Goal: Task Accomplishment & Management: Manage account settings

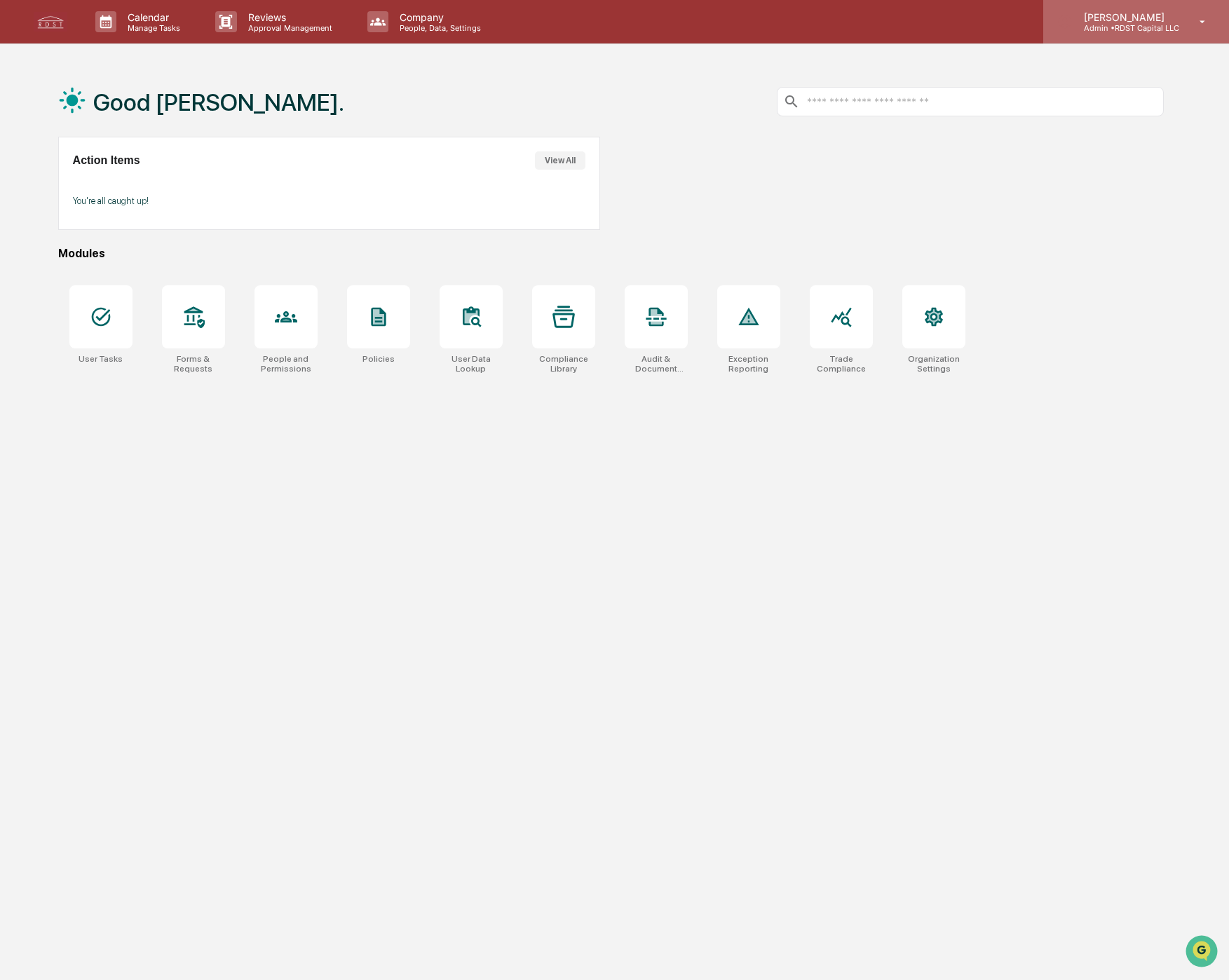
click at [1144, 20] on p "[PERSON_NAME]" at bounding box center [1126, 17] width 106 height 12
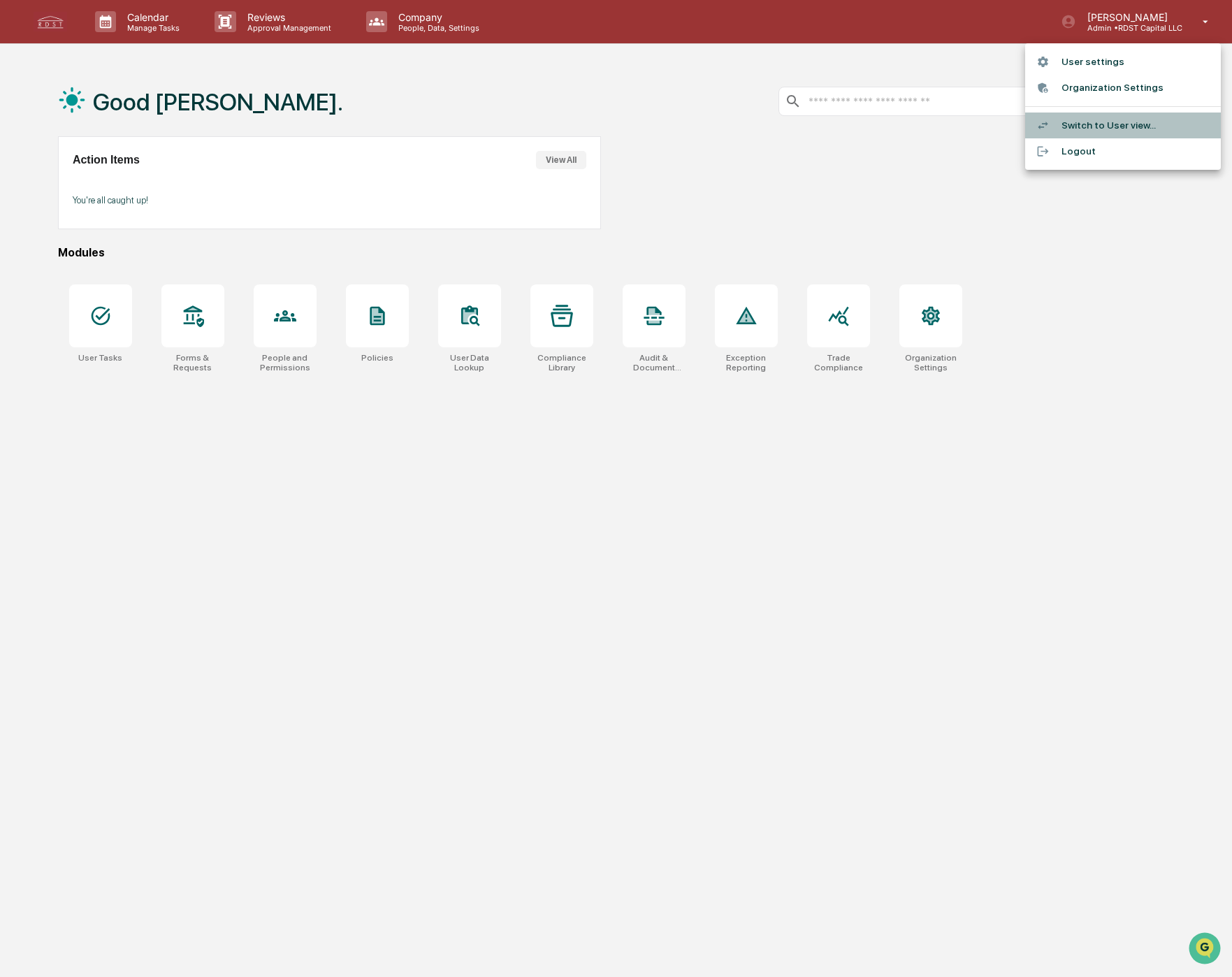
click at [1091, 127] on li "Switch to User view..." at bounding box center [1123, 125] width 196 height 26
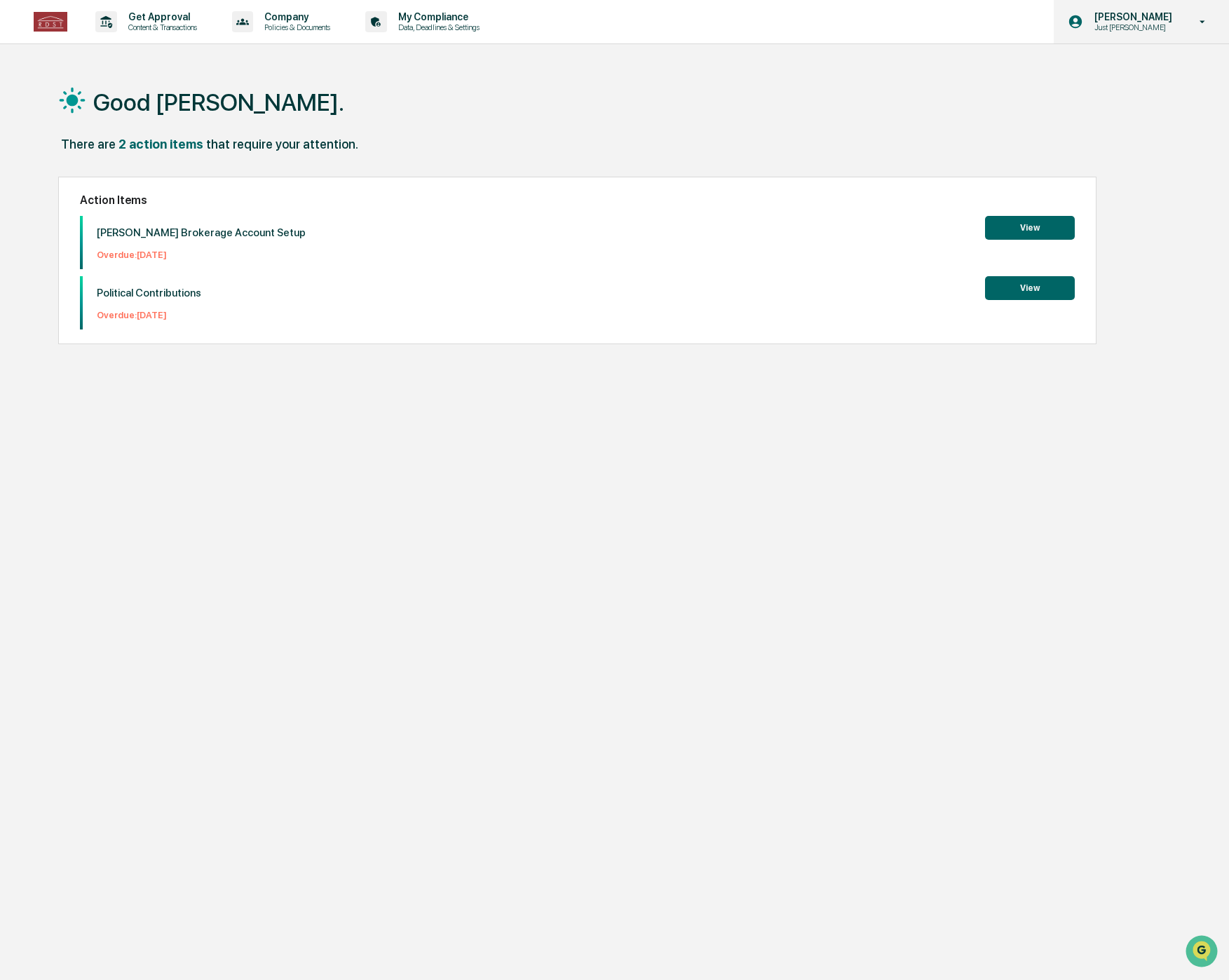
click at [1147, 18] on p "[PERSON_NAME]" at bounding box center [1131, 17] width 96 height 11
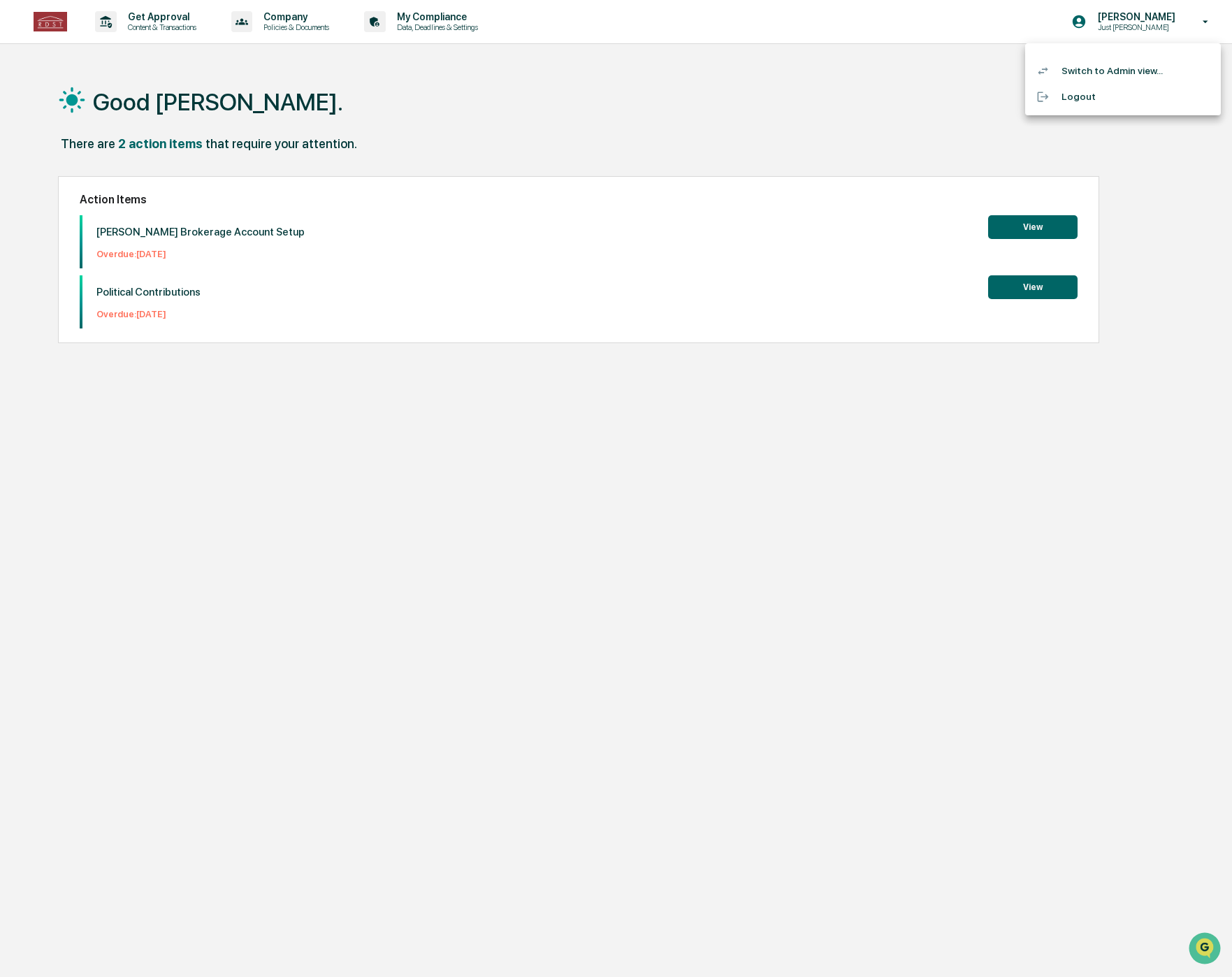
click at [1092, 73] on li "Switch to Admin view..." at bounding box center [1123, 71] width 196 height 26
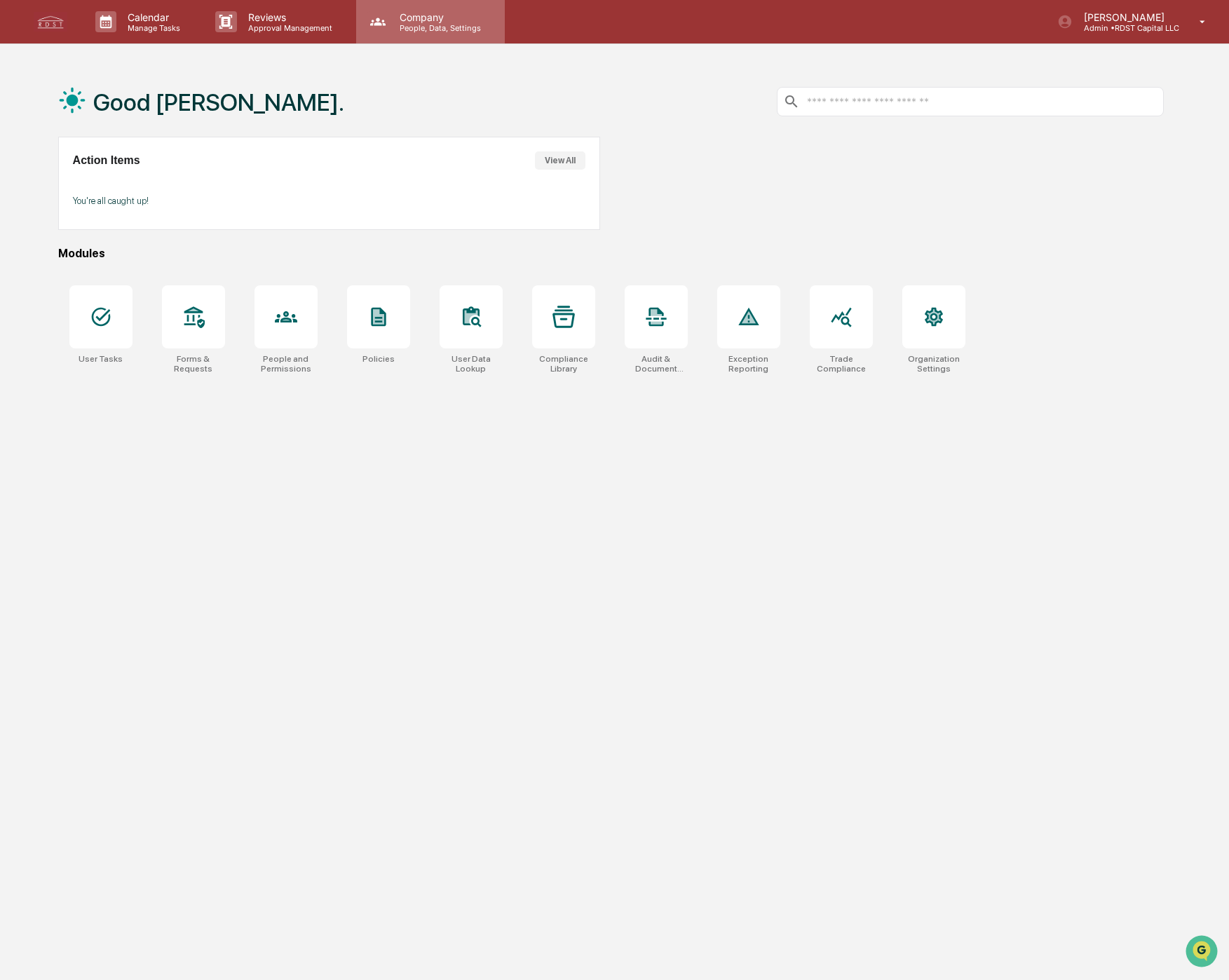
click at [469, 26] on p "People, Data, Settings" at bounding box center [438, 28] width 100 height 10
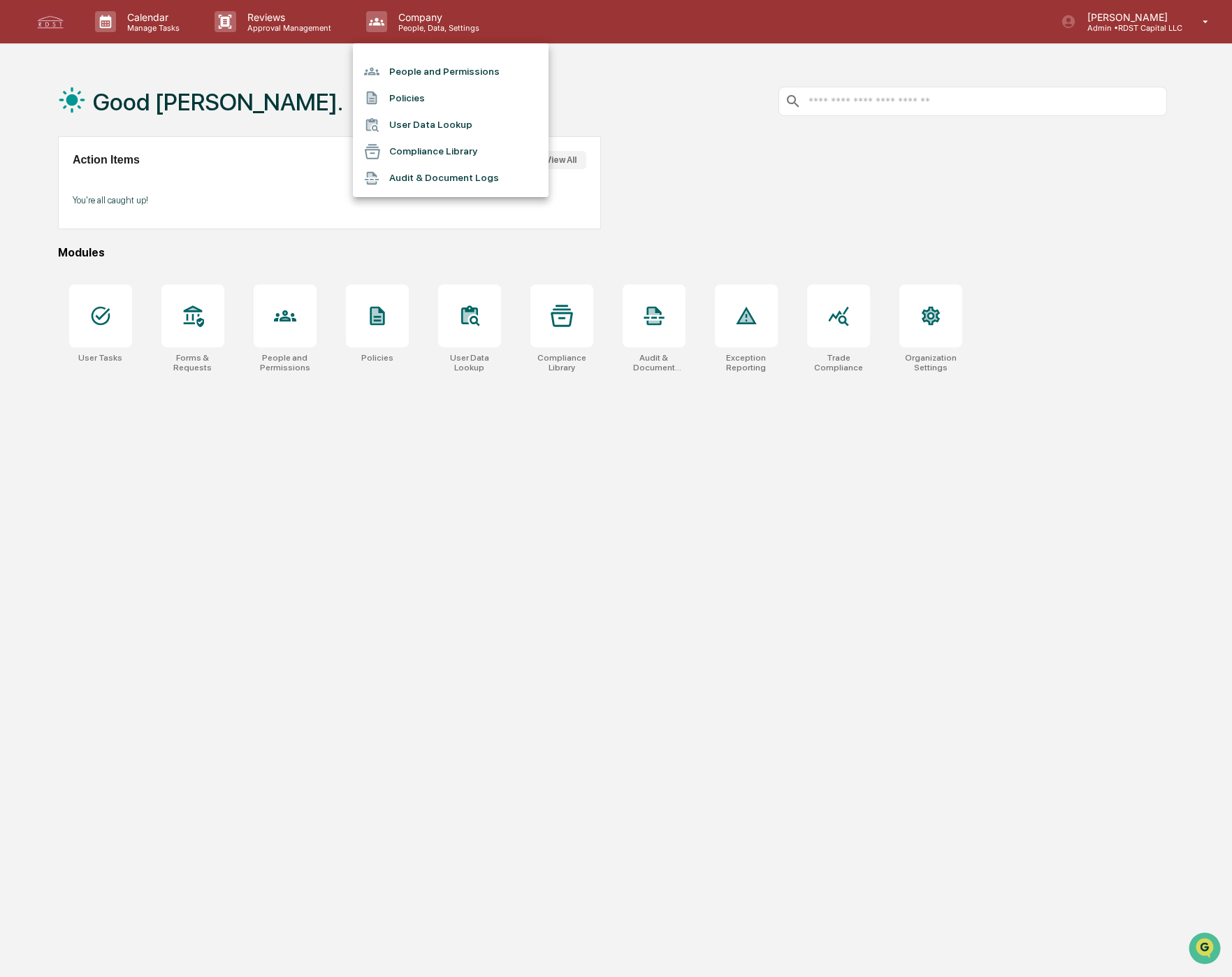
click at [112, 312] on div at bounding box center [616, 488] width 1232 height 977
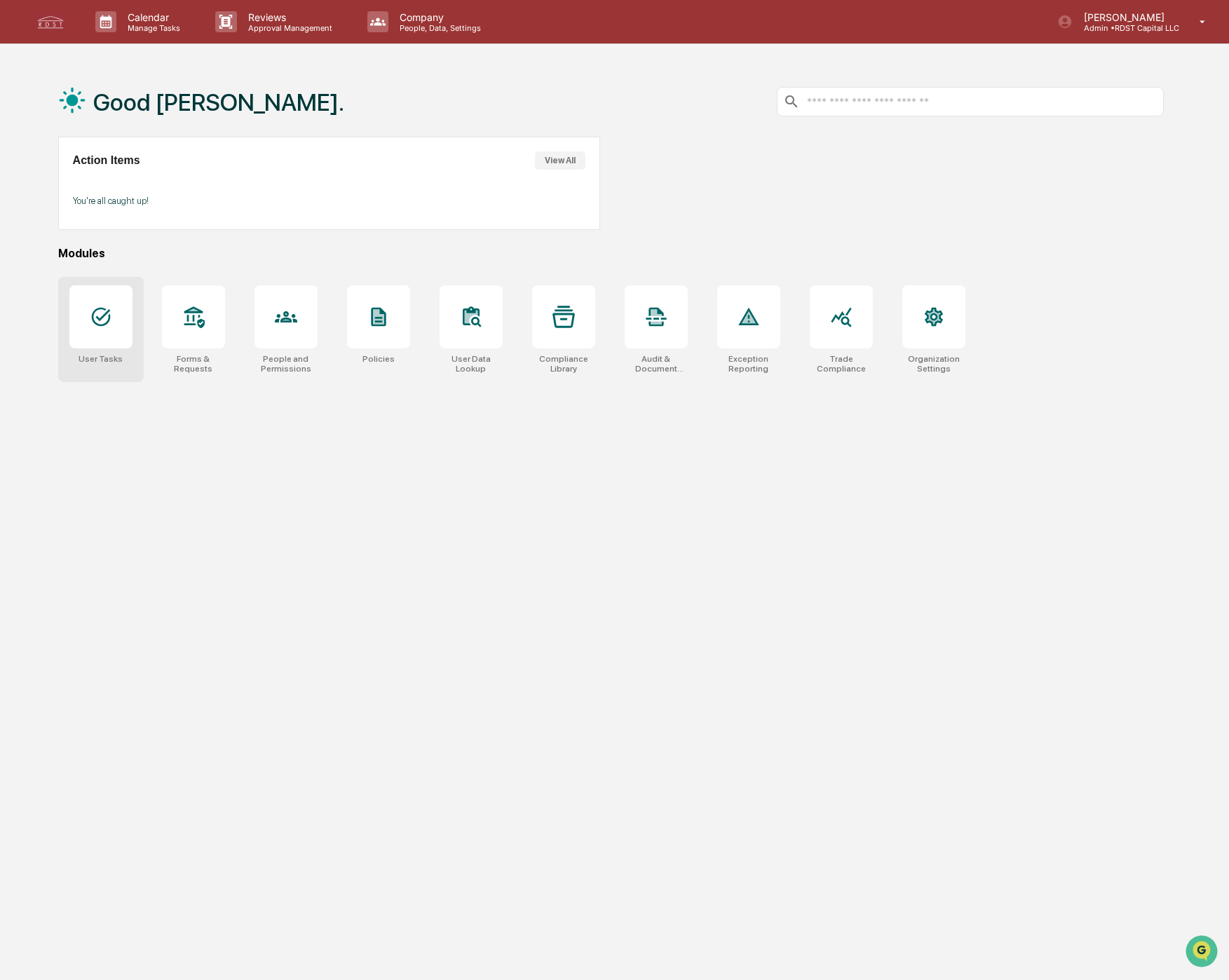
click at [110, 316] on icon at bounding box center [101, 317] width 19 height 19
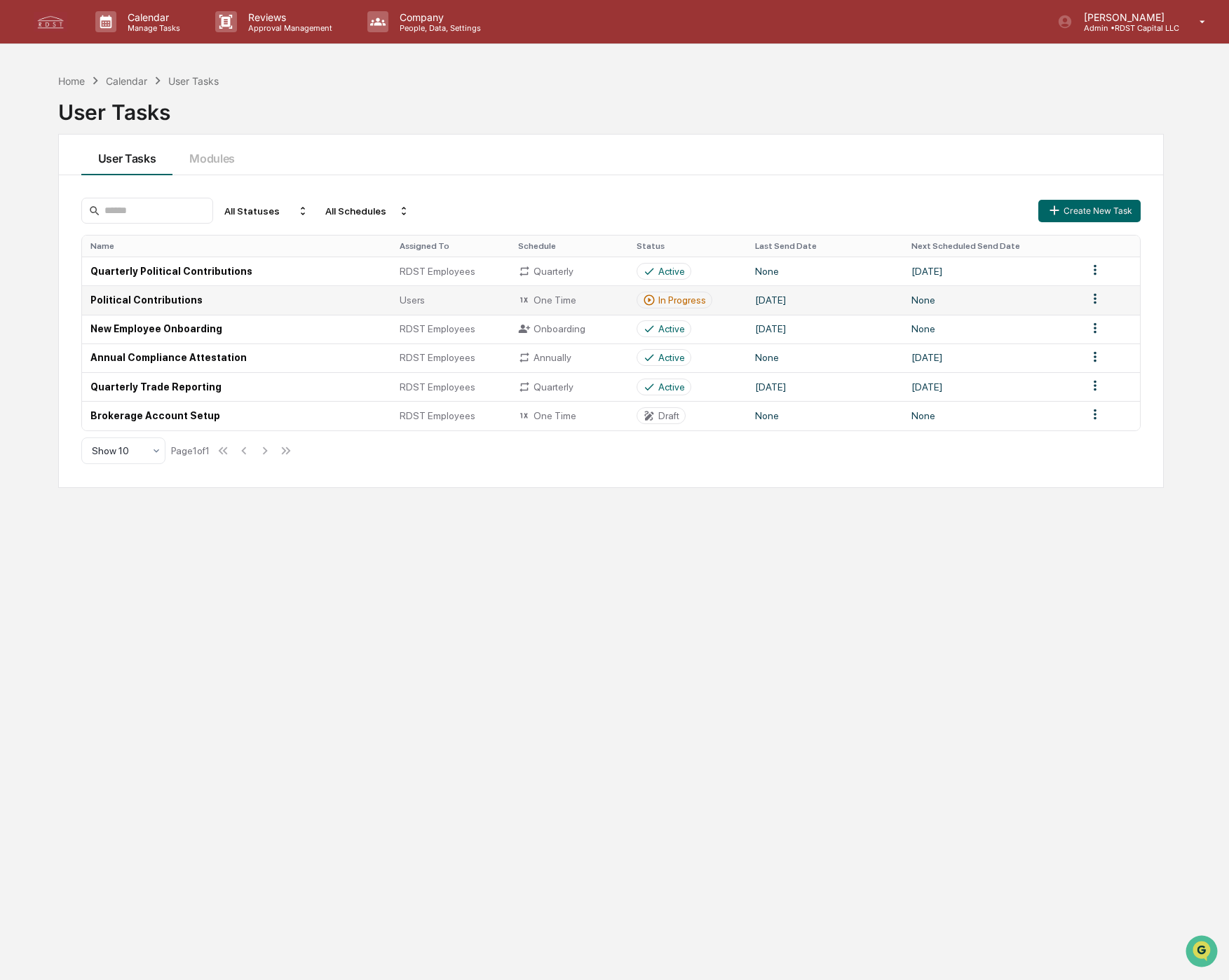
click at [165, 304] on td "Political Contributions" at bounding box center [237, 300] width 309 height 29
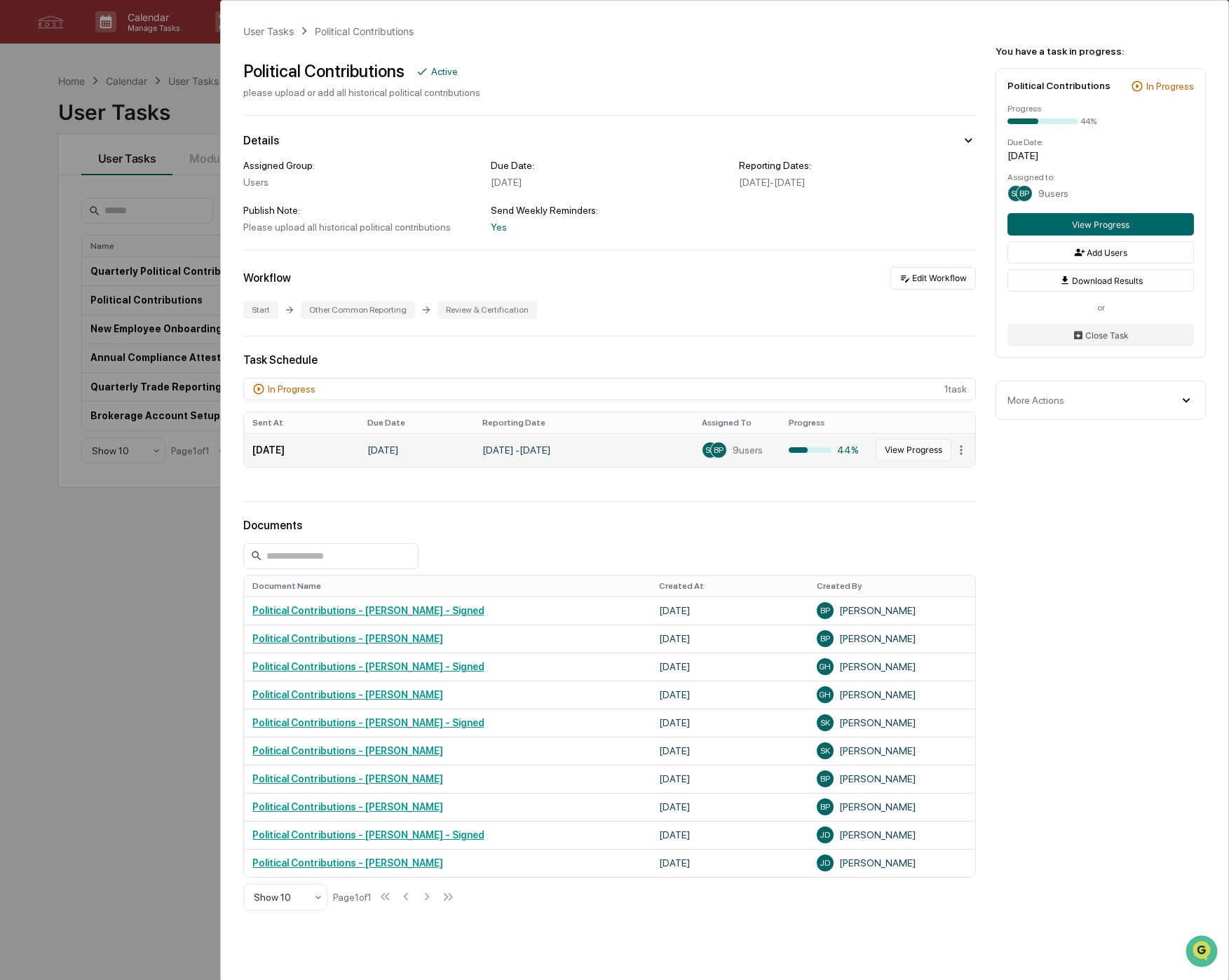
click at [887, 453] on button "View Progress" at bounding box center [913, 450] width 76 height 23
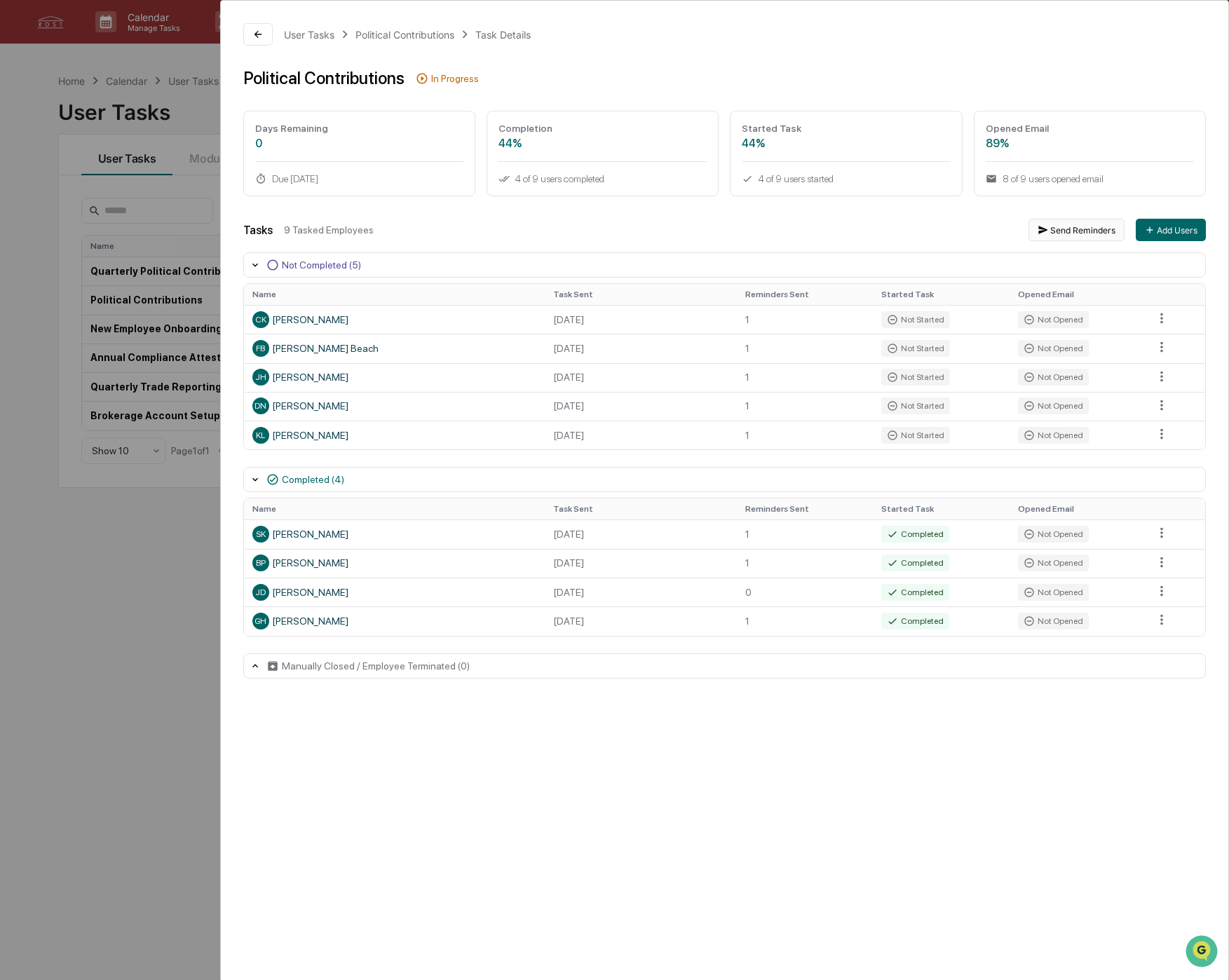
click at [1052, 230] on button "Send Reminders" at bounding box center [1076, 230] width 96 height 23
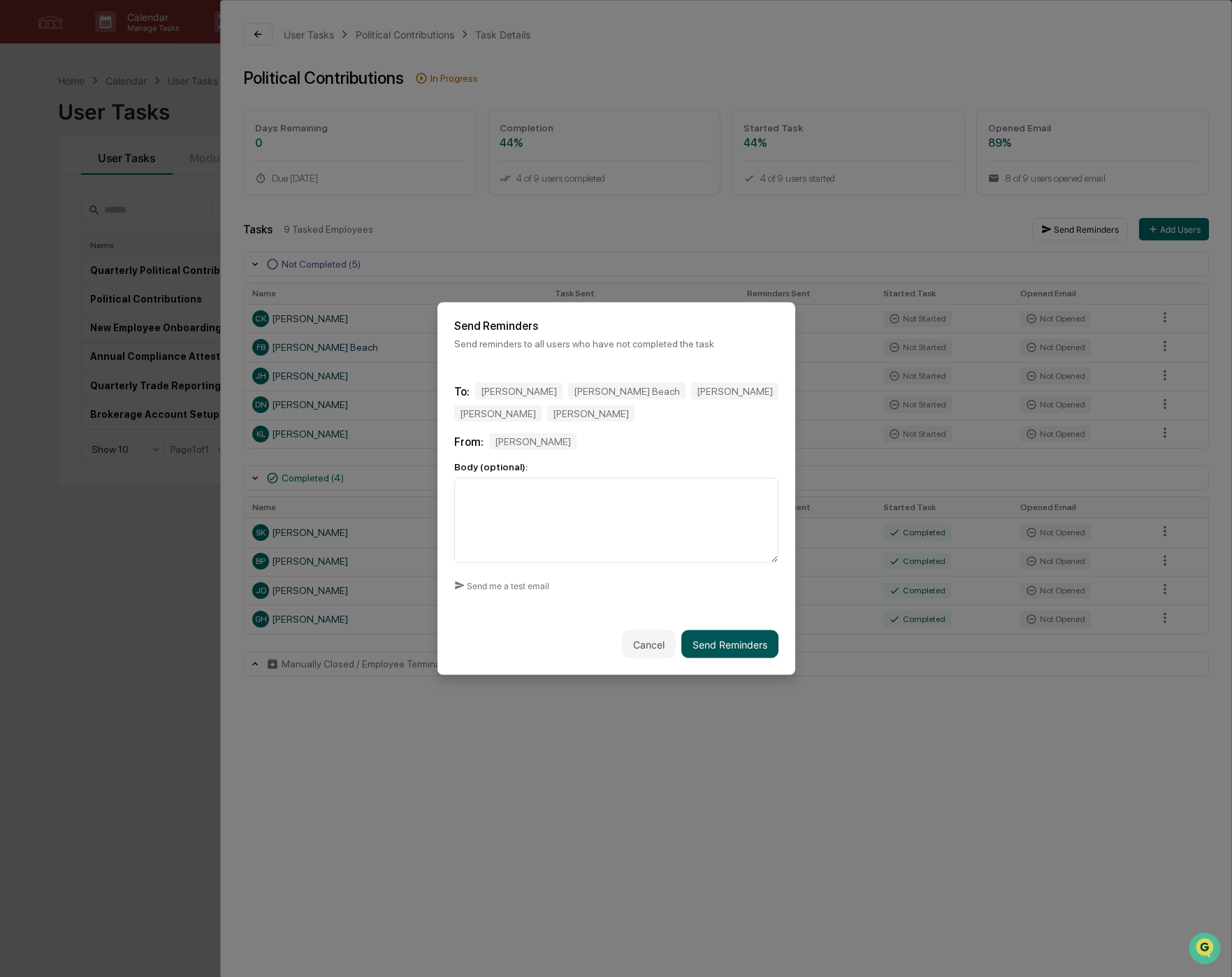
click at [730, 645] on button "Send Reminders" at bounding box center [730, 644] width 97 height 28
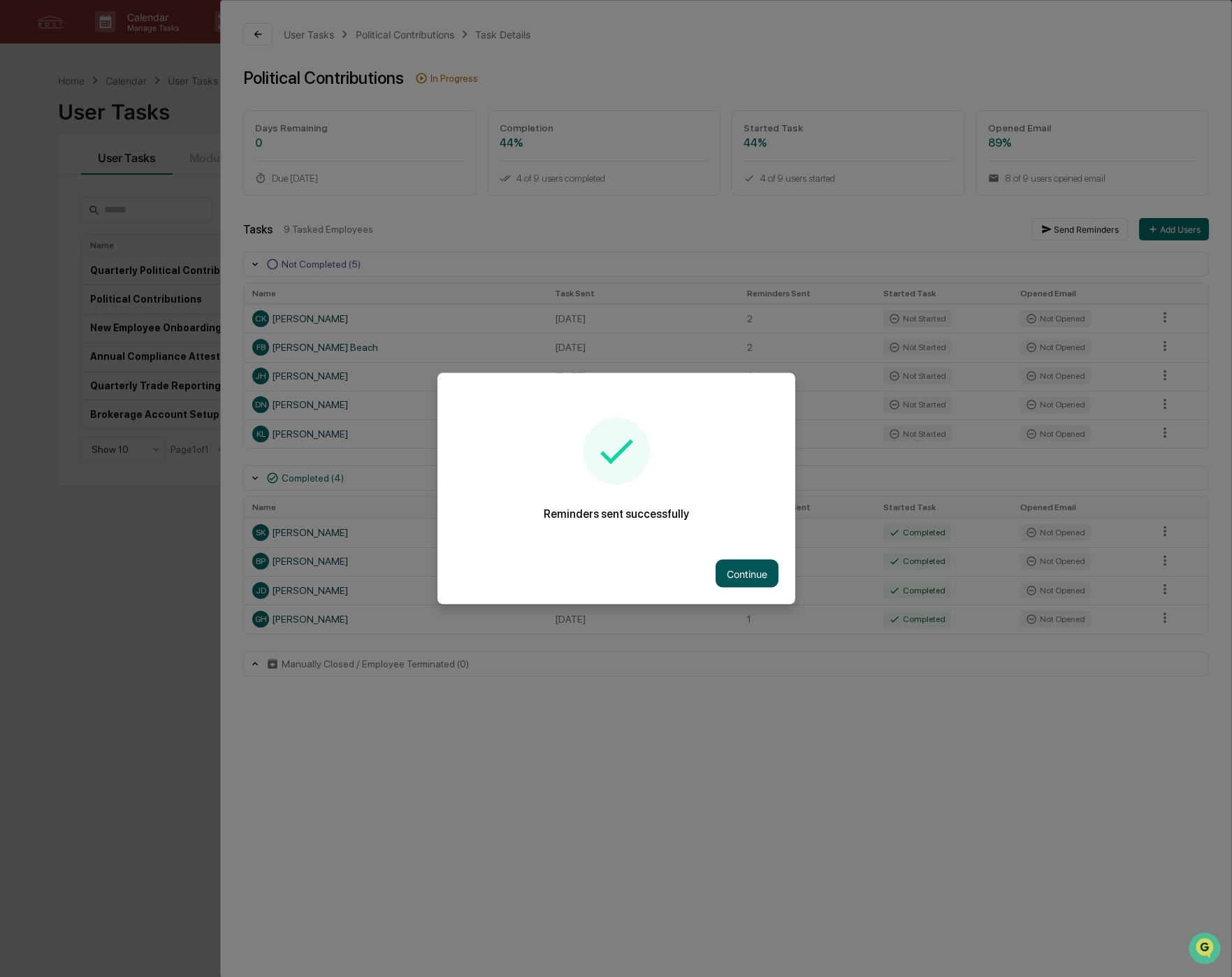
click at [751, 571] on button "Continue" at bounding box center [747, 573] width 63 height 28
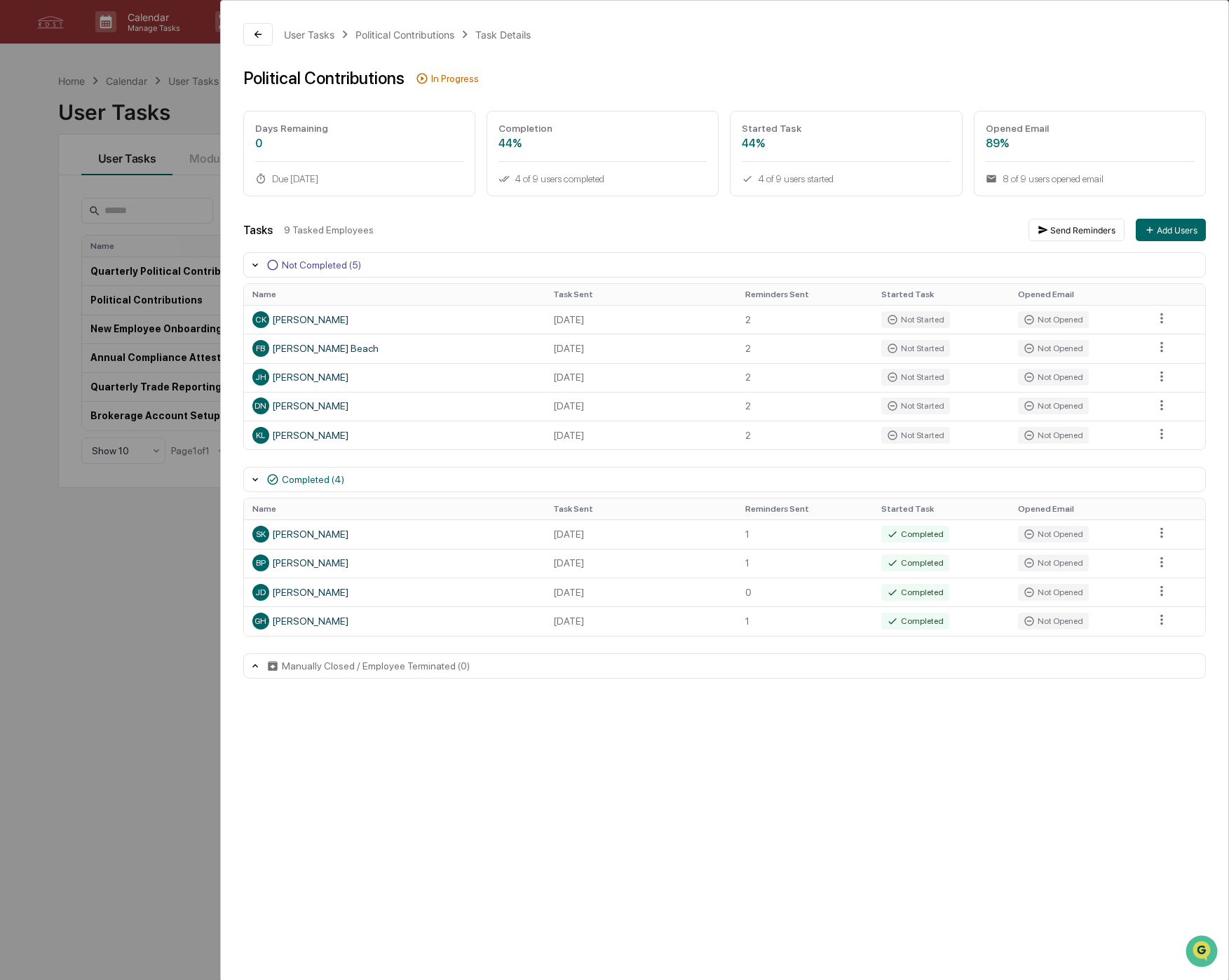
click at [117, 542] on div "User Tasks Political Contributions Task Details Political Contributions In Prog…" at bounding box center [614, 490] width 1229 height 980
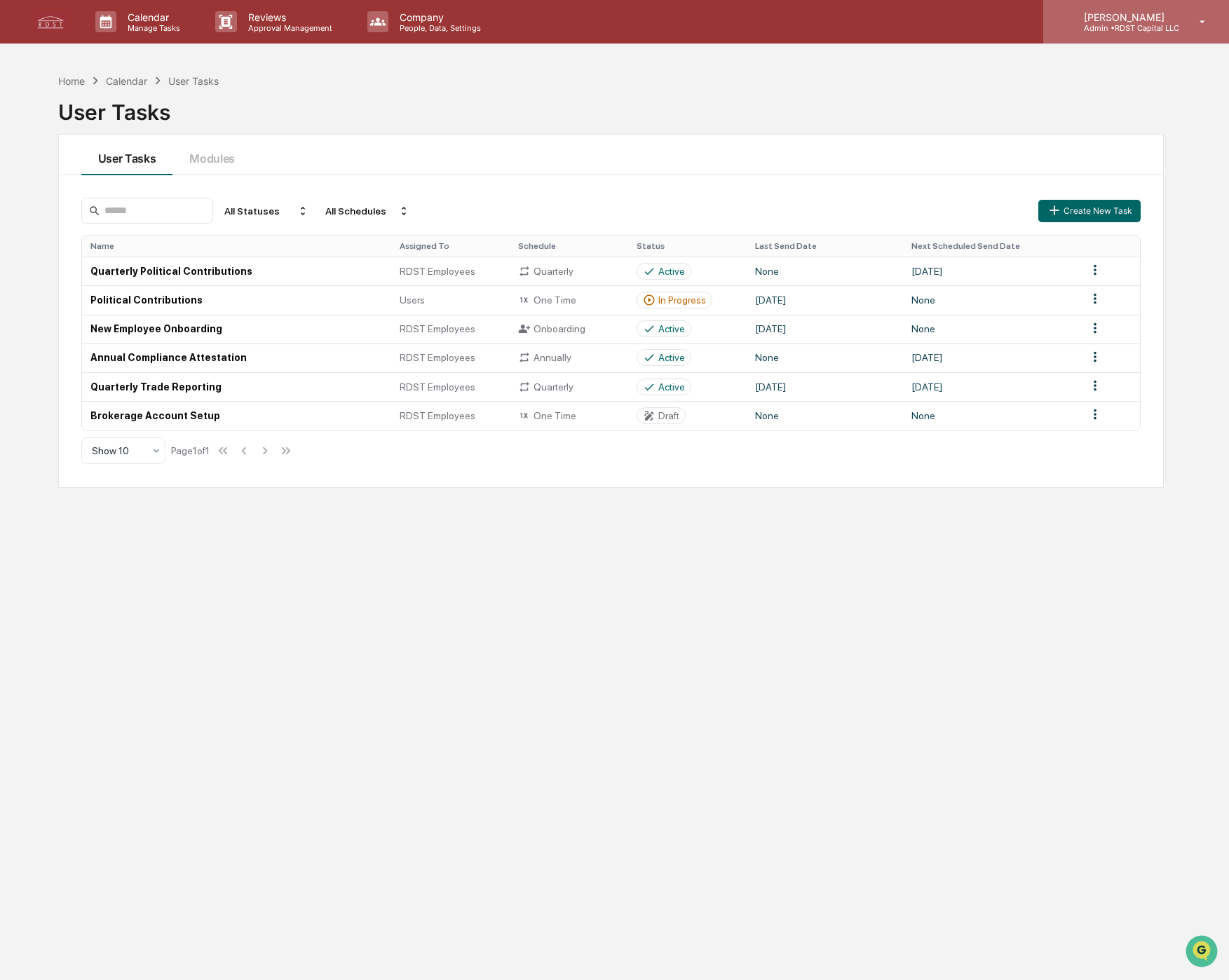
click at [1148, 31] on p "Admin • RDST Capital LLC" at bounding box center [1126, 28] width 106 height 10
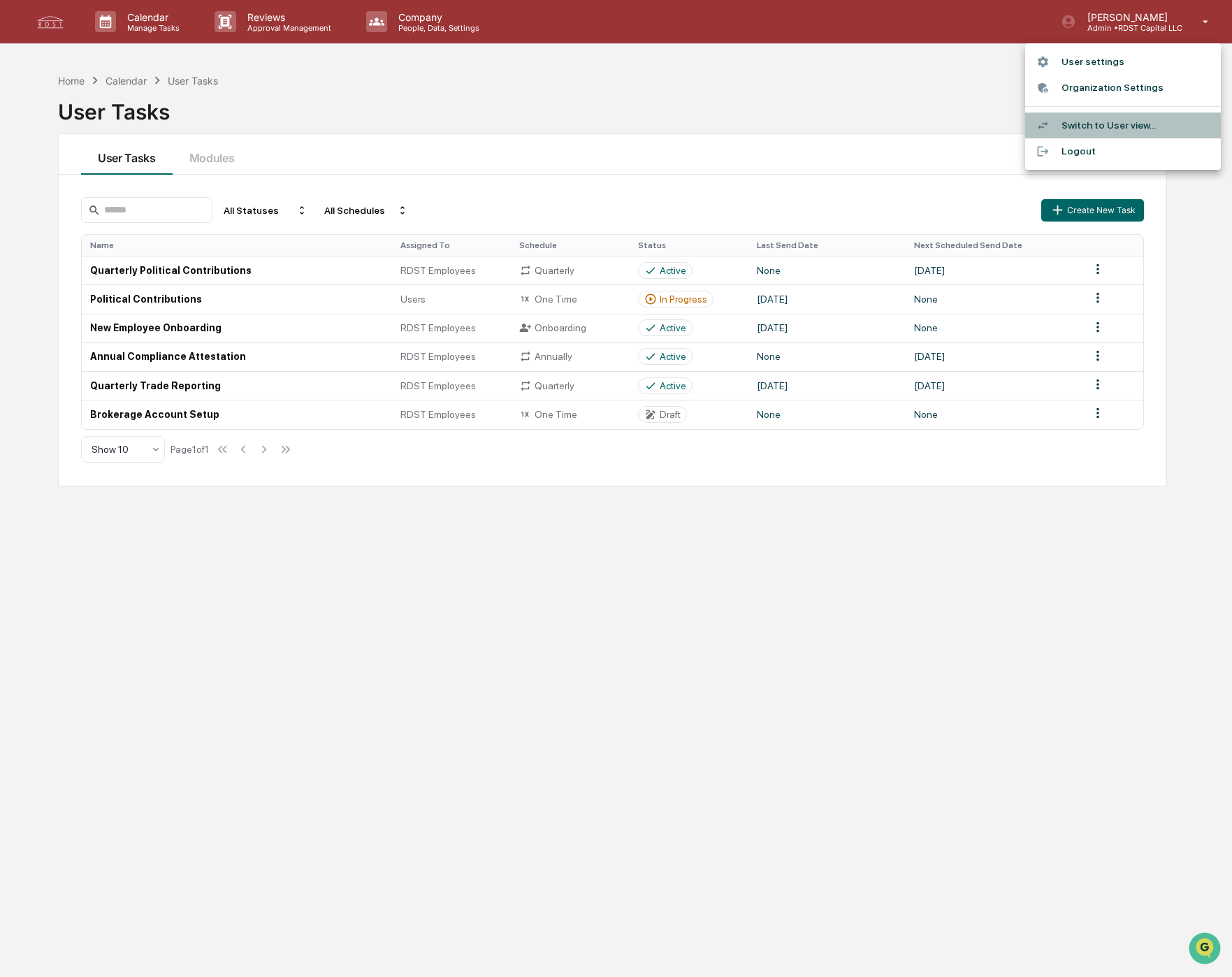
click at [1092, 124] on li "Switch to User view..." at bounding box center [1123, 125] width 196 height 26
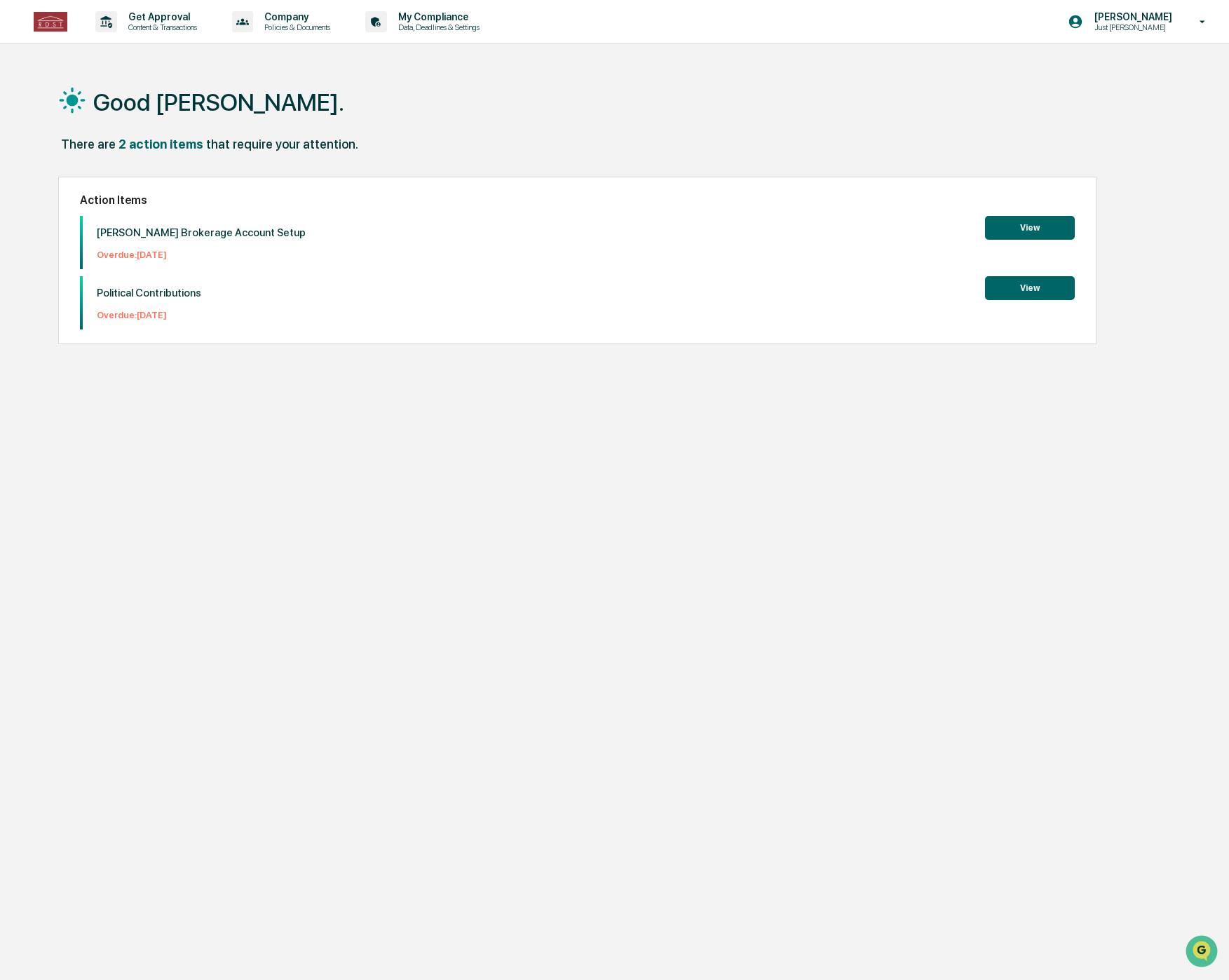
click at [1016, 283] on button "View" at bounding box center [1029, 288] width 89 height 24
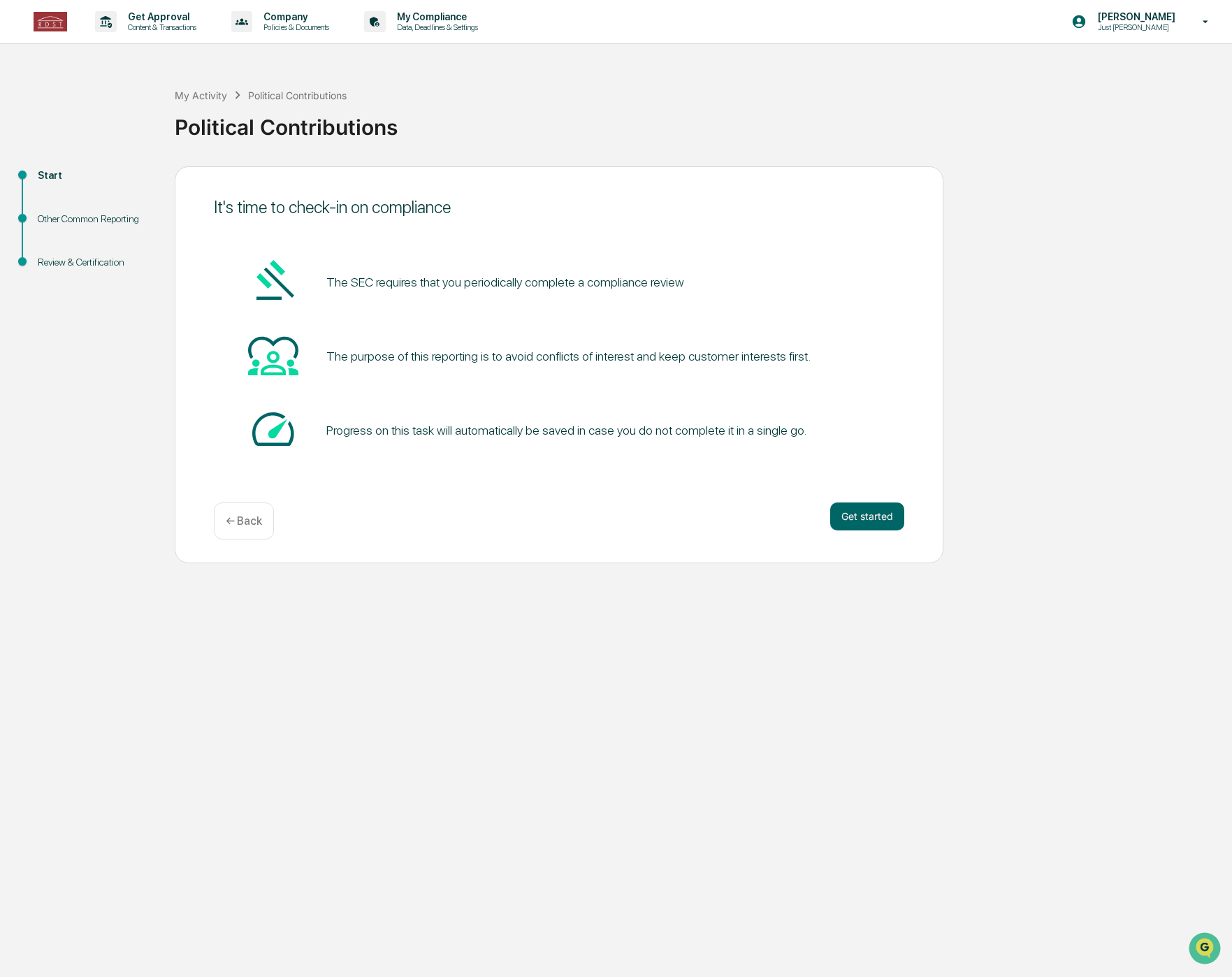
click at [897, 534] on div "Get started ← Back" at bounding box center [559, 521] width 690 height 37
click at [883, 523] on button "Get started" at bounding box center [867, 516] width 74 height 28
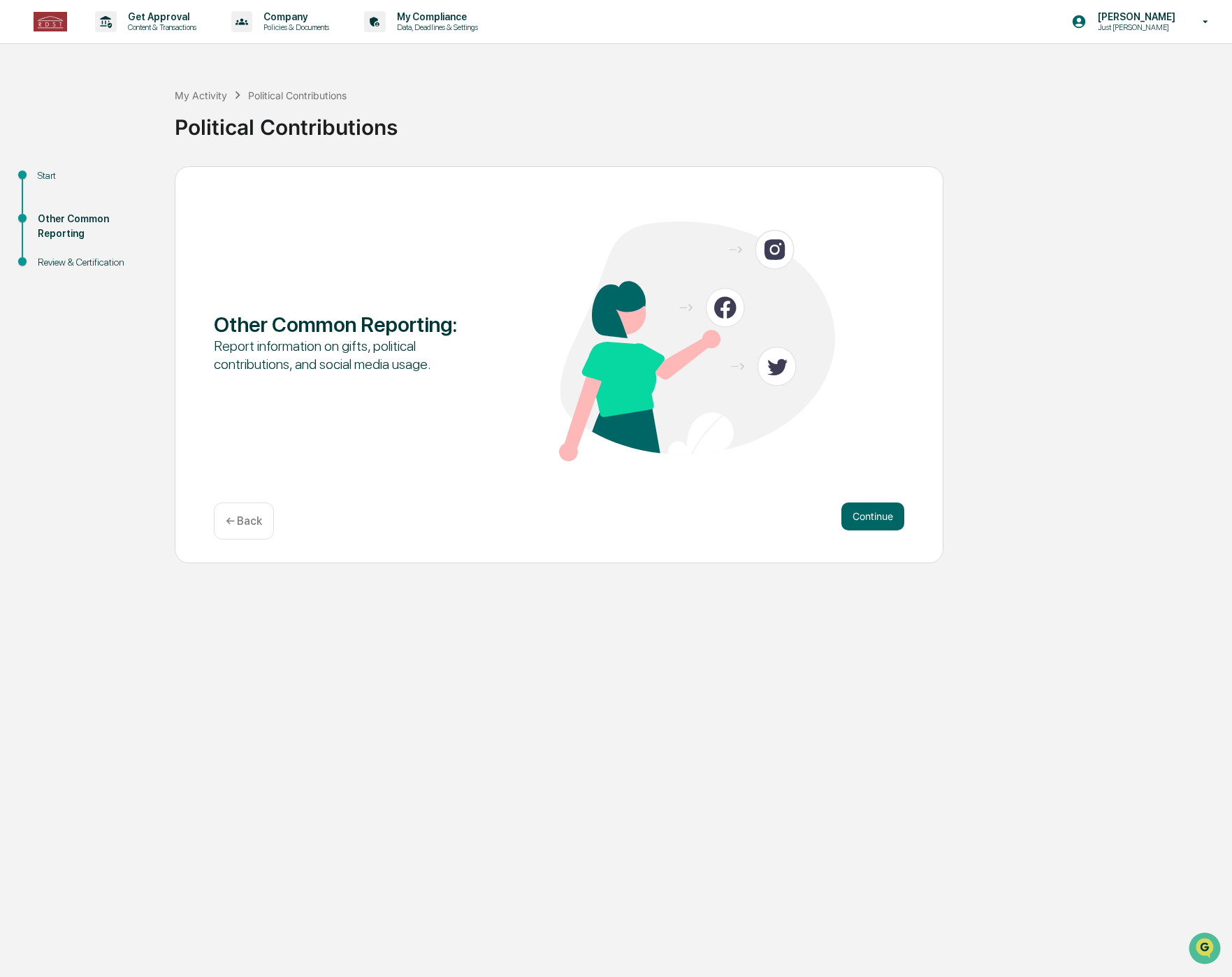
click at [883, 523] on button "Continue" at bounding box center [872, 516] width 63 height 28
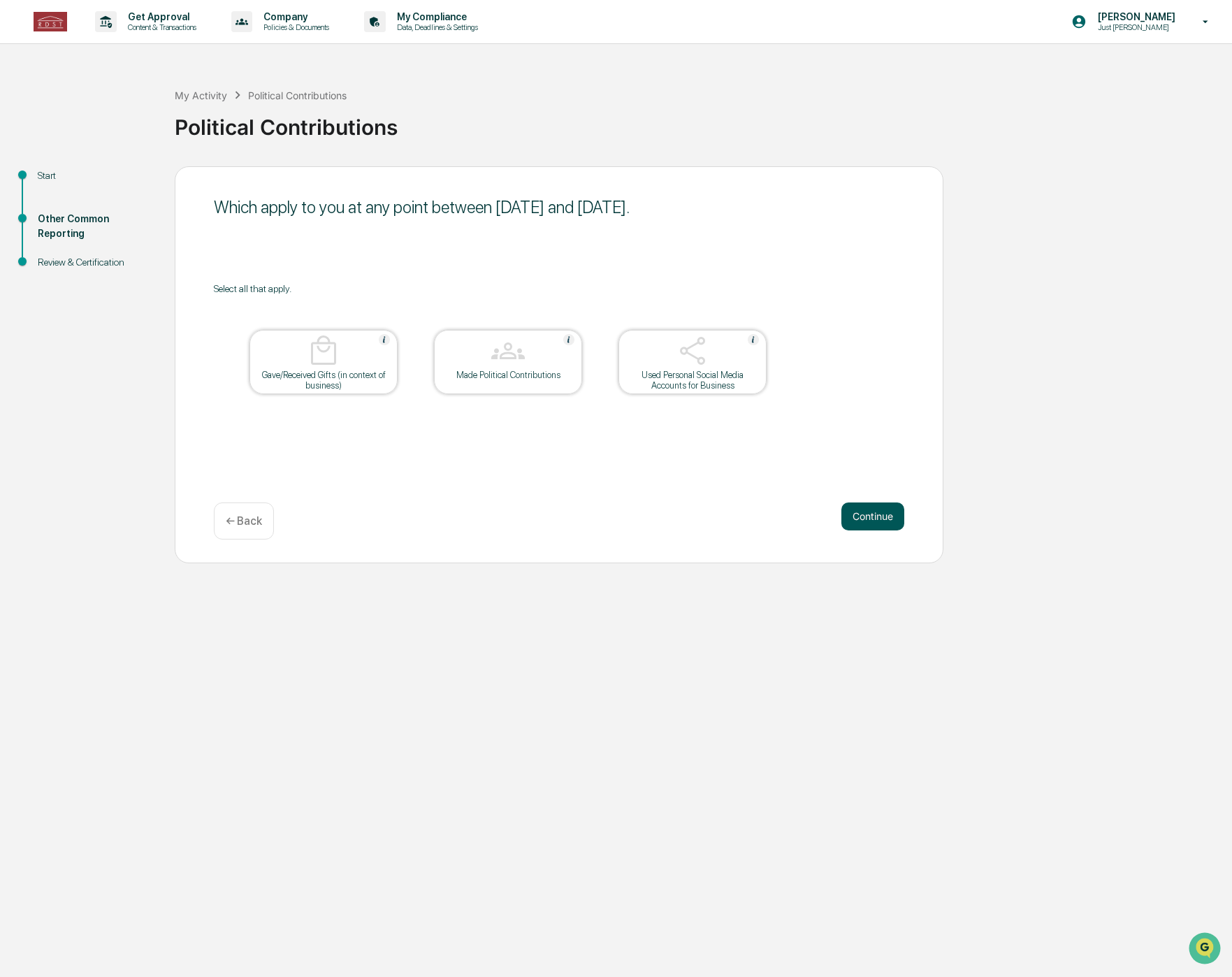
click at [880, 519] on button "Continue" at bounding box center [872, 516] width 63 height 28
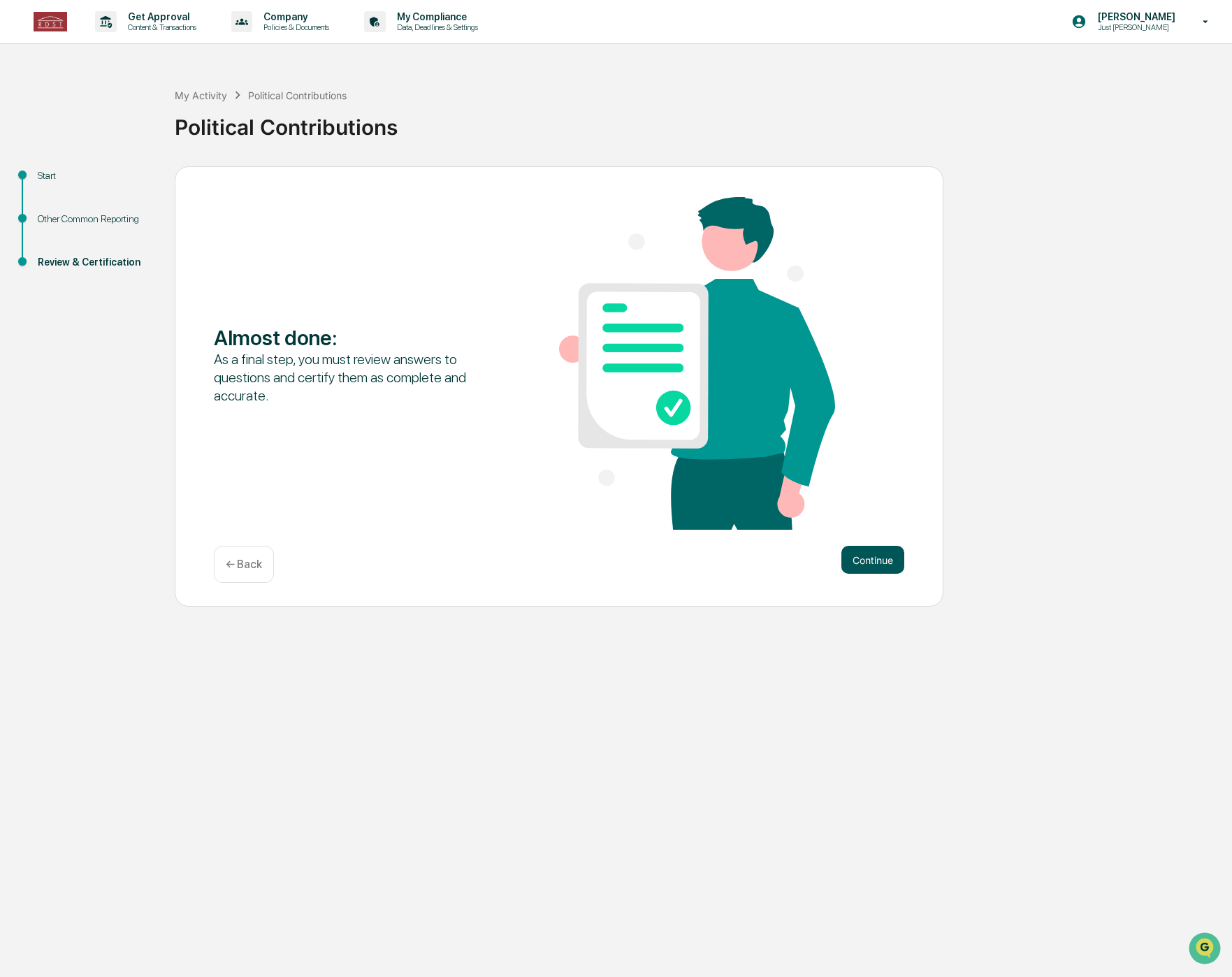
click at [872, 547] on button "Continue" at bounding box center [872, 560] width 63 height 28
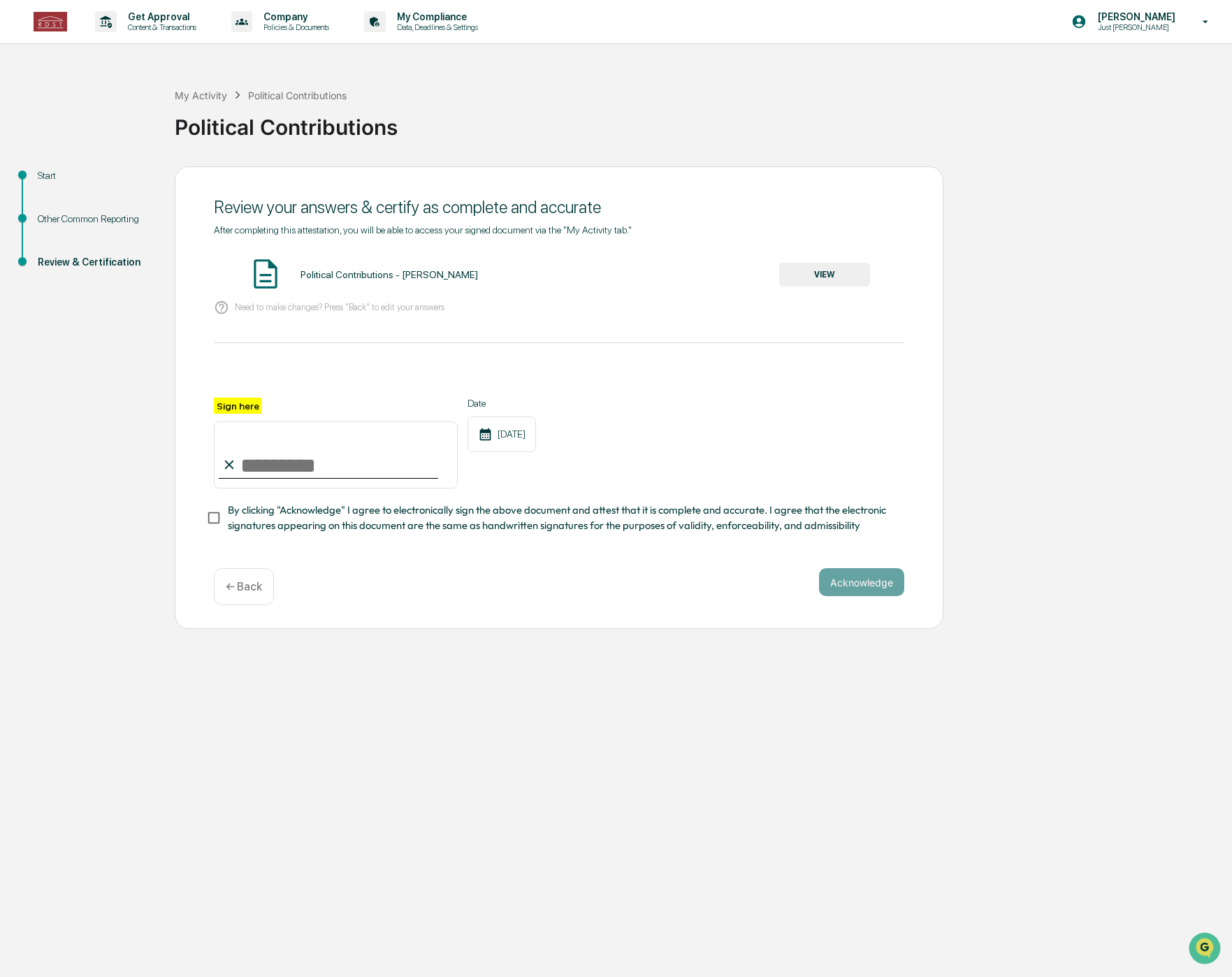
click at [256, 466] on input "Sign here" at bounding box center [335, 455] width 244 height 67
type input "**********"
click at [850, 272] on button "VIEW" at bounding box center [824, 275] width 91 height 24
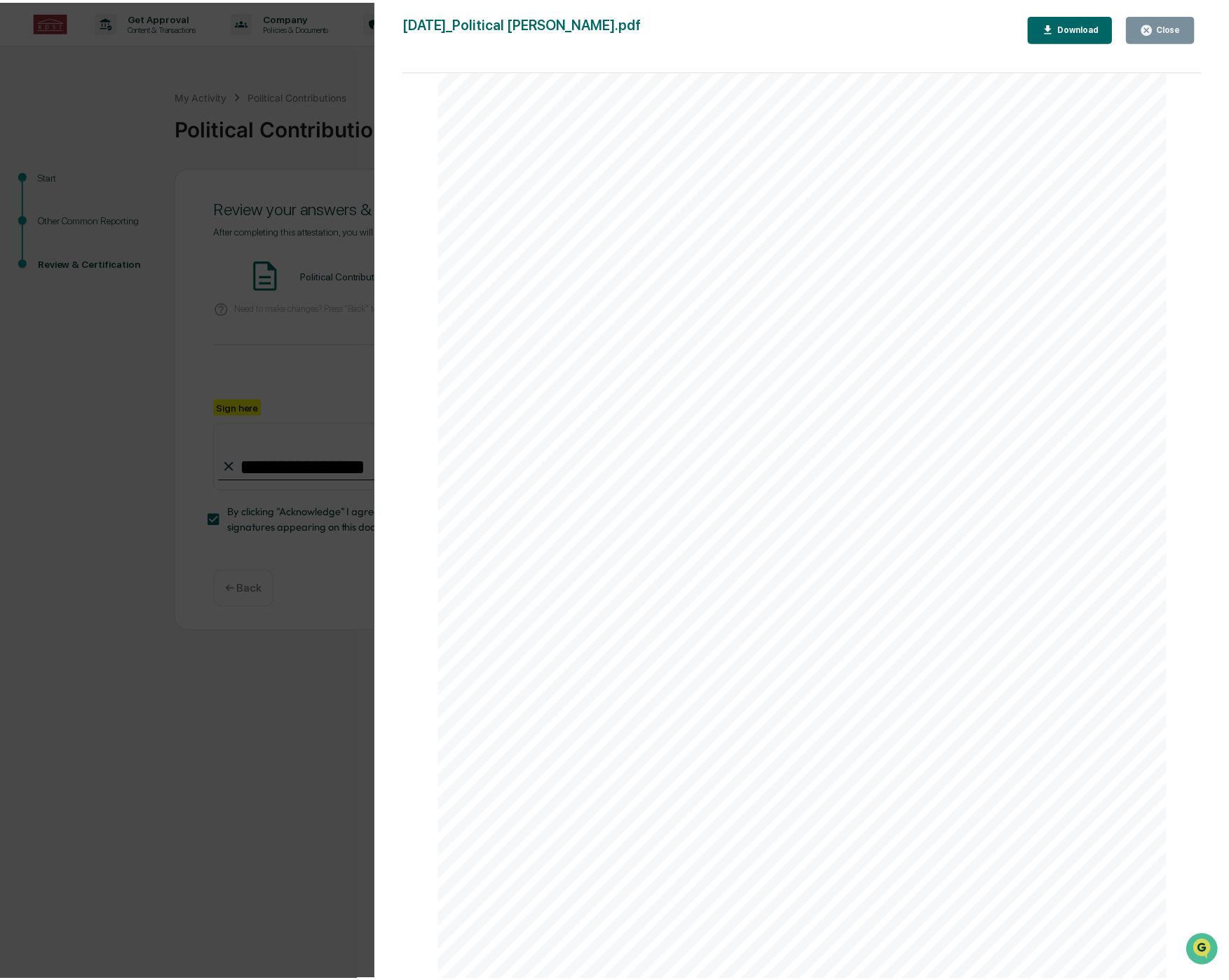
scroll to position [1243, 0]
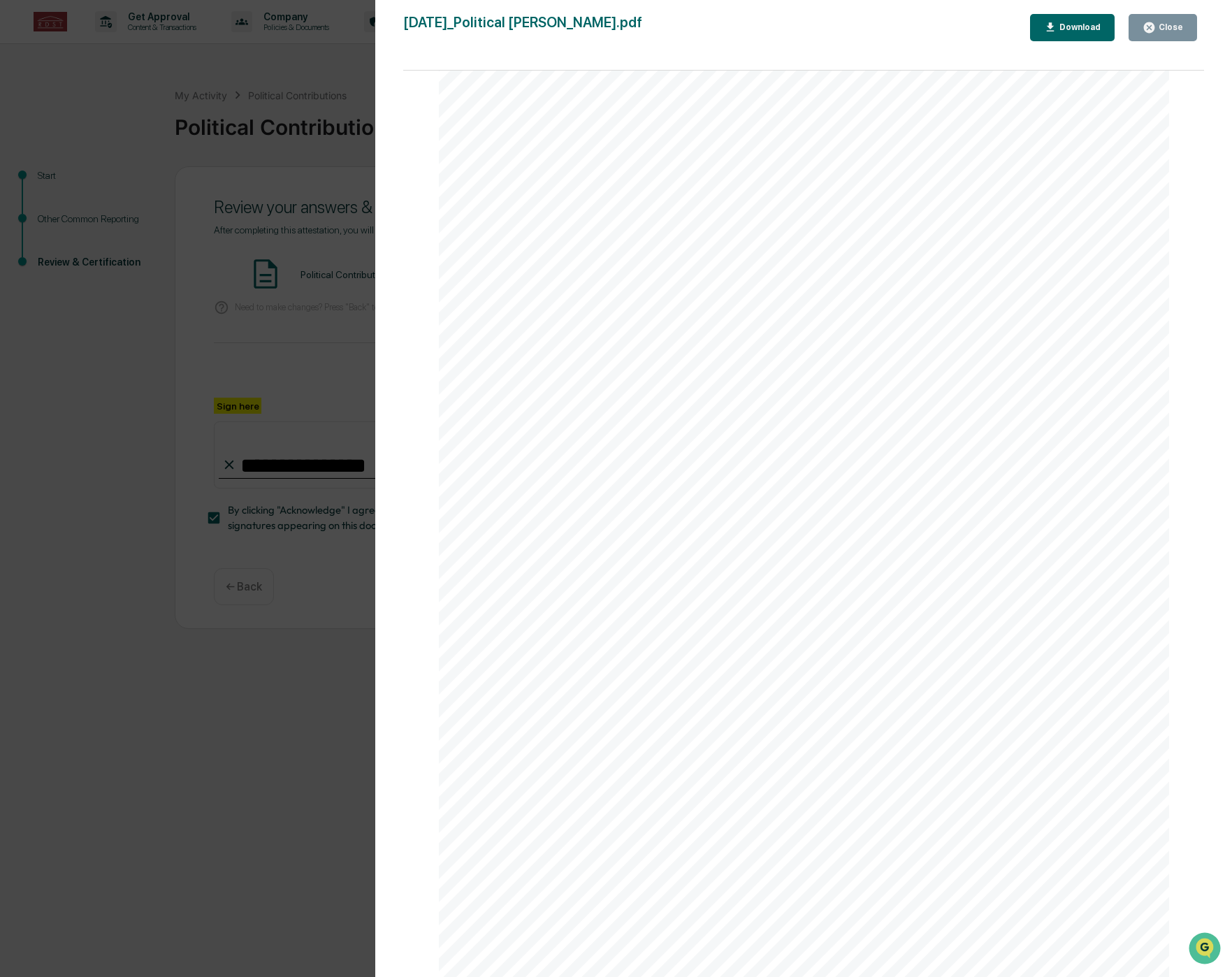
click at [1172, 25] on div "Close" at bounding box center [1169, 27] width 27 height 10
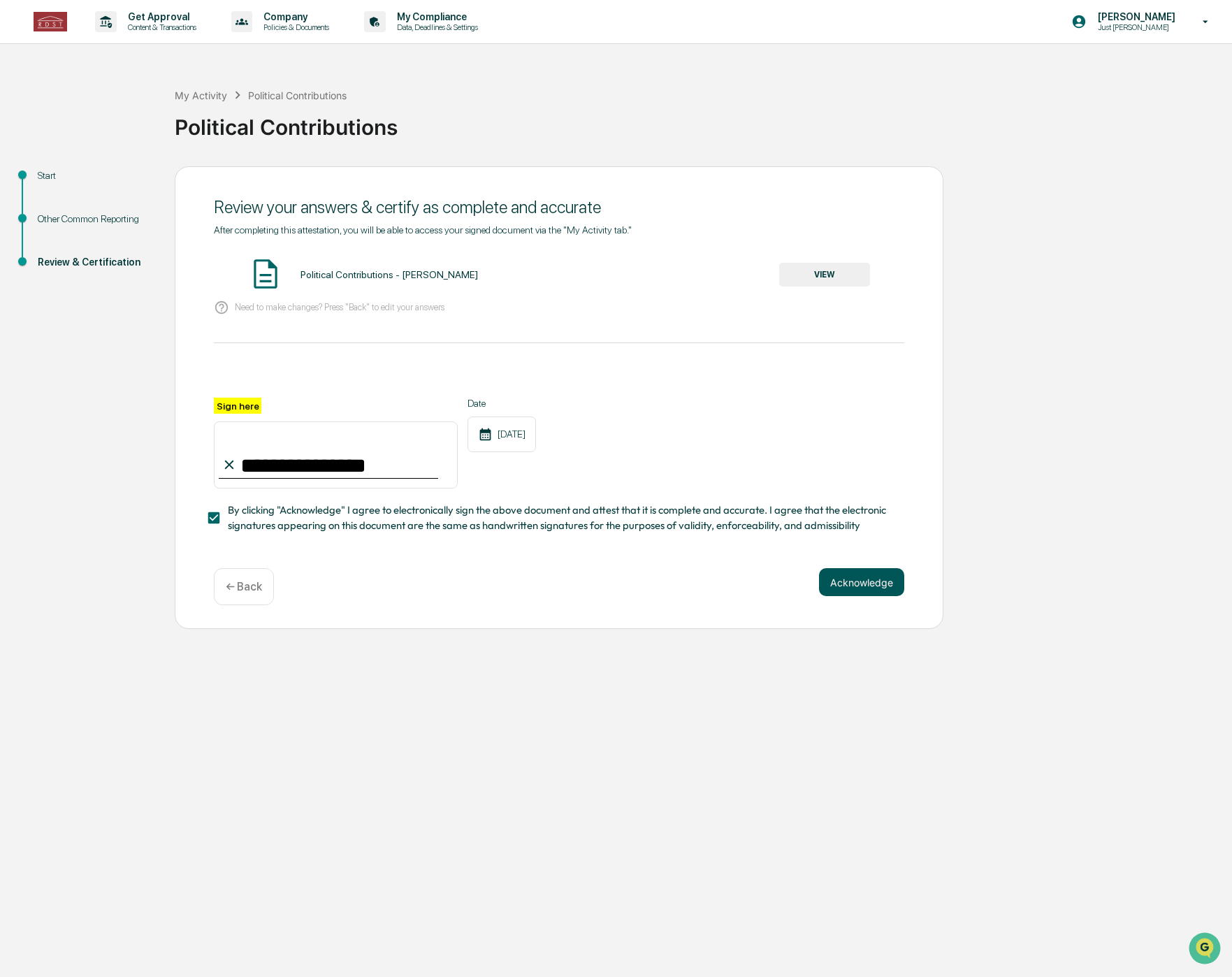
click at [877, 582] on button "Acknowledge" at bounding box center [861, 582] width 85 height 28
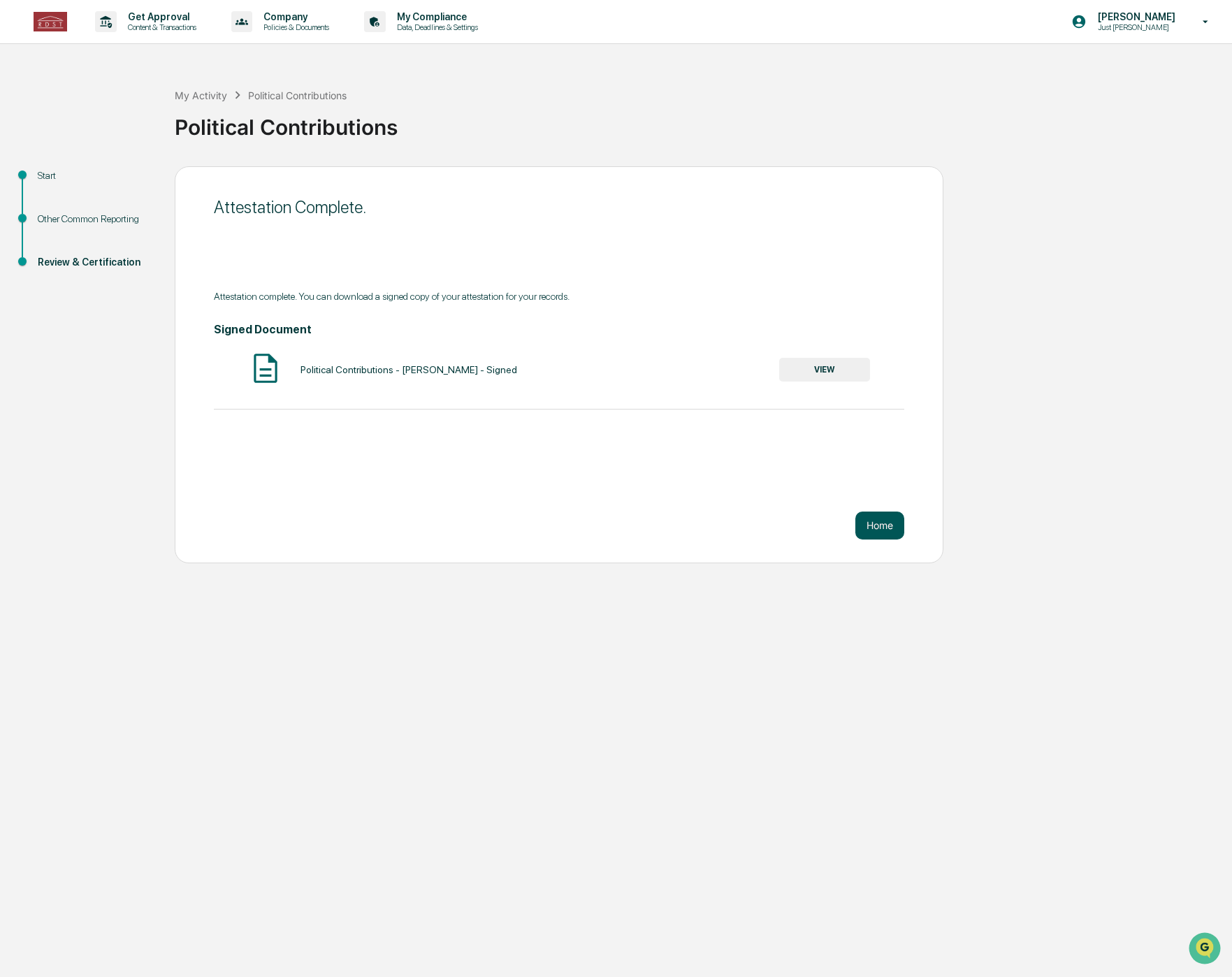
click at [882, 525] on button "Home" at bounding box center [880, 525] width 49 height 28
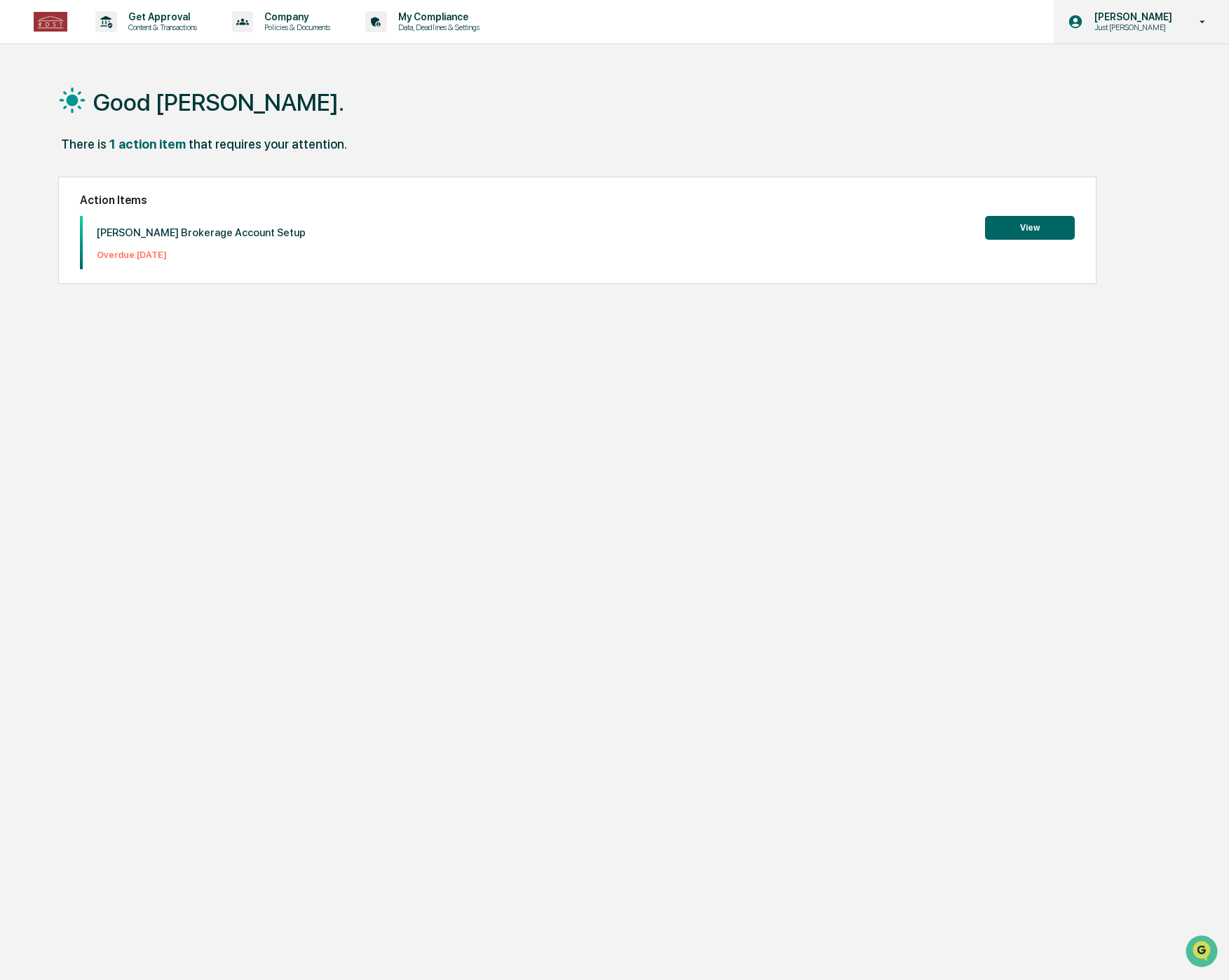
click at [1141, 23] on p "Just [PERSON_NAME]" at bounding box center [1131, 27] width 96 height 10
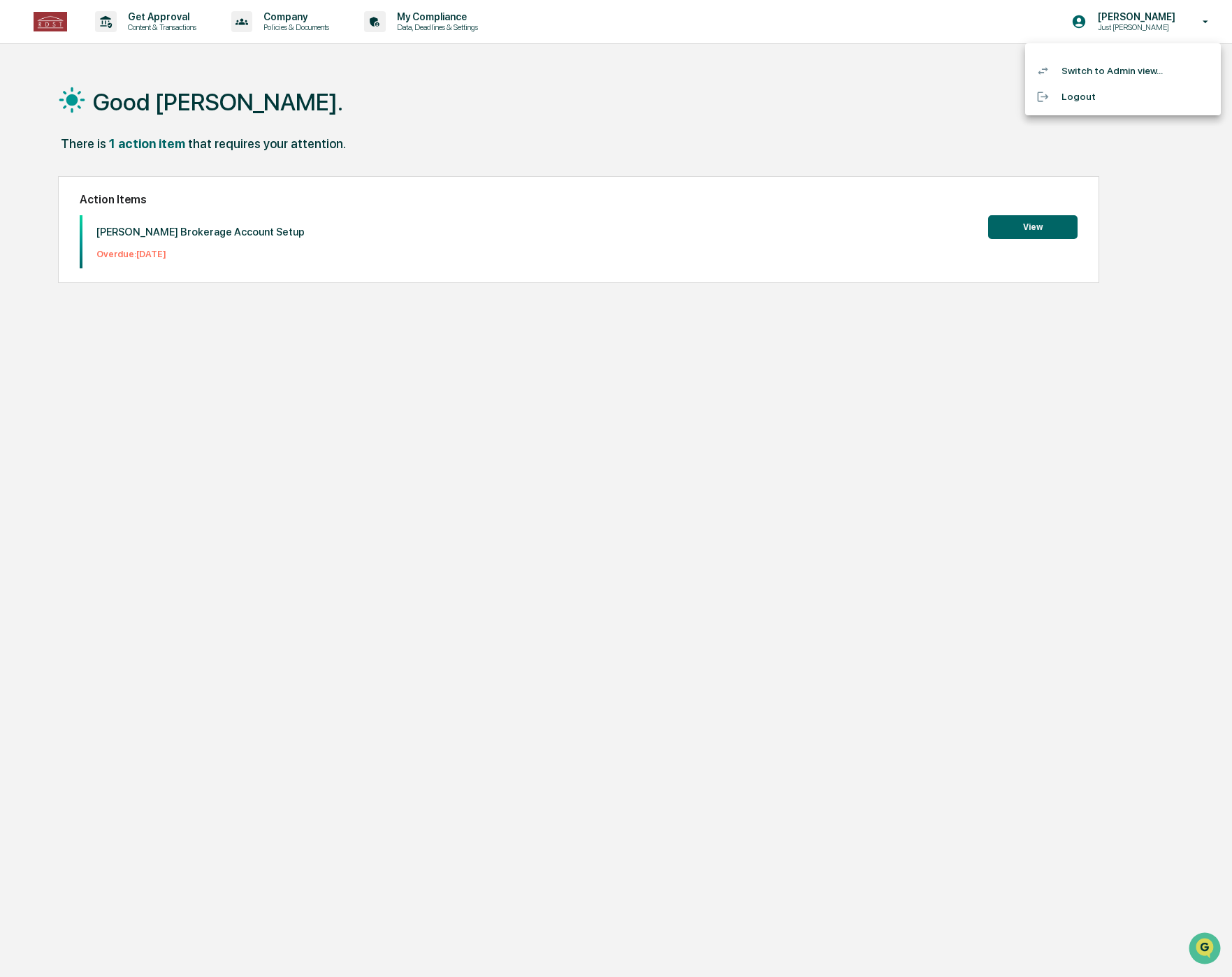
click at [1110, 68] on li "Switch to Admin view..." at bounding box center [1123, 71] width 196 height 26
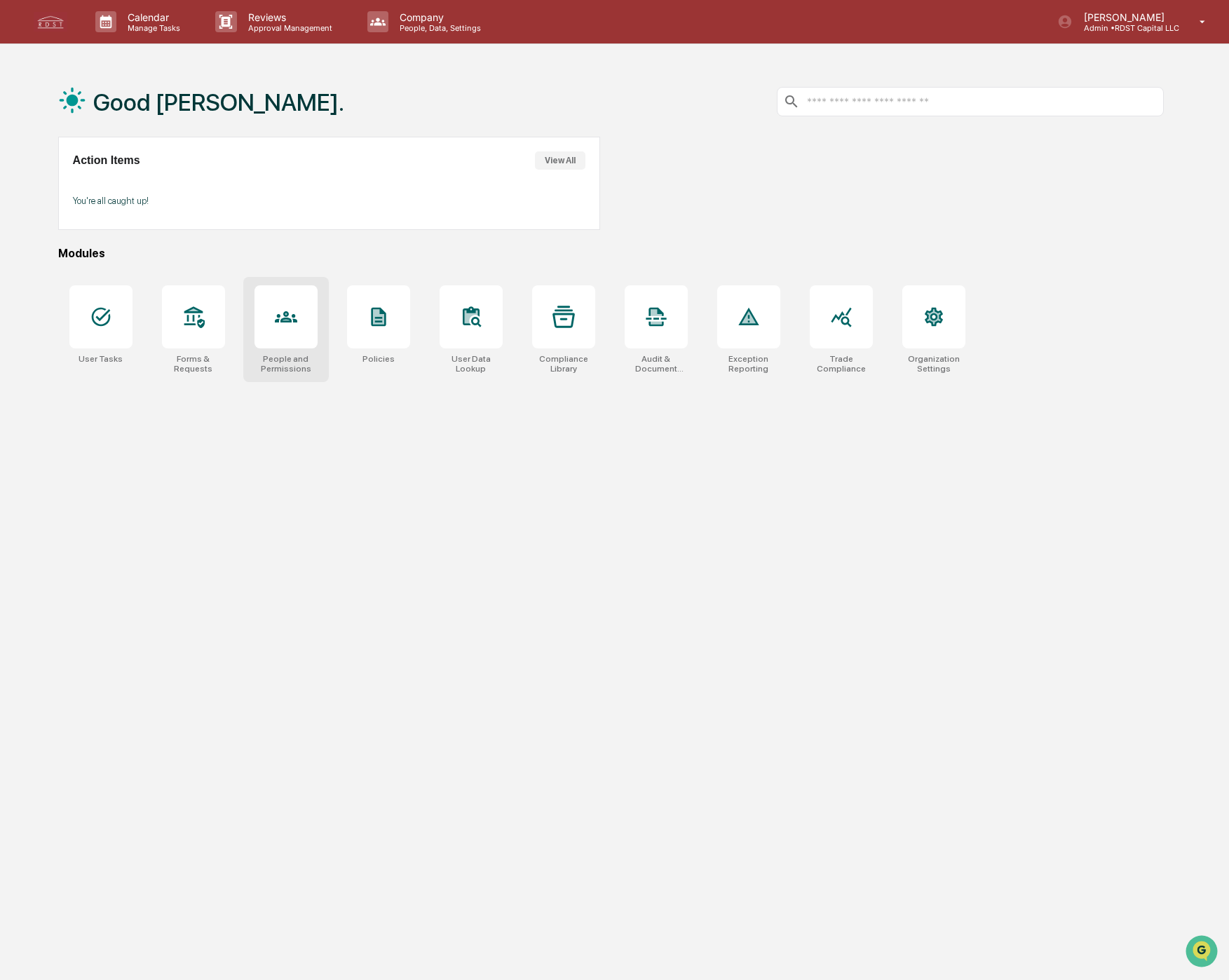
click at [304, 317] on div at bounding box center [286, 316] width 63 height 63
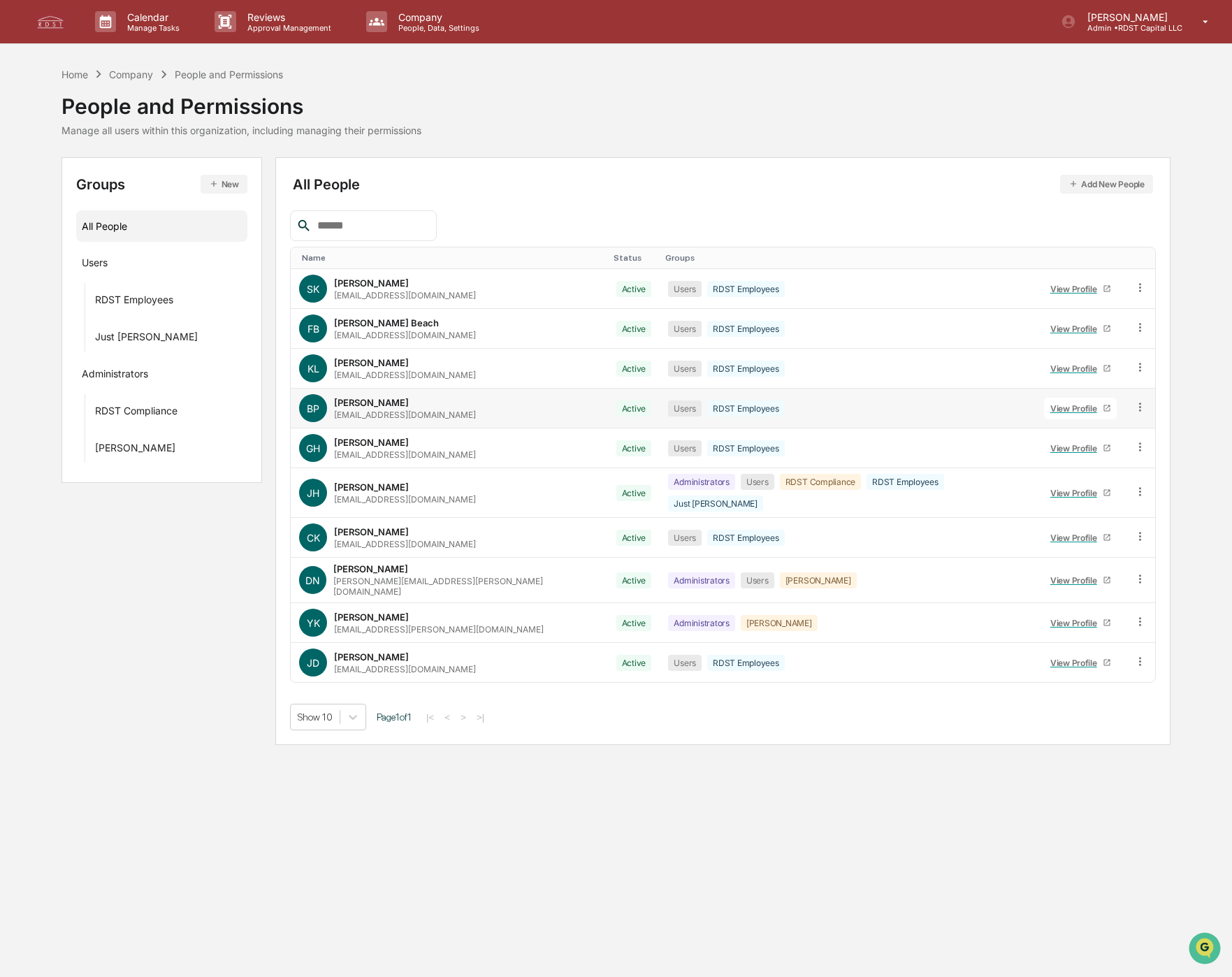
click at [1051, 410] on div "View Profile" at bounding box center [1076, 408] width 52 height 10
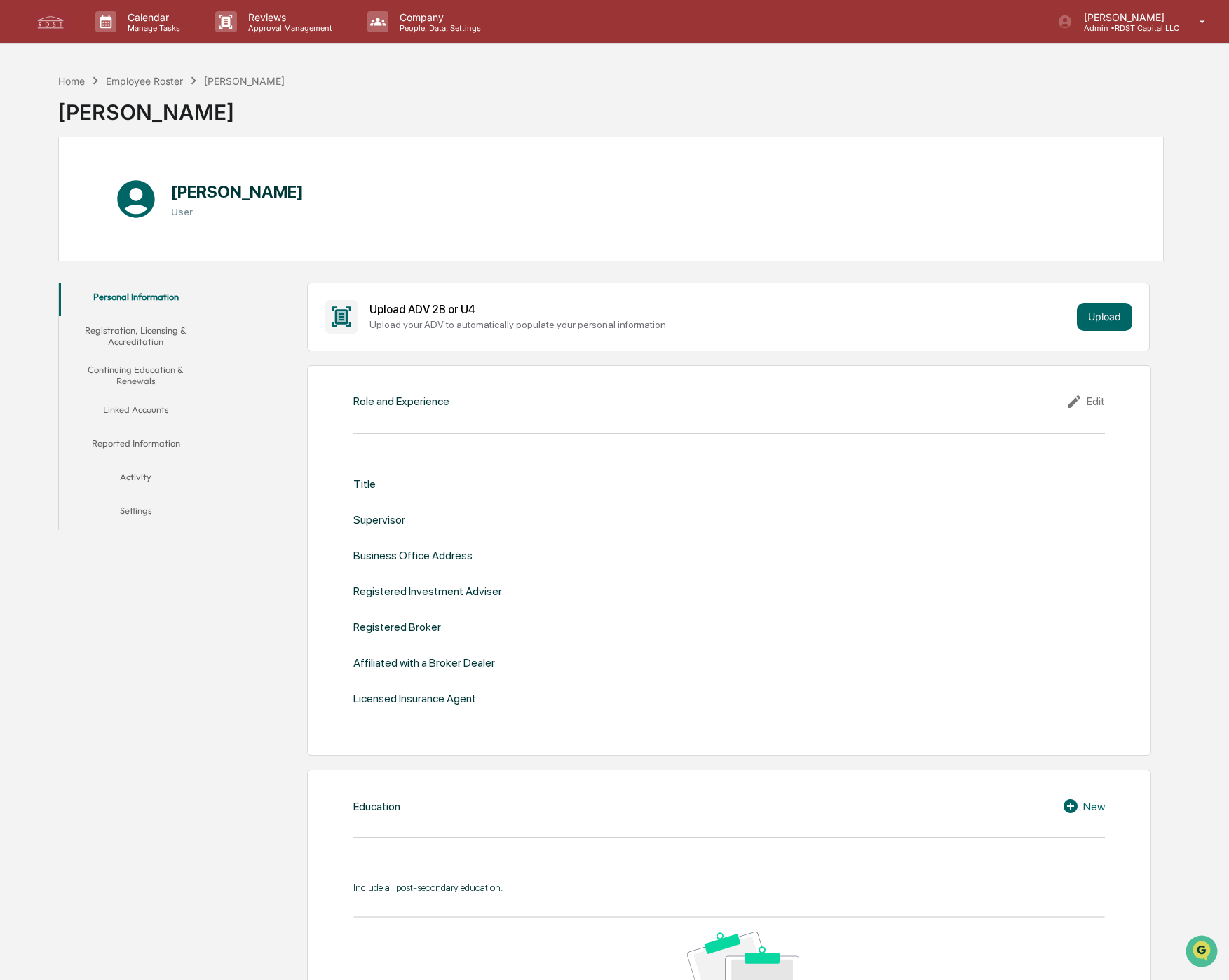
click at [126, 406] on button "Linked Accounts" at bounding box center [136, 412] width 155 height 34
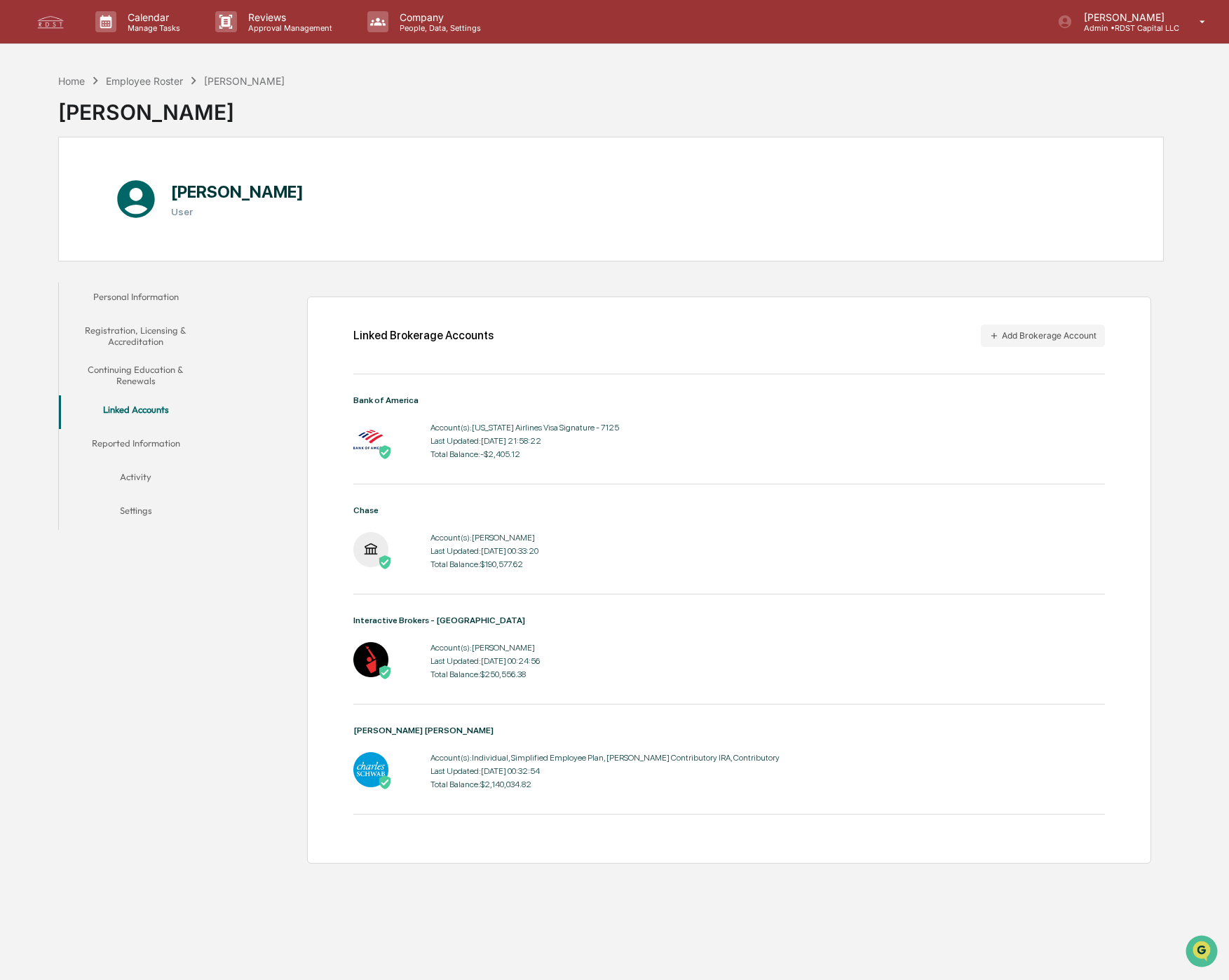
click at [142, 440] on button "Reported Information" at bounding box center [136, 446] width 155 height 34
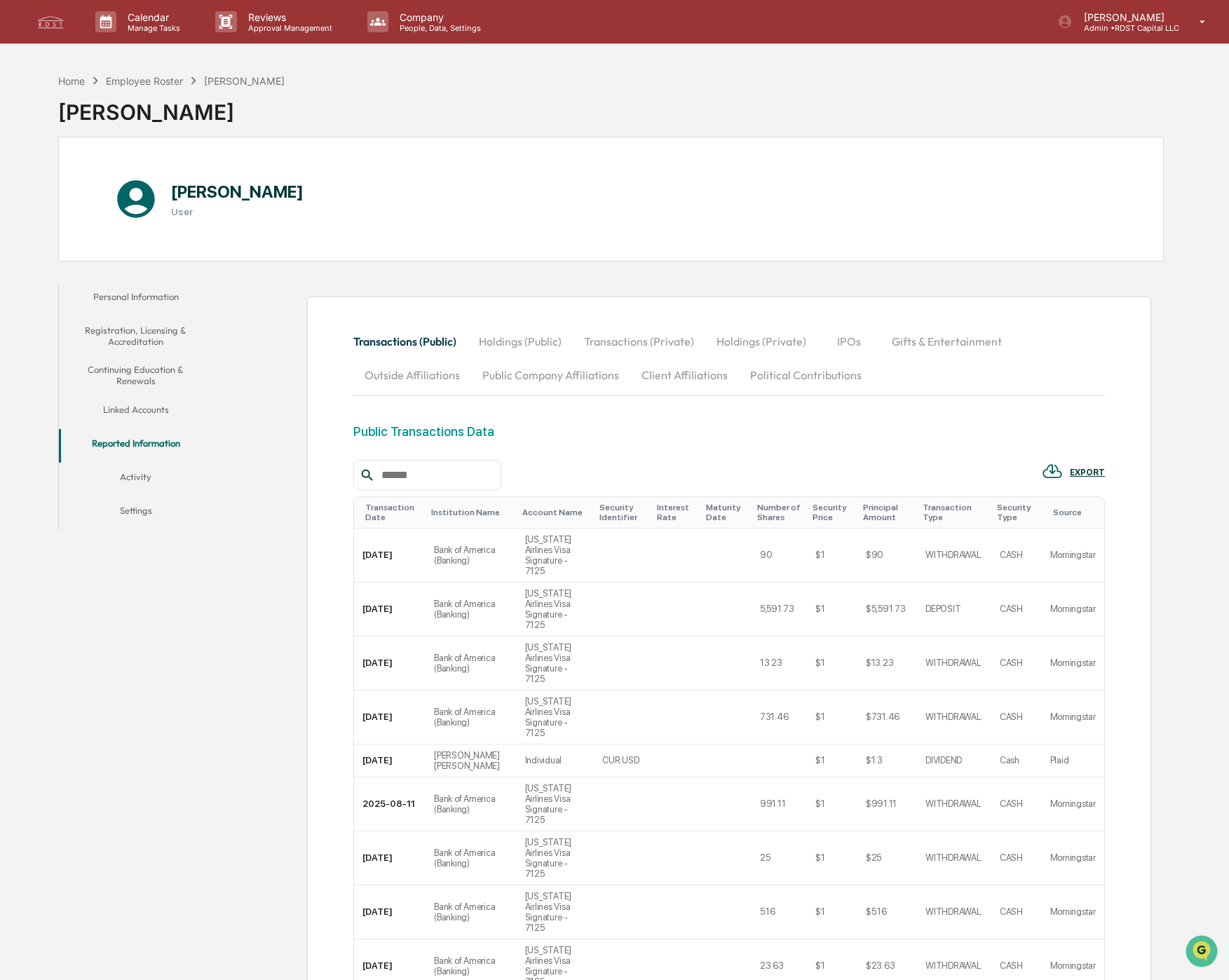
click at [849, 378] on button "Political Contributions" at bounding box center [806, 375] width 134 height 34
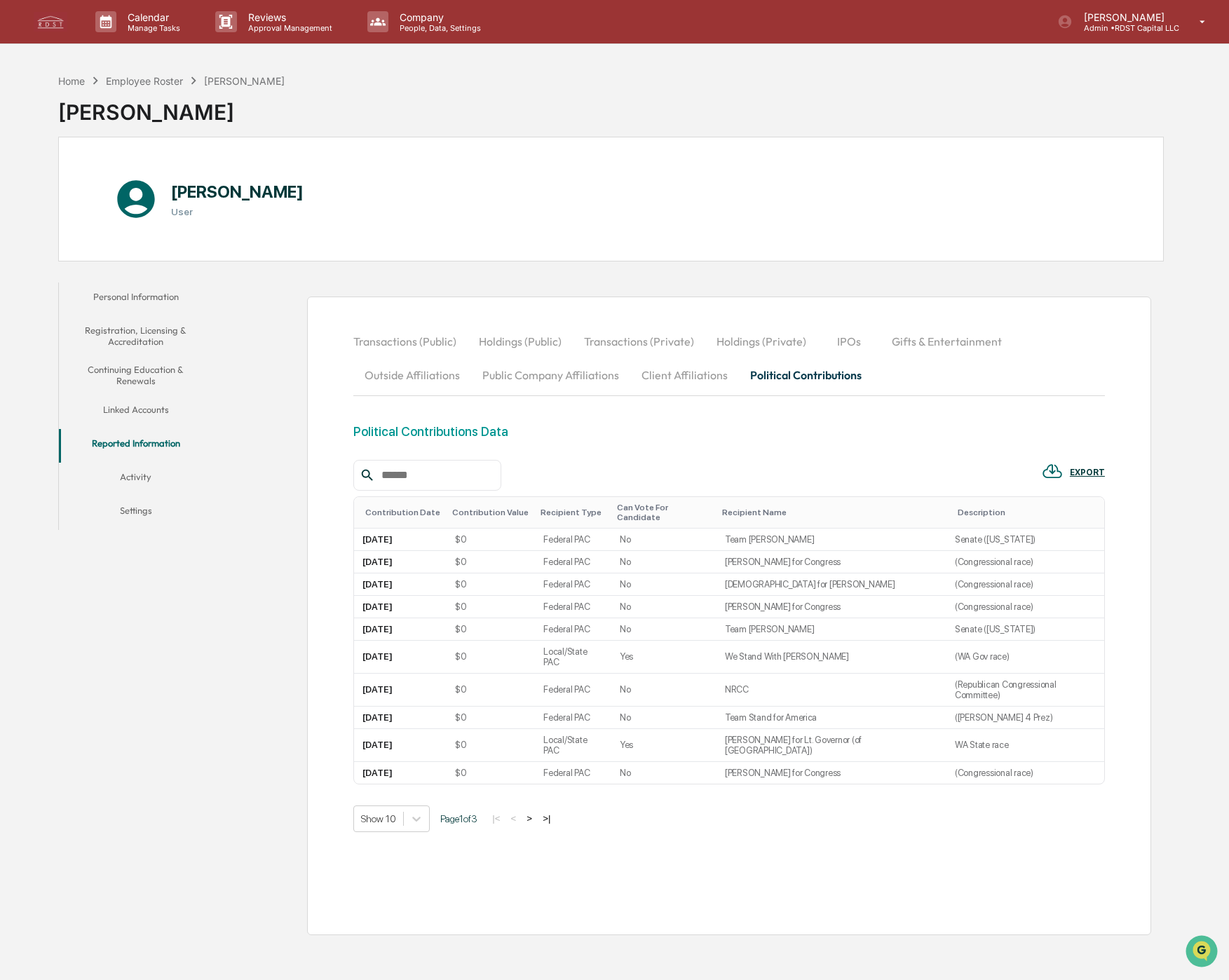
click at [415, 337] on button "Transactions (Public)" at bounding box center [411, 341] width 114 height 34
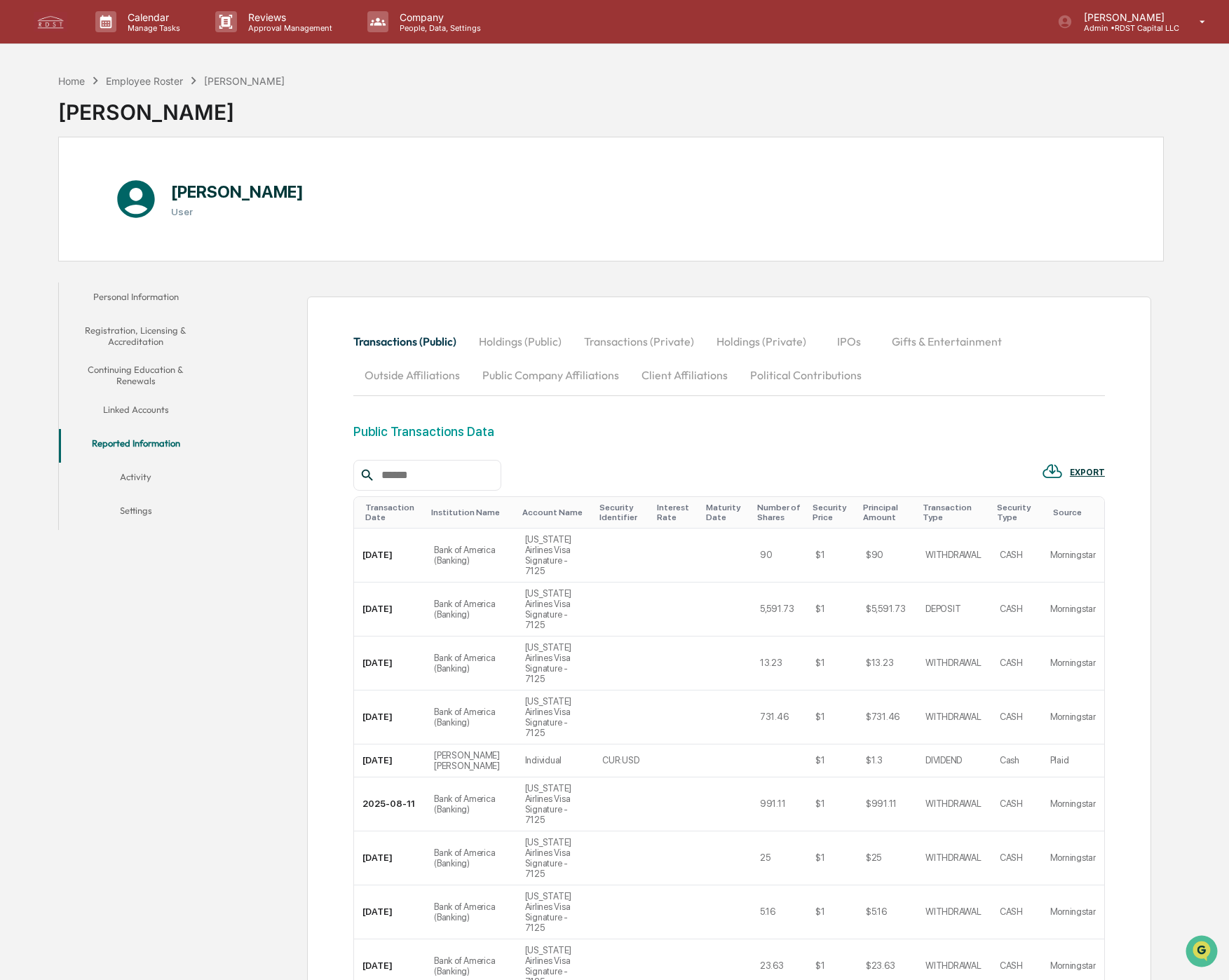
click at [540, 341] on button "Holdings (Public)" at bounding box center [520, 341] width 106 height 34
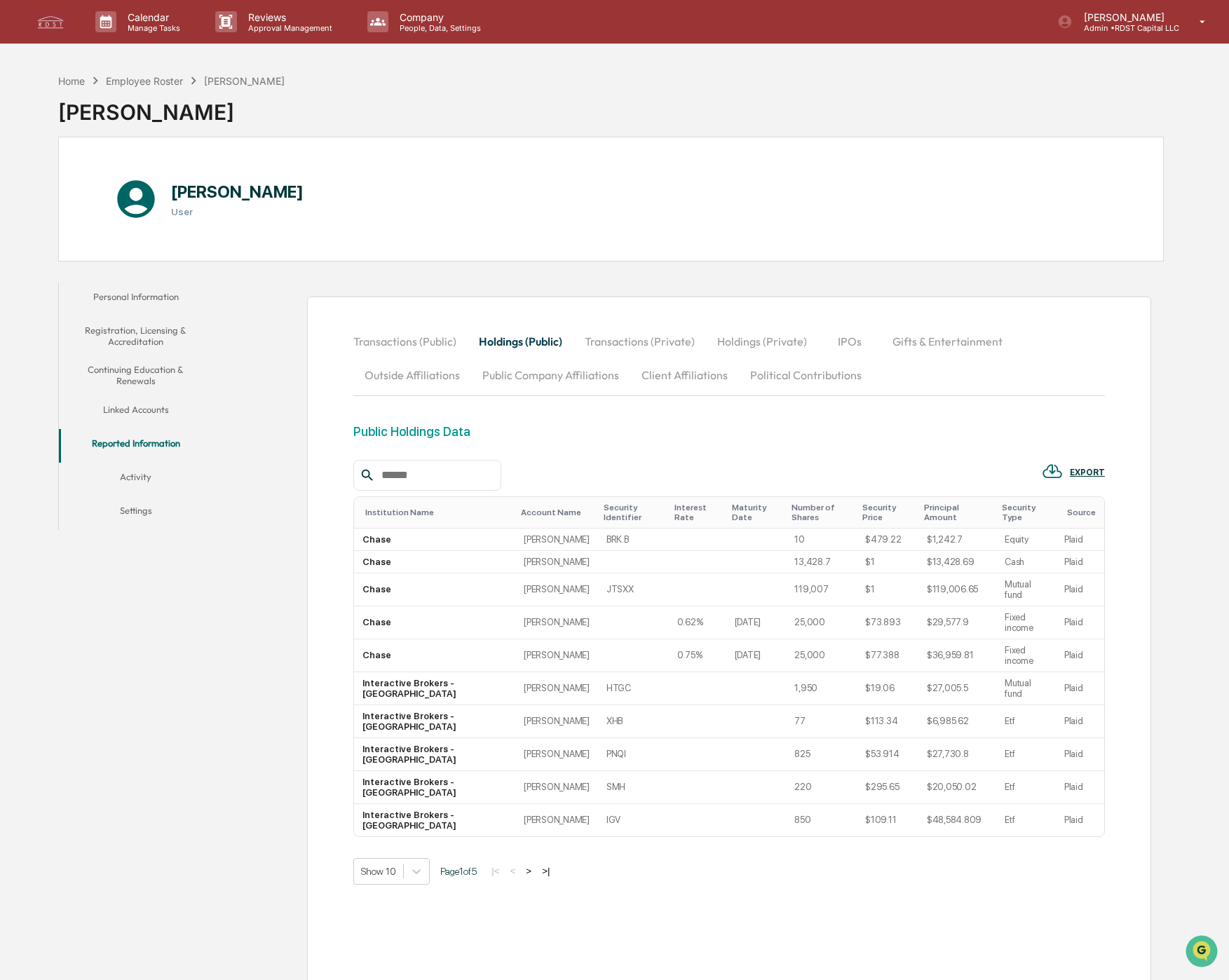
click at [651, 343] on button "Transactions (Private)" at bounding box center [639, 341] width 133 height 34
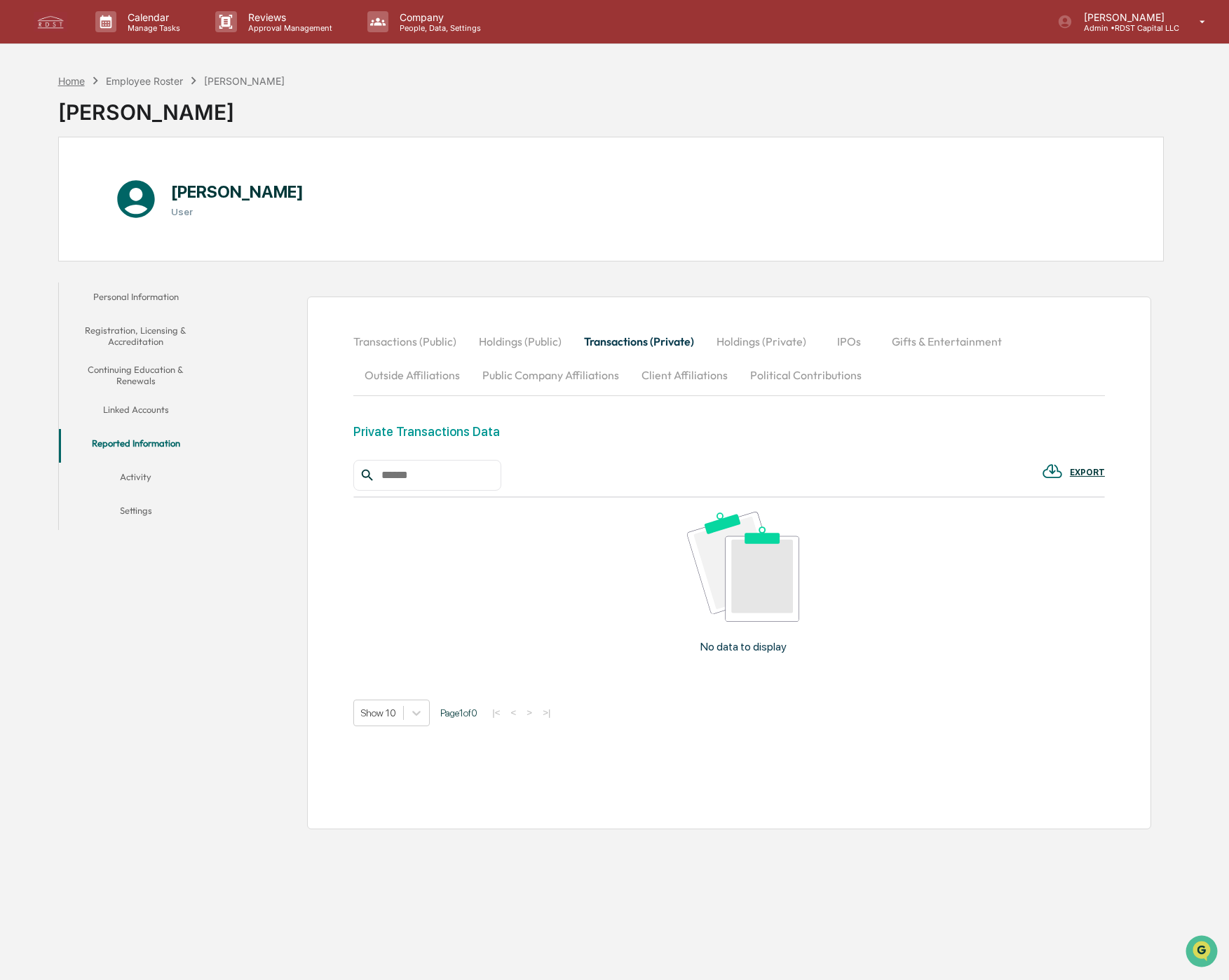
click at [81, 84] on div "Home" at bounding box center [71, 81] width 27 height 12
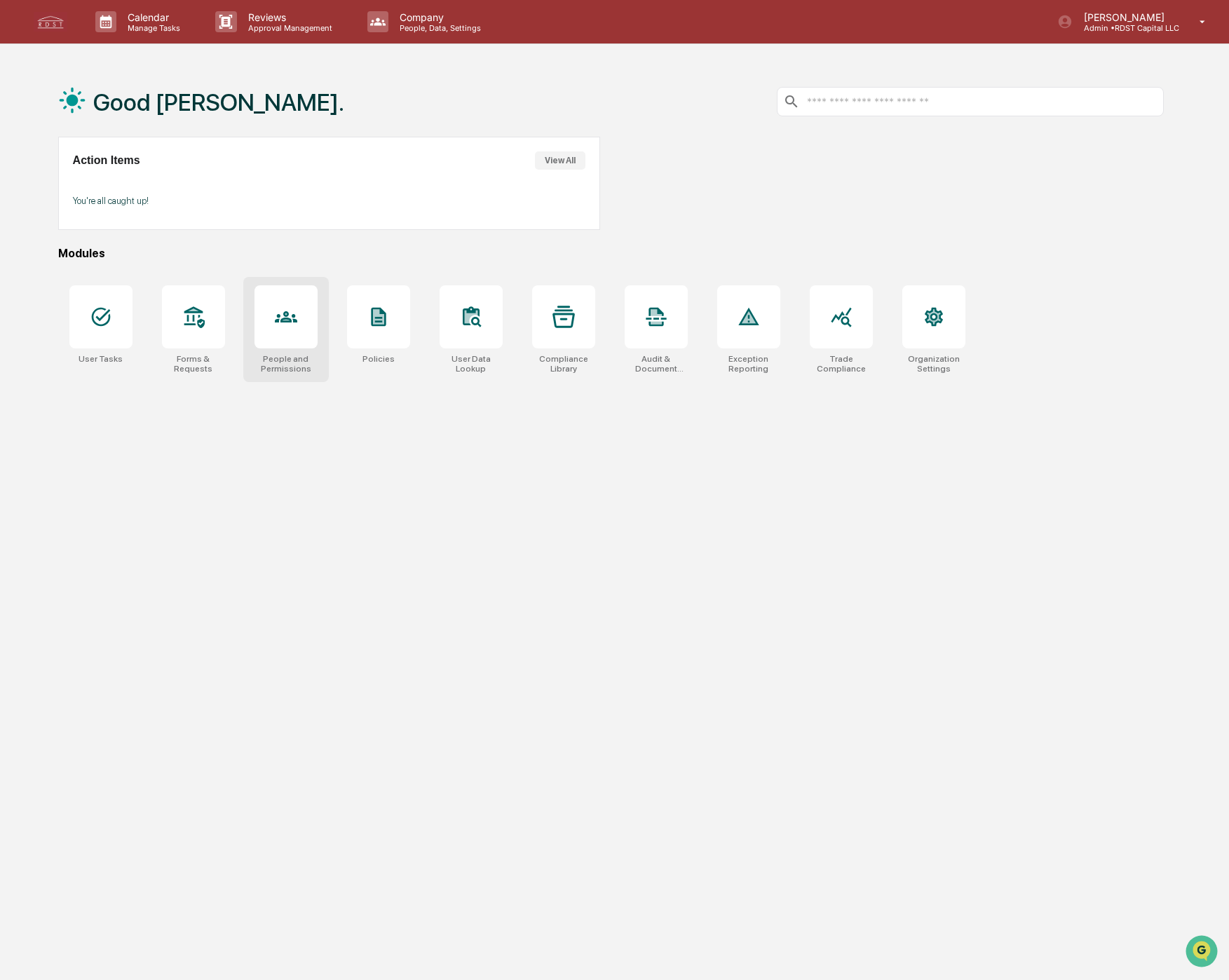
click at [281, 317] on icon at bounding box center [286, 317] width 23 height 23
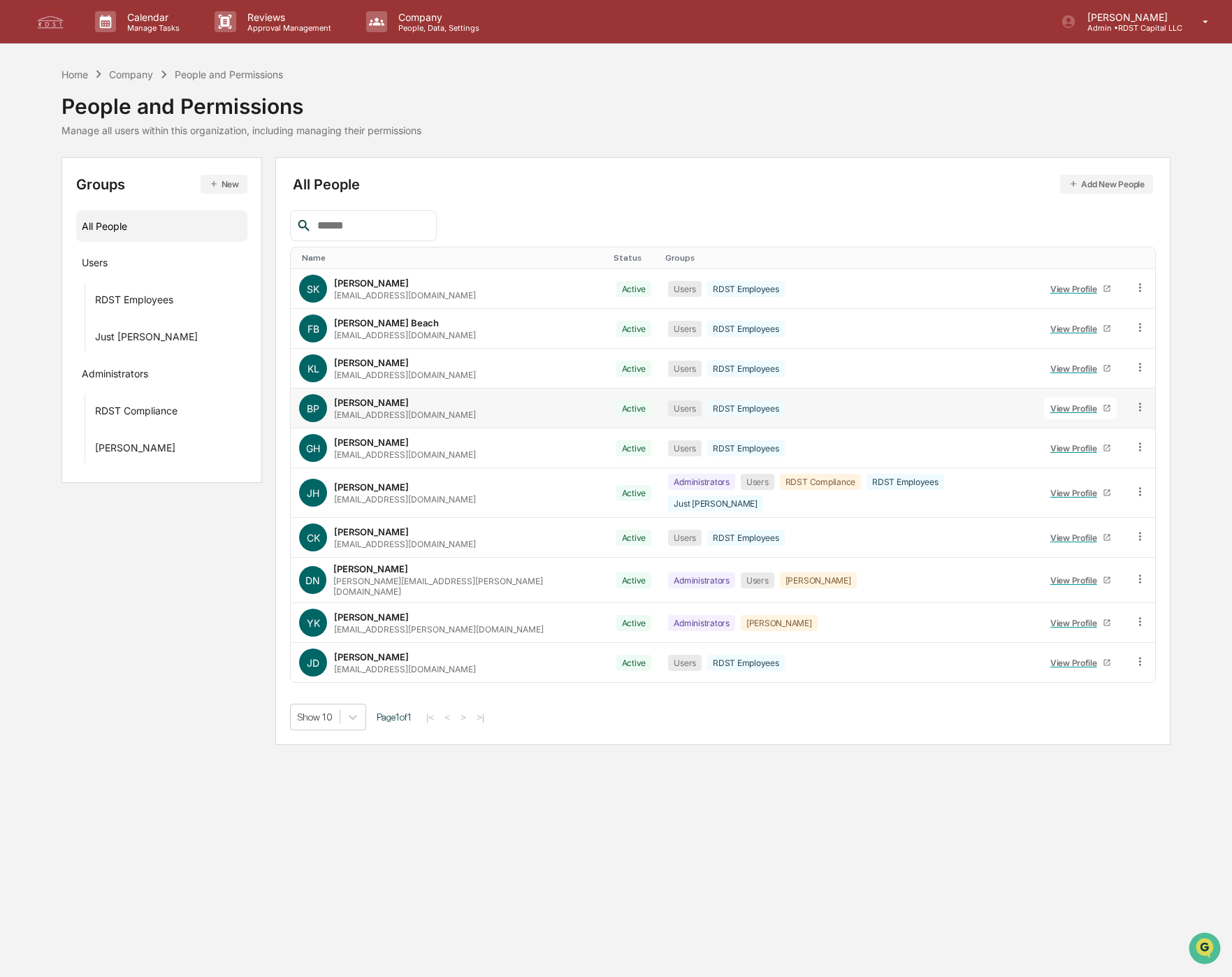
click at [1133, 408] on icon at bounding box center [1140, 407] width 14 height 14
click at [1089, 435] on div "Groups & Permissions" at bounding box center [1077, 429] width 116 height 17
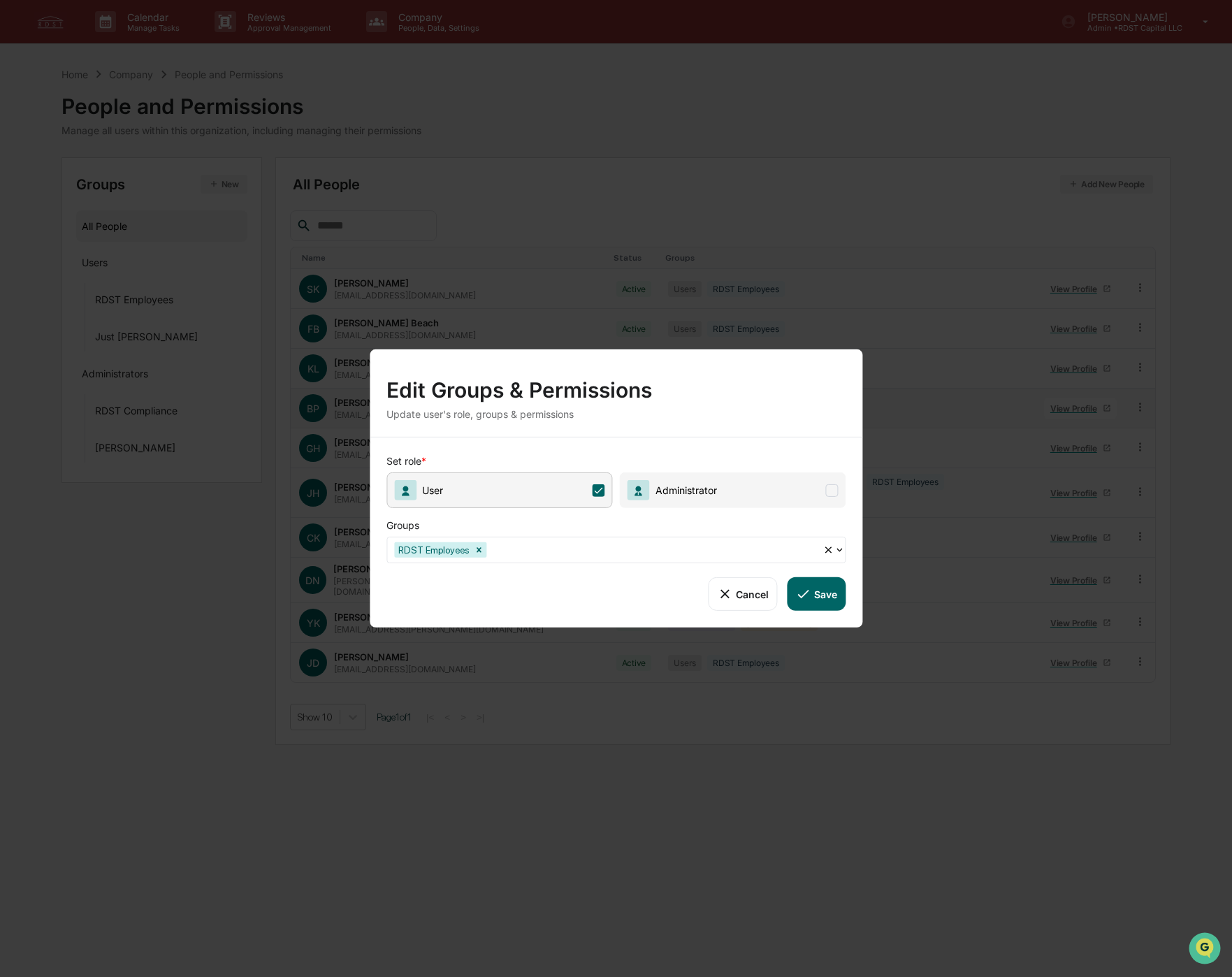
click at [743, 593] on button "Cancel" at bounding box center [743, 594] width 69 height 34
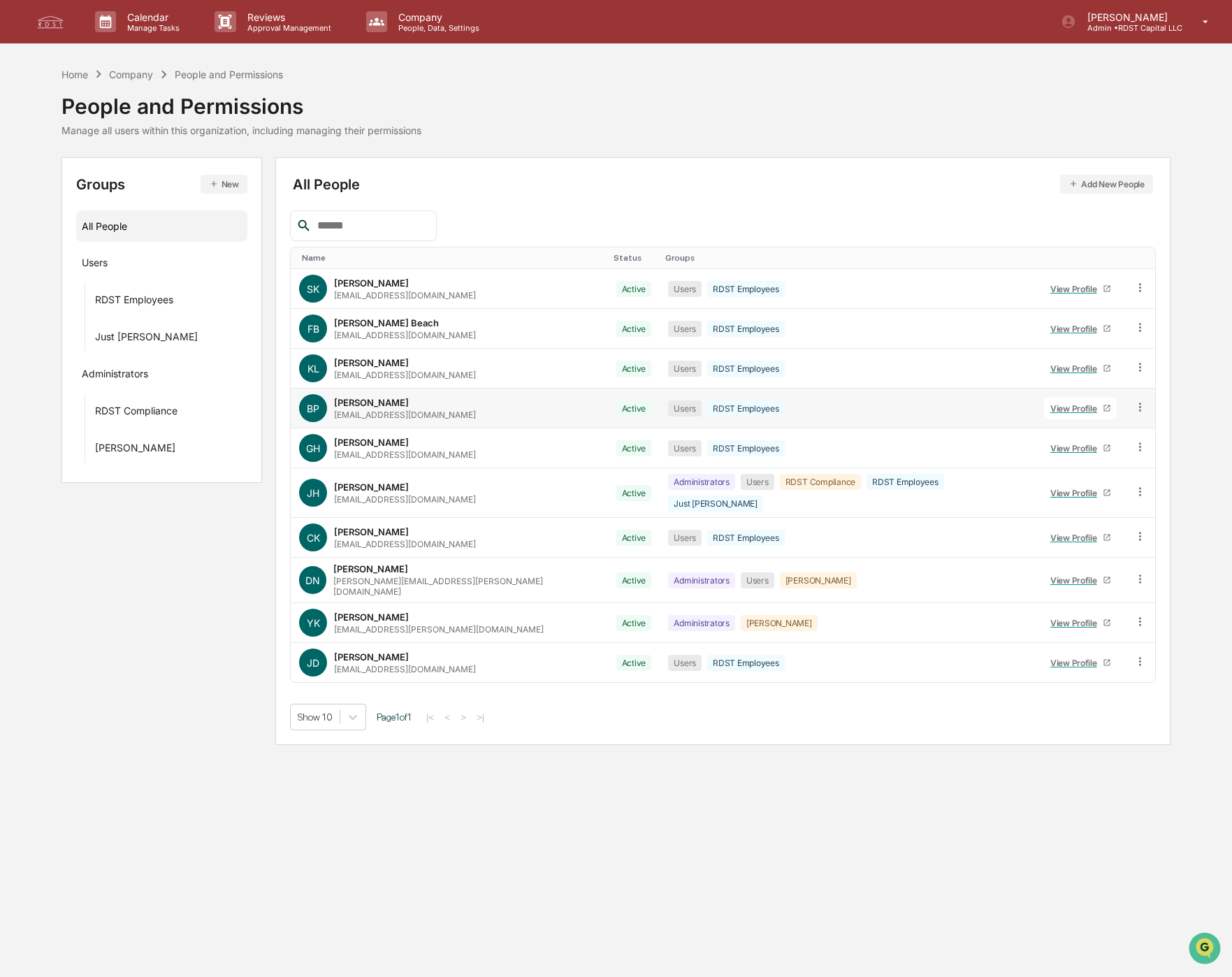
click at [1133, 409] on icon at bounding box center [1140, 407] width 14 height 14
click at [116, 405] on div "RDST Compliance" at bounding box center [136, 413] width 83 height 17
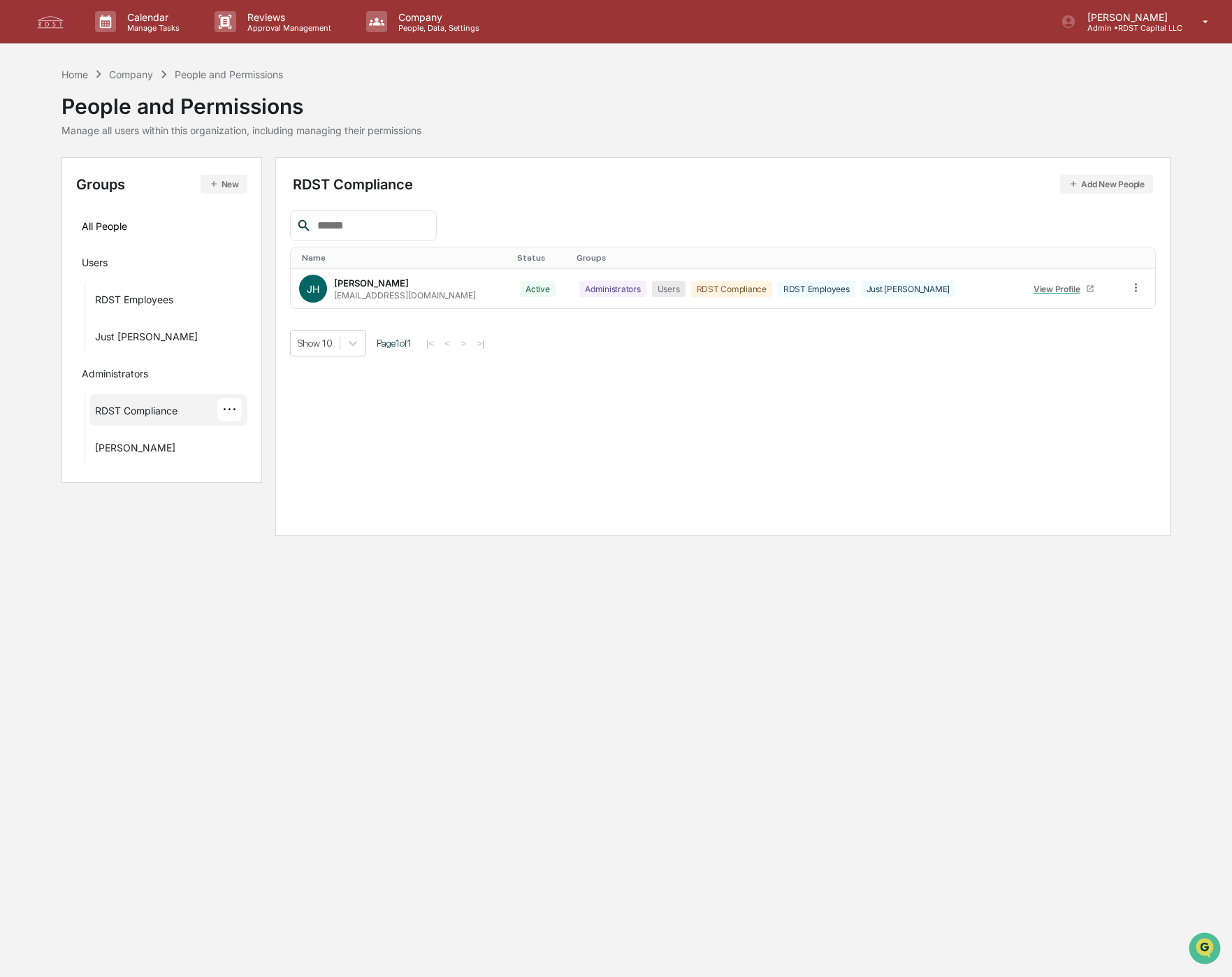
click at [1124, 189] on button "Add New People" at bounding box center [1107, 185] width 93 height 19
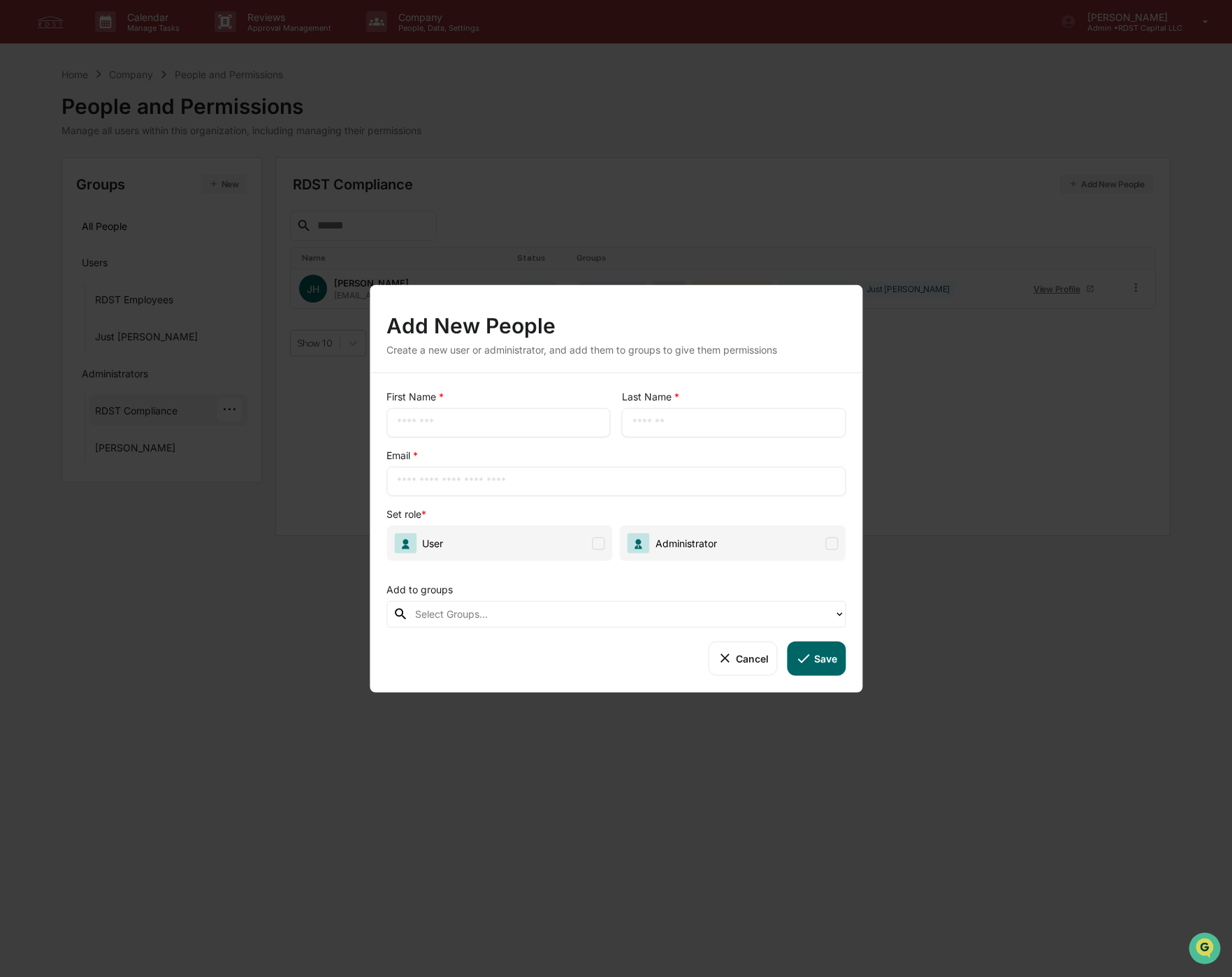
click at [452, 417] on input "text" at bounding box center [498, 422] width 203 height 14
type input "*****"
click at [730, 656] on icon at bounding box center [725, 658] width 15 height 15
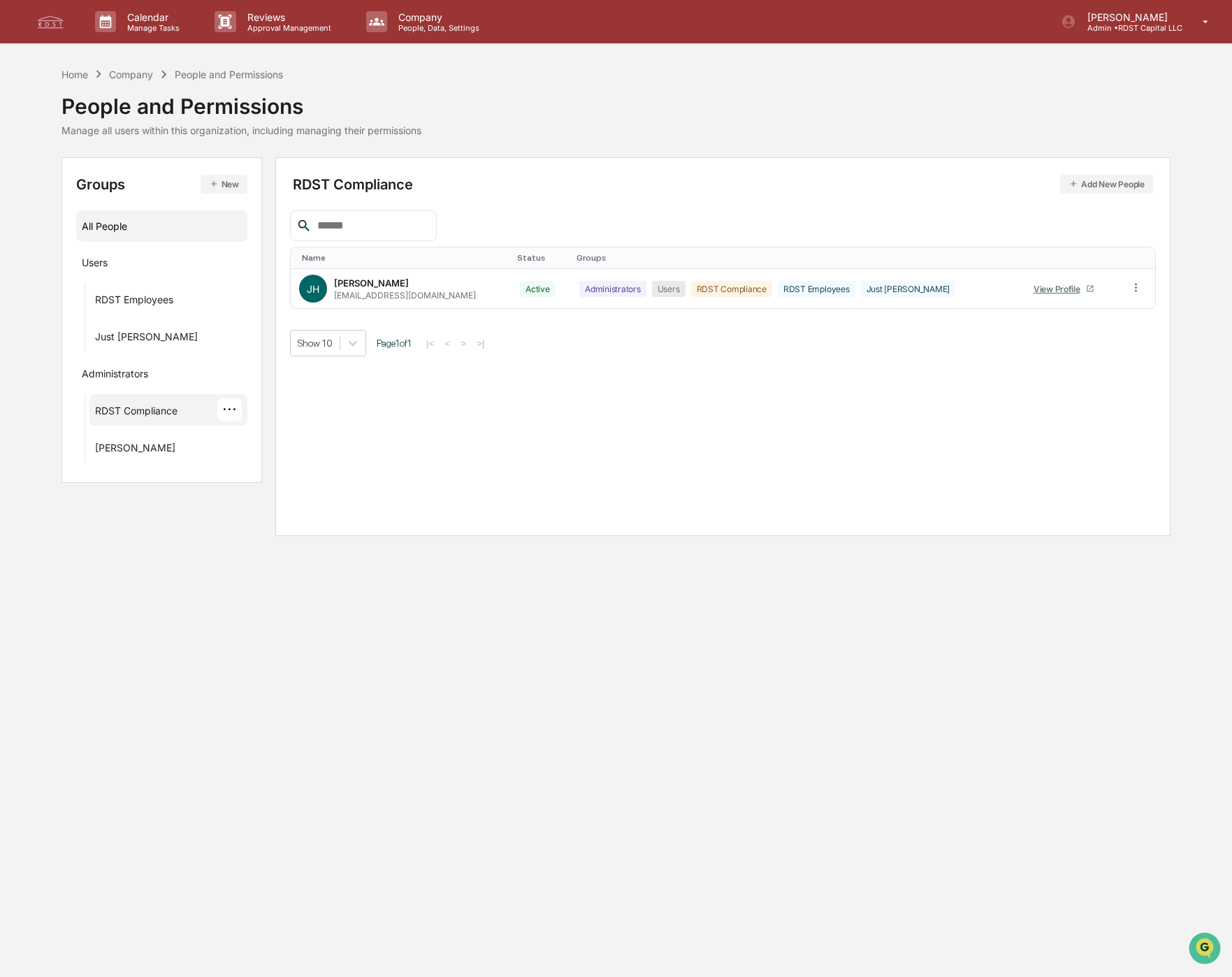
click at [108, 238] on div "All People" at bounding box center [161, 226] width 171 height 31
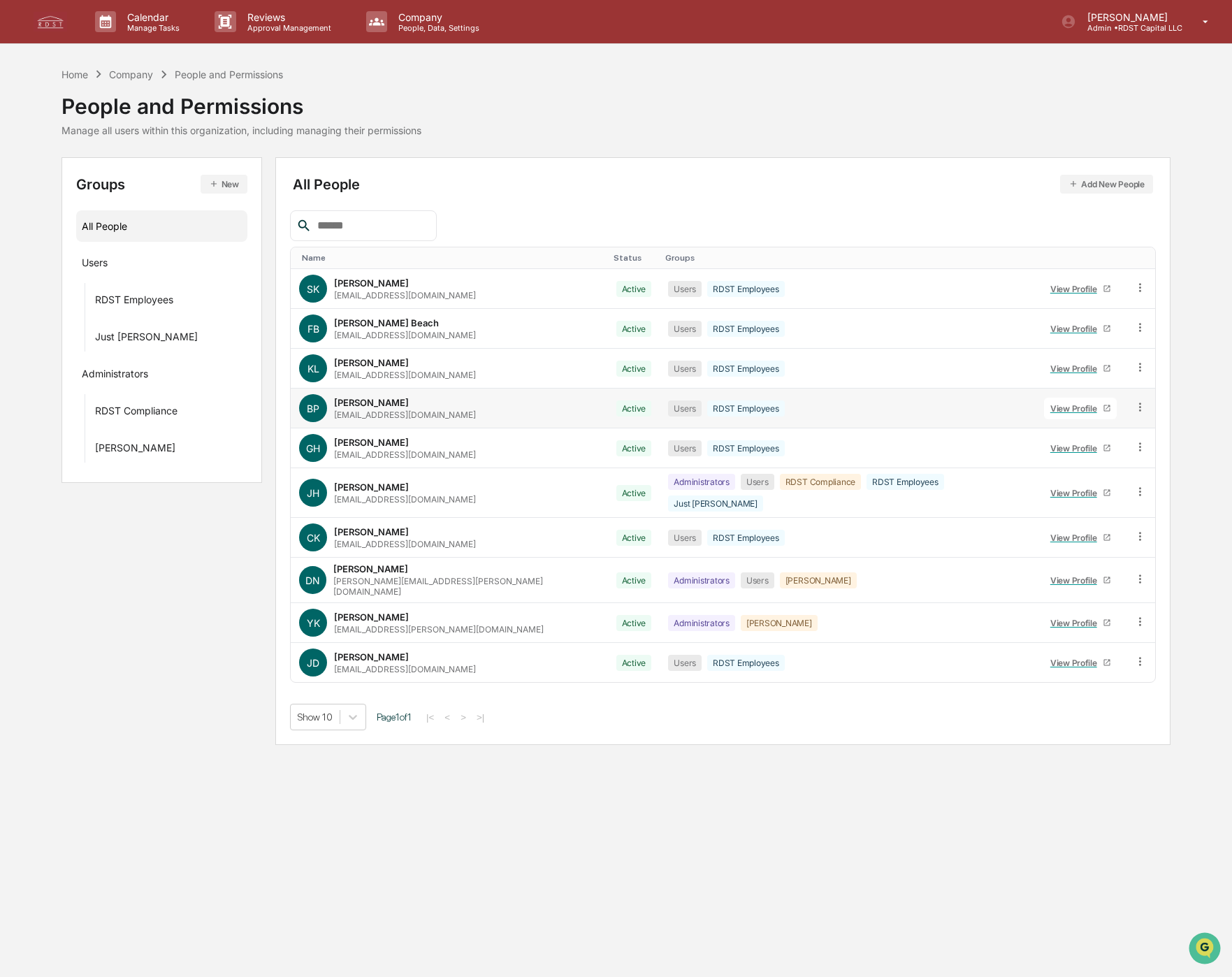
click at [1134, 403] on icon at bounding box center [1140, 407] width 14 height 14
click at [1098, 429] on div "Groups & Permissions" at bounding box center [1077, 429] width 116 height 17
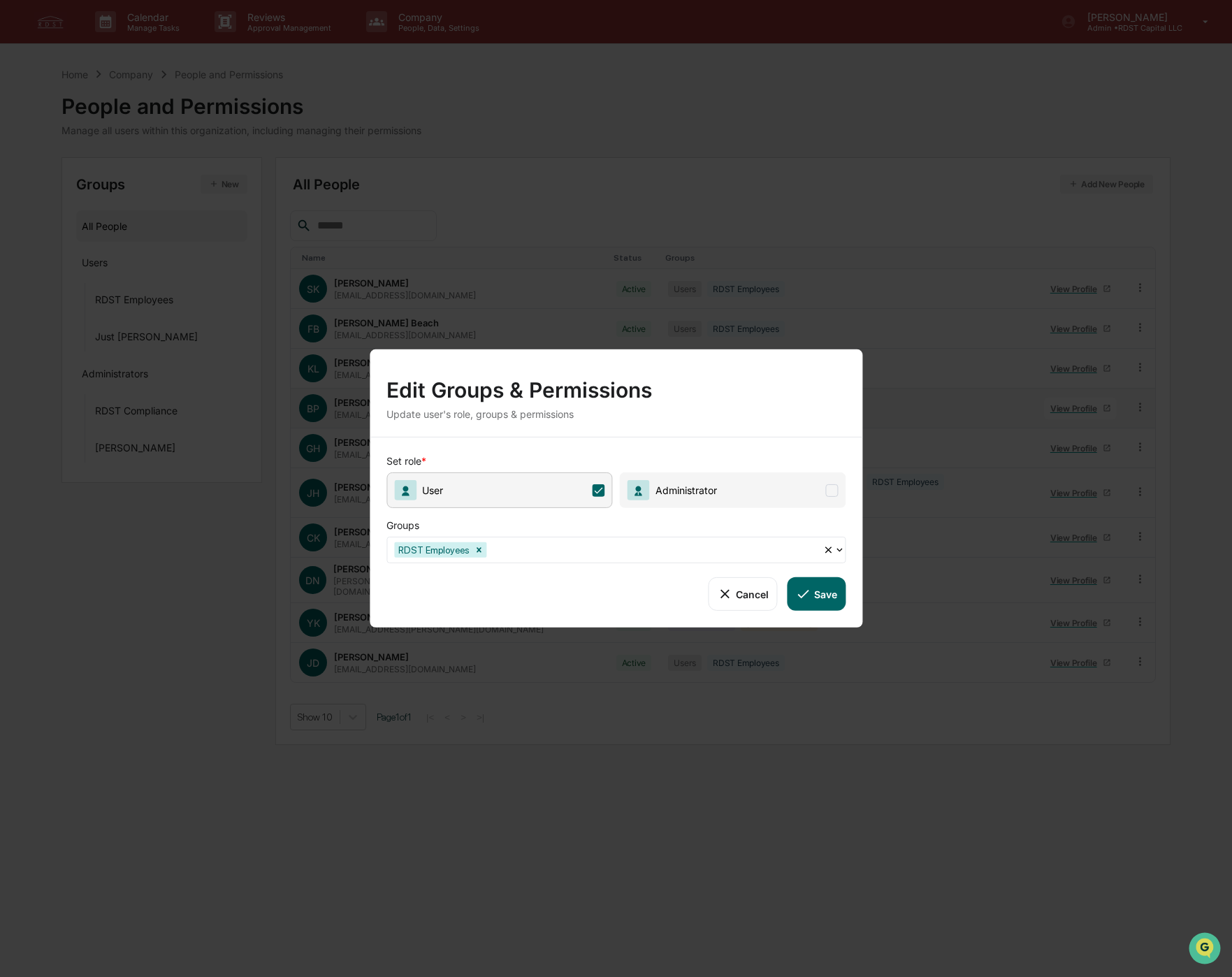
click at [748, 507] on div "Set role * User Administrator Groups RDST Employees Cancel Save" at bounding box center [616, 532] width 493 height 190
click at [762, 495] on span "Administrator" at bounding box center [733, 491] width 226 height 35
click at [588, 482] on span "User" at bounding box center [499, 491] width 226 height 35
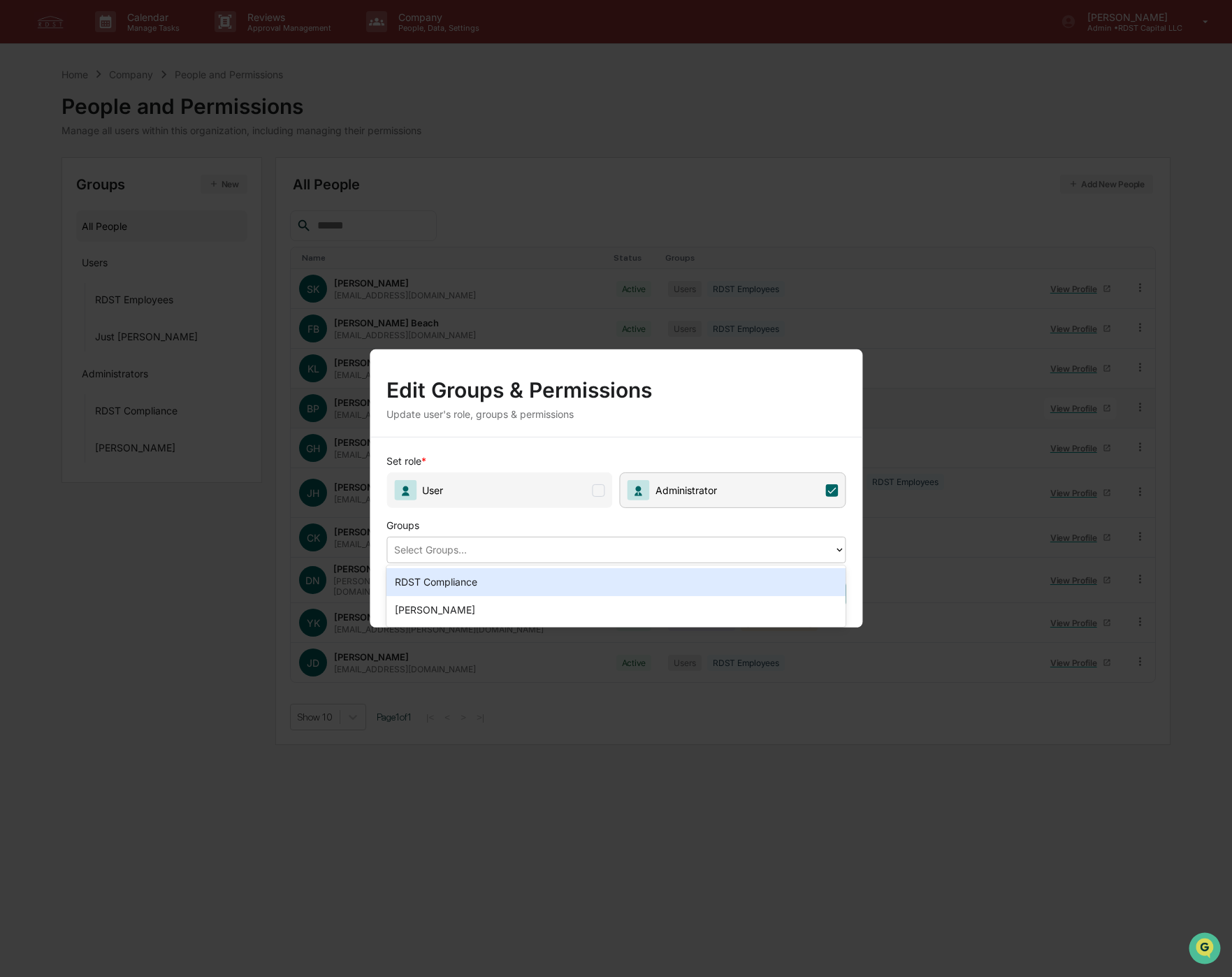
click at [701, 560] on div "Select Groups..." at bounding box center [610, 549] width 446 height 22
click at [494, 578] on div "RDST Compliance" at bounding box center [616, 582] width 459 height 28
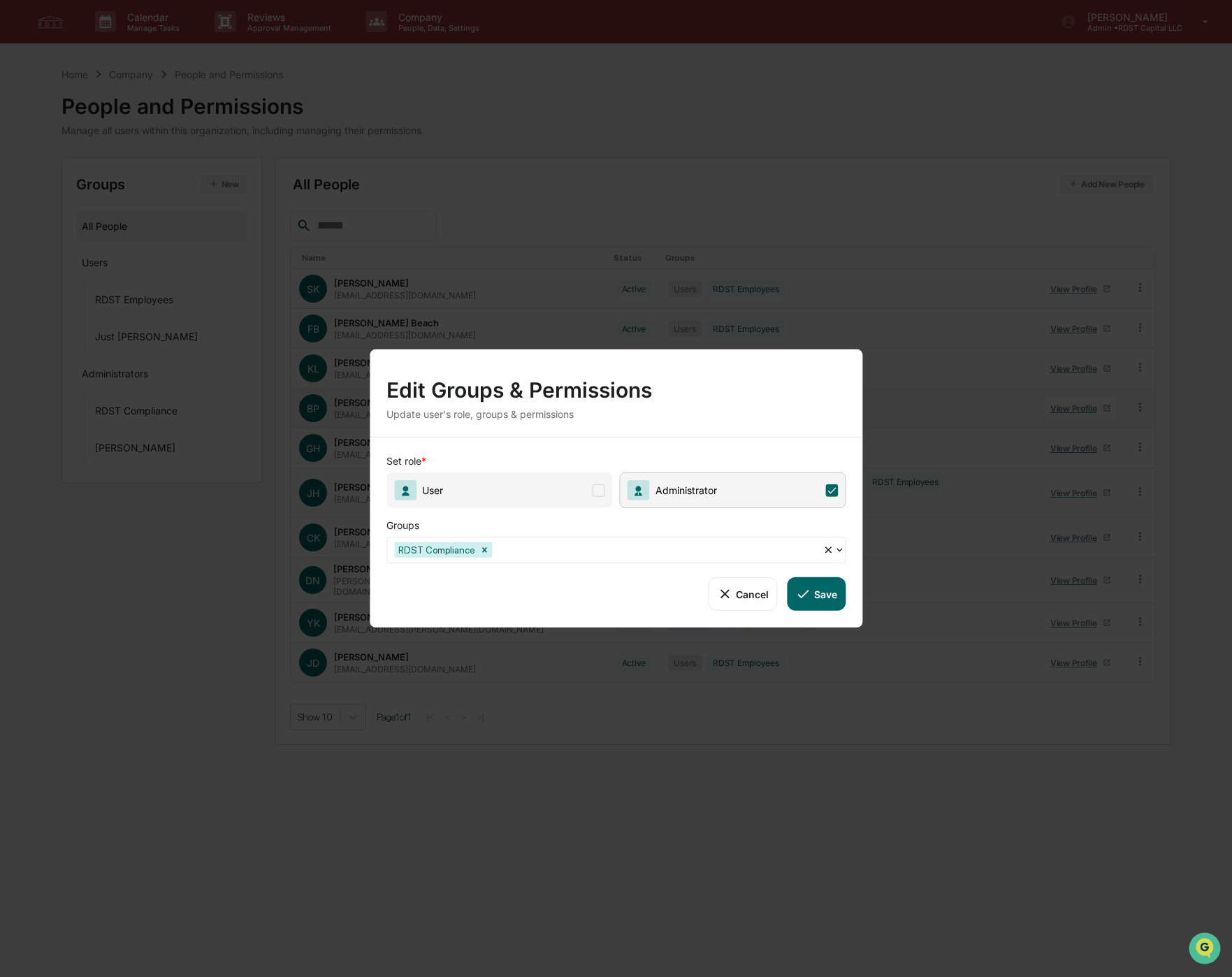
click at [605, 486] on span "User" at bounding box center [499, 491] width 226 height 35
click at [821, 597] on button "Save" at bounding box center [816, 594] width 58 height 34
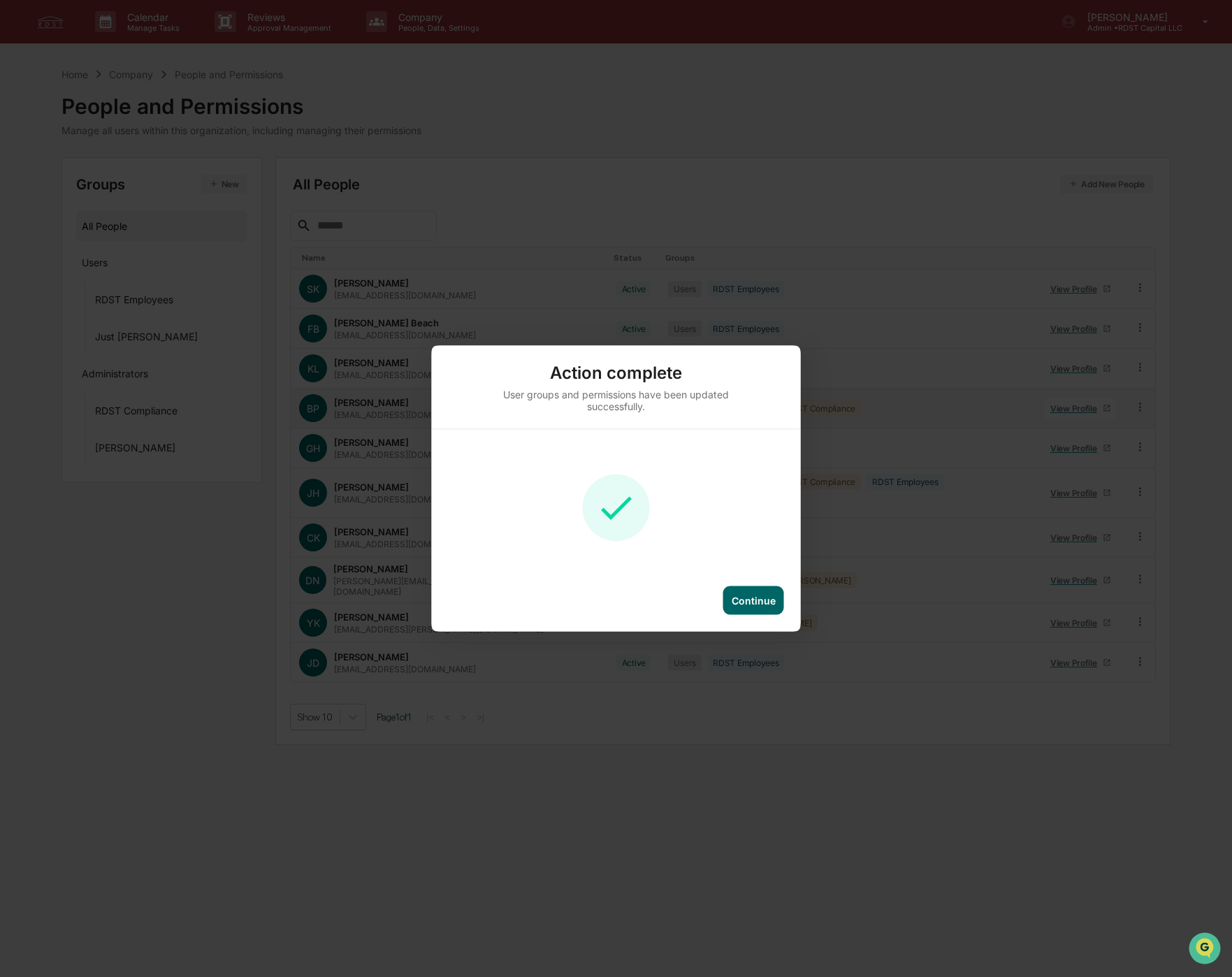
click at [761, 600] on div "Continue" at bounding box center [754, 600] width 44 height 12
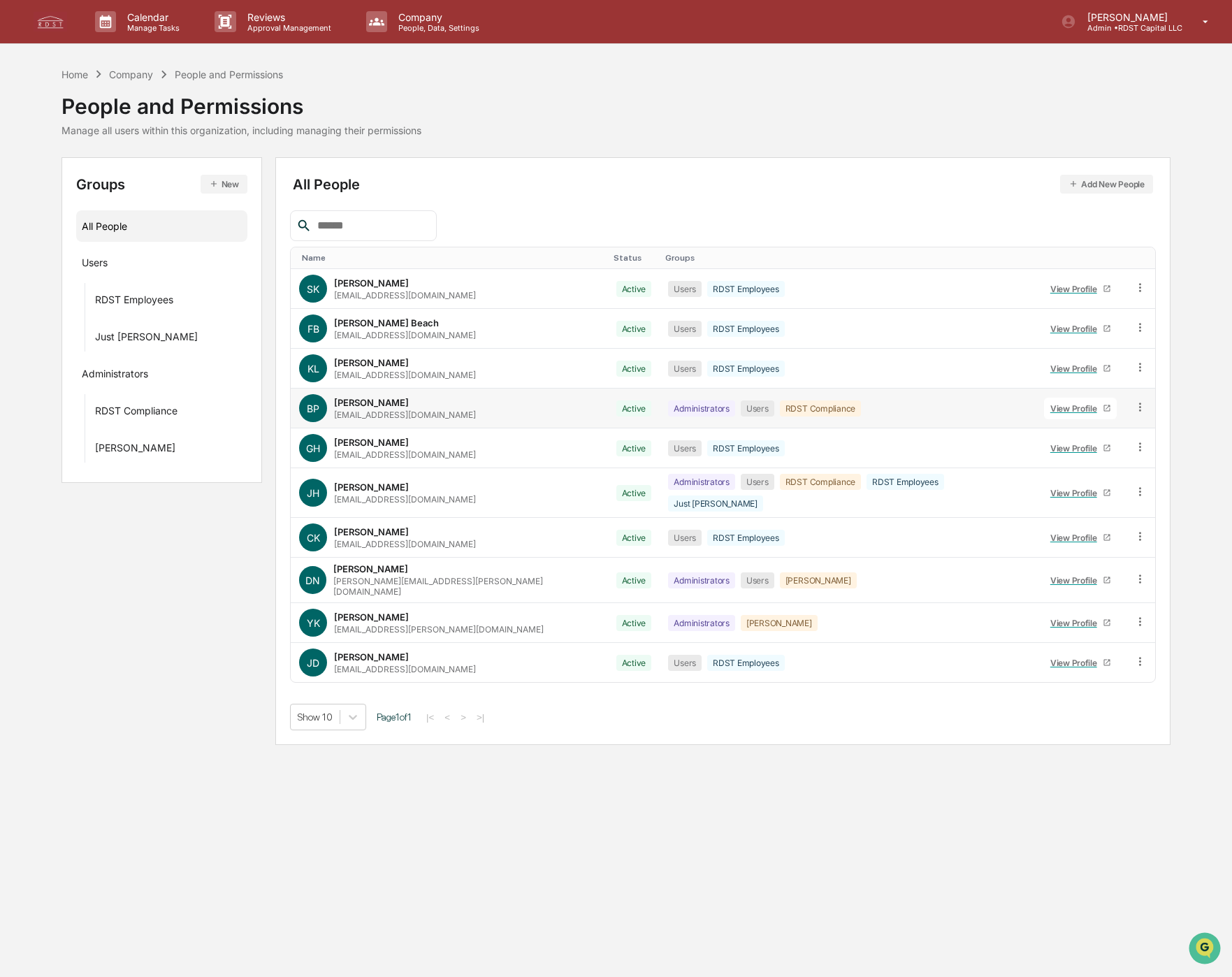
click at [1135, 405] on icon at bounding box center [1140, 407] width 14 height 14
click at [1084, 431] on div "Groups & Permissions" at bounding box center [1077, 429] width 116 height 17
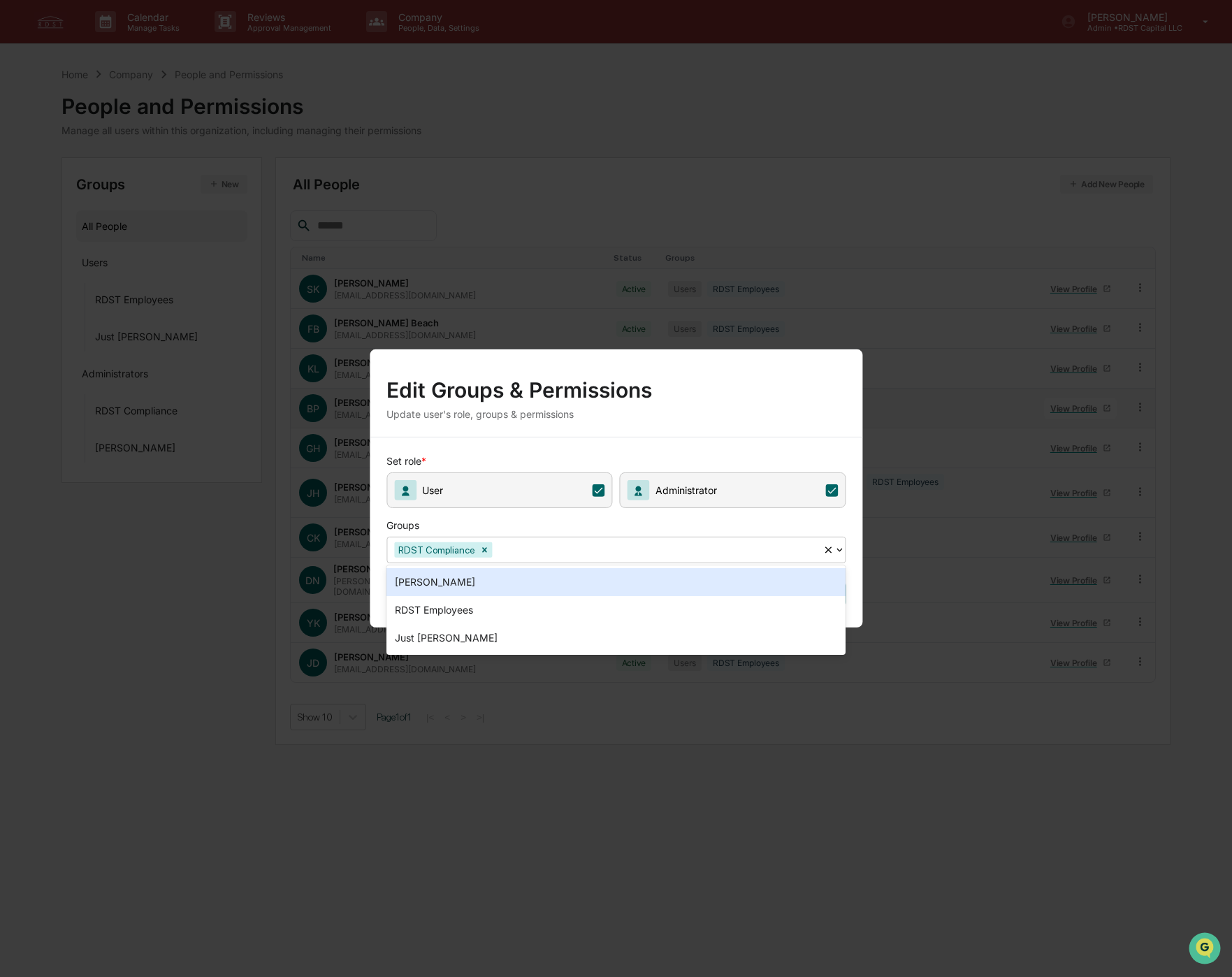
click at [543, 552] on div at bounding box center [655, 550] width 321 height 16
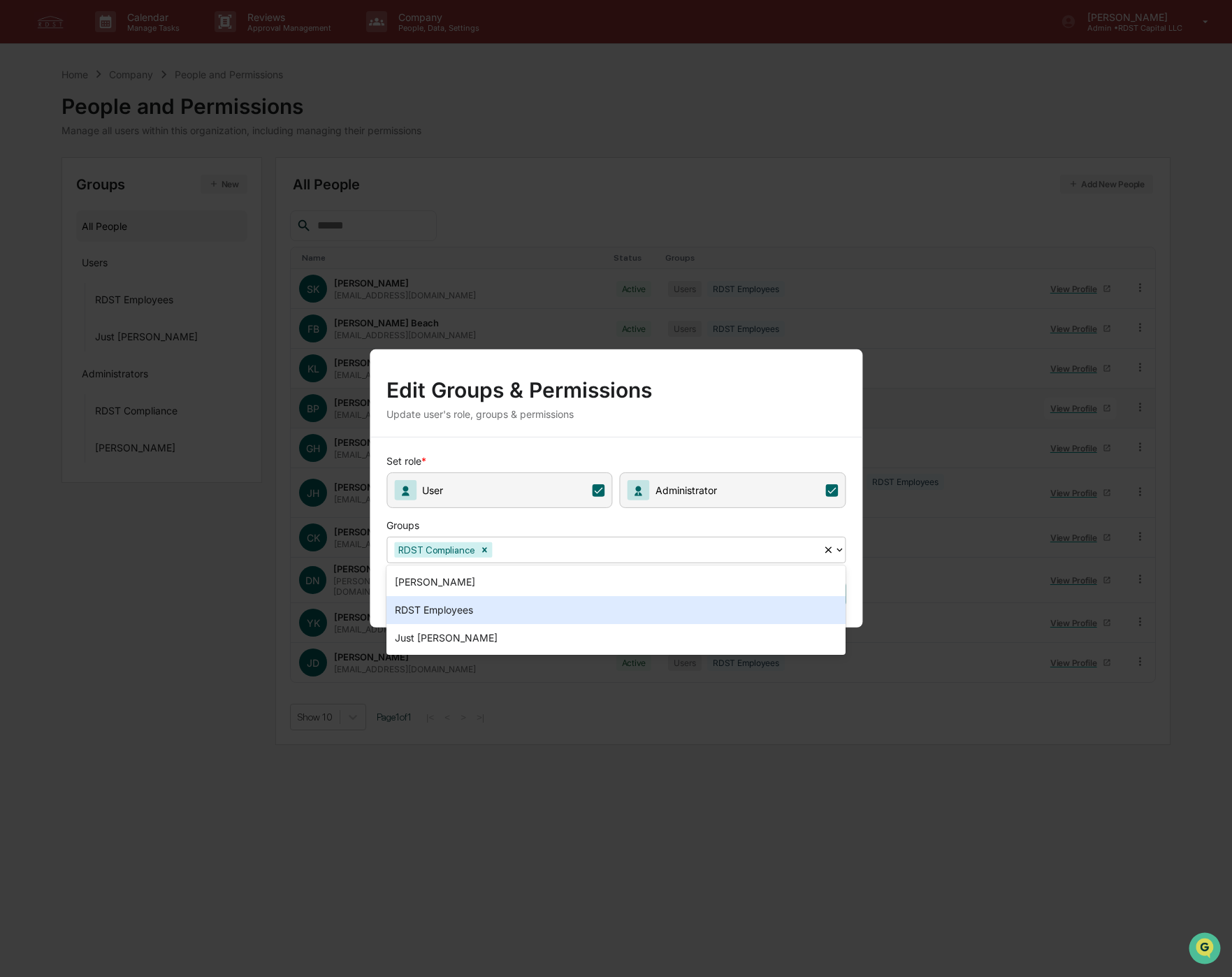
click at [473, 612] on div "RDST Employees" at bounding box center [616, 610] width 459 height 28
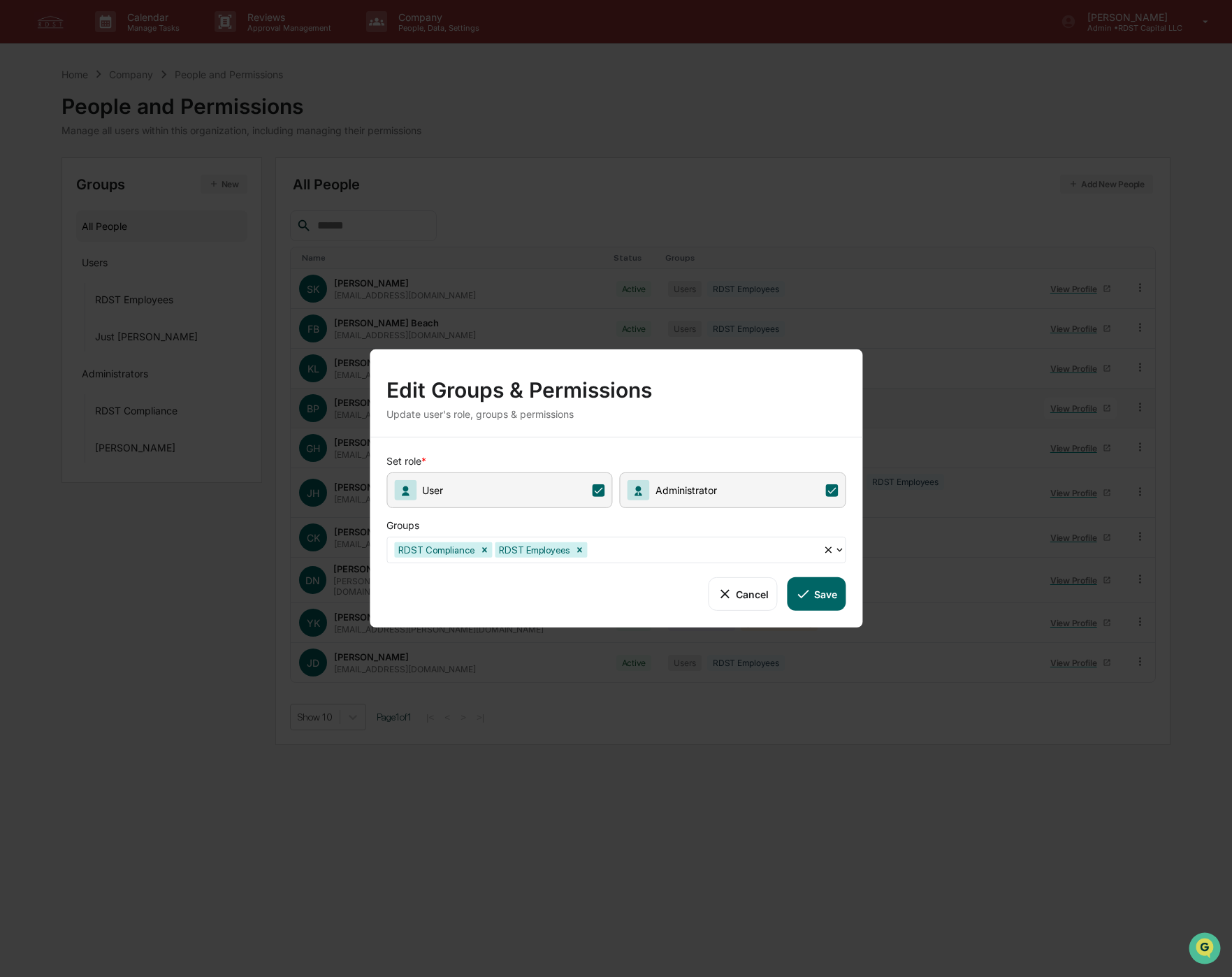
click at [823, 596] on button "Save" at bounding box center [816, 594] width 58 height 34
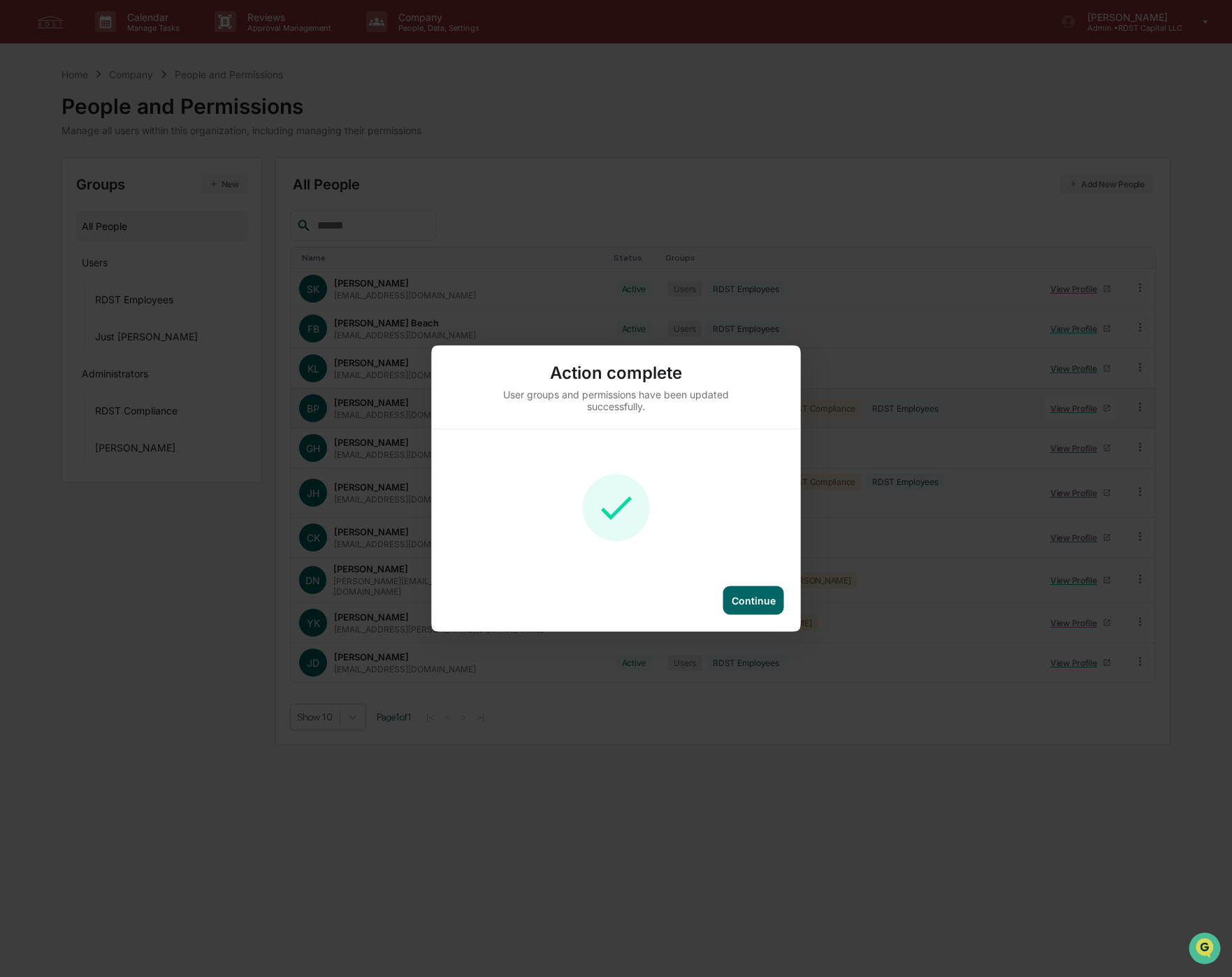
click at [751, 604] on div "Continue" at bounding box center [754, 600] width 44 height 12
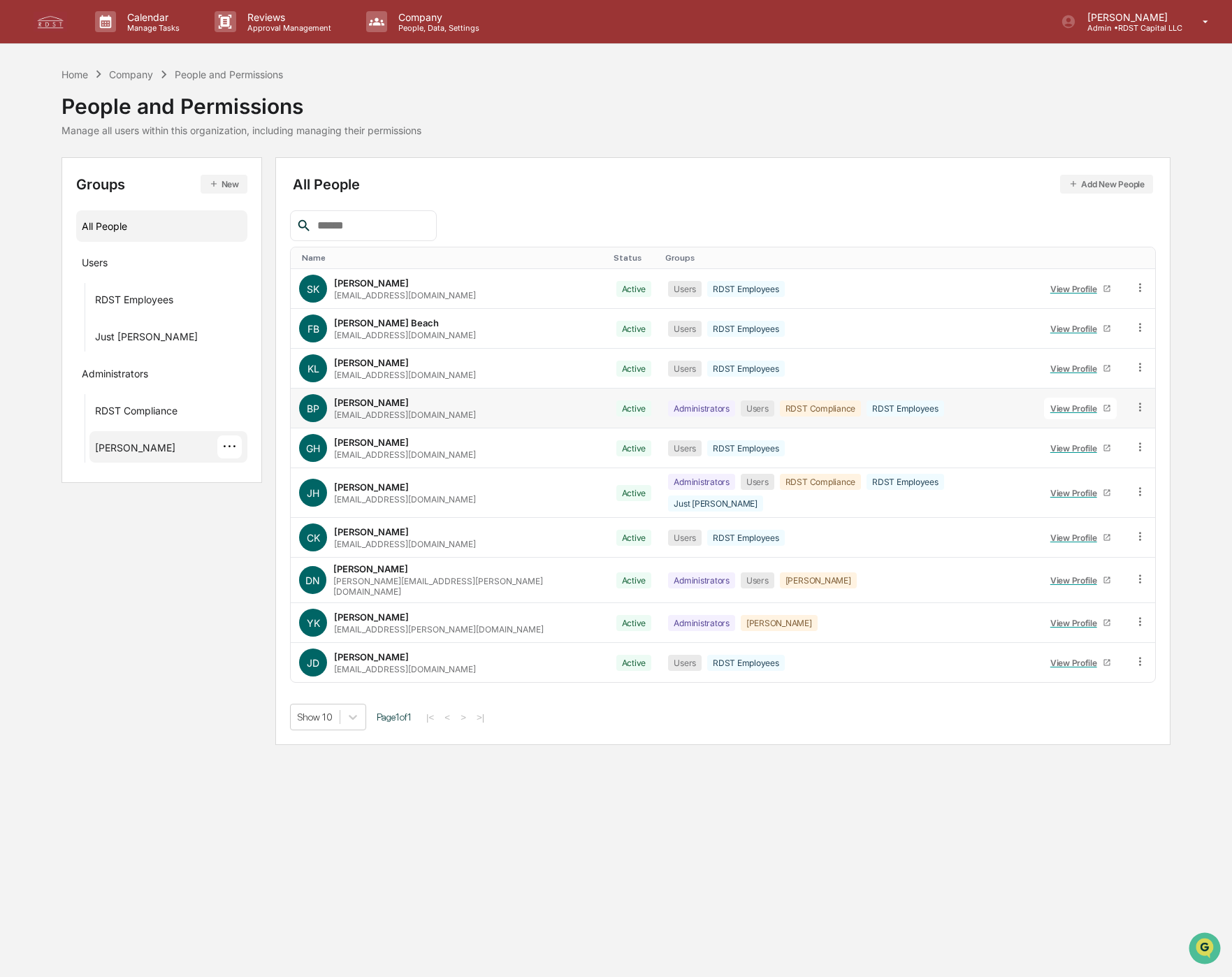
click at [111, 451] on div "[PERSON_NAME]" at bounding box center [135, 450] width 80 height 17
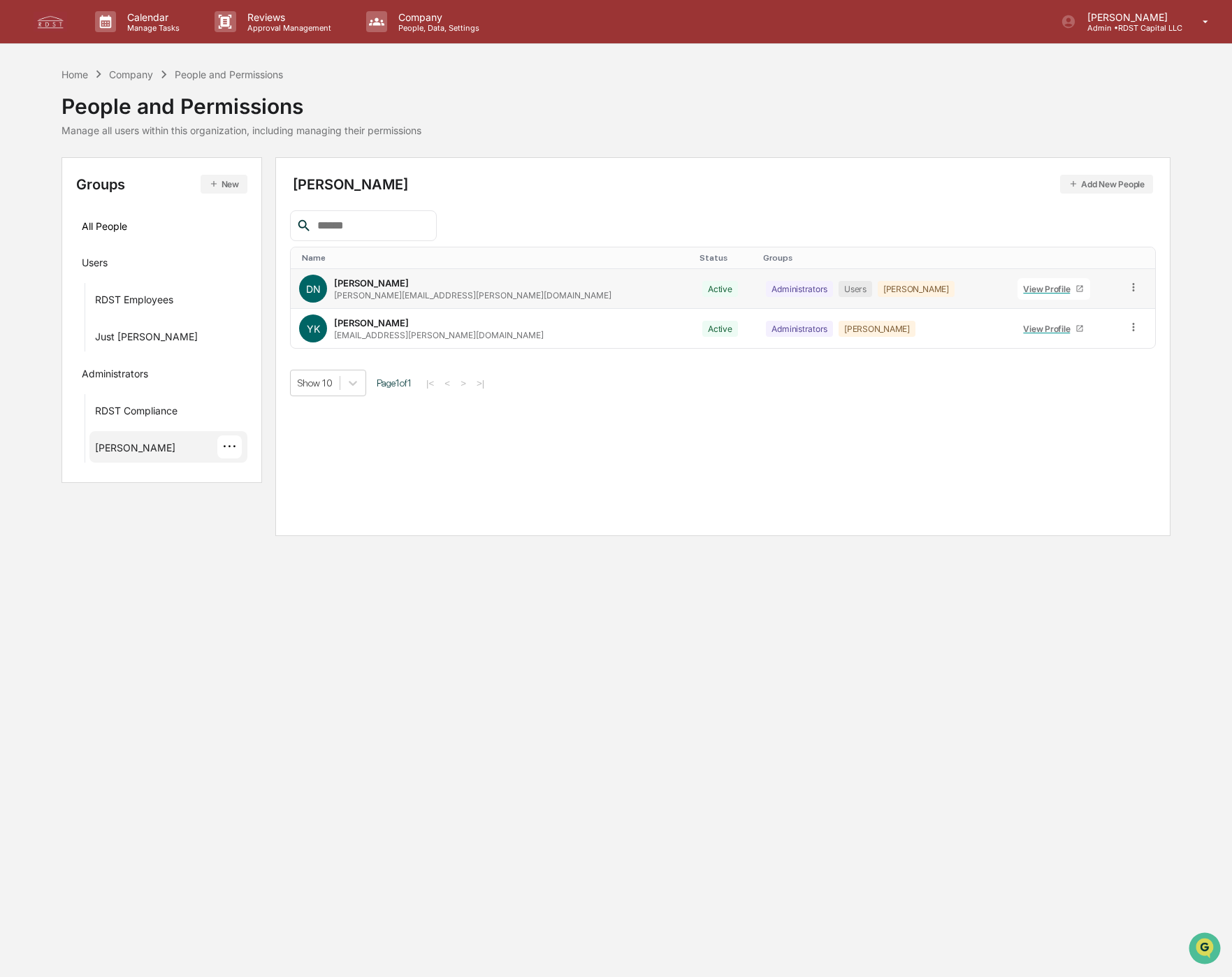
click at [1127, 289] on icon at bounding box center [1133, 287] width 14 height 14
click at [1099, 181] on button "Add New People" at bounding box center [1107, 185] width 93 height 19
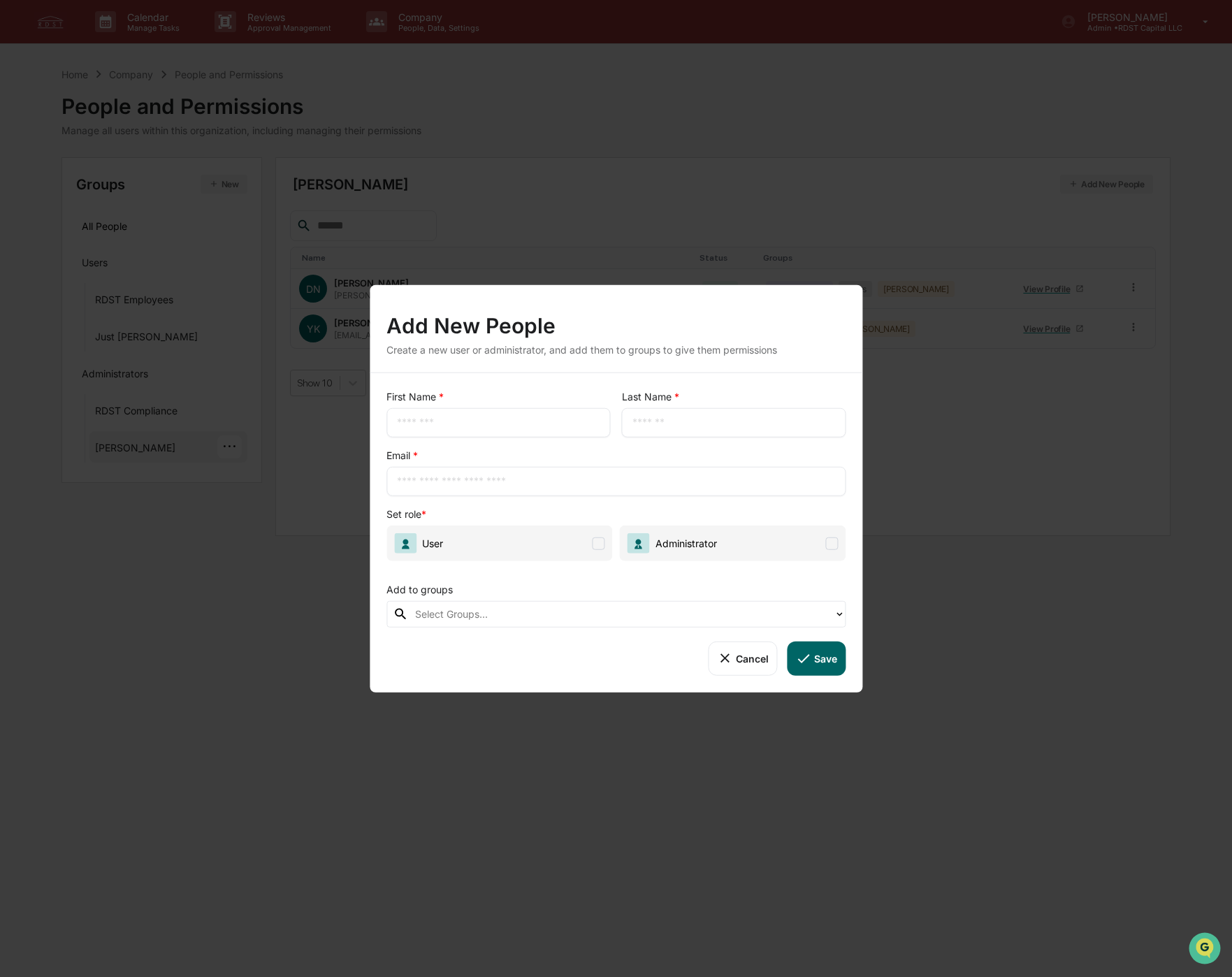
click at [437, 421] on input "text" at bounding box center [498, 422] width 203 height 14
type input "*****"
paste input "**********"
click at [451, 480] on input "**********" at bounding box center [616, 481] width 438 height 14
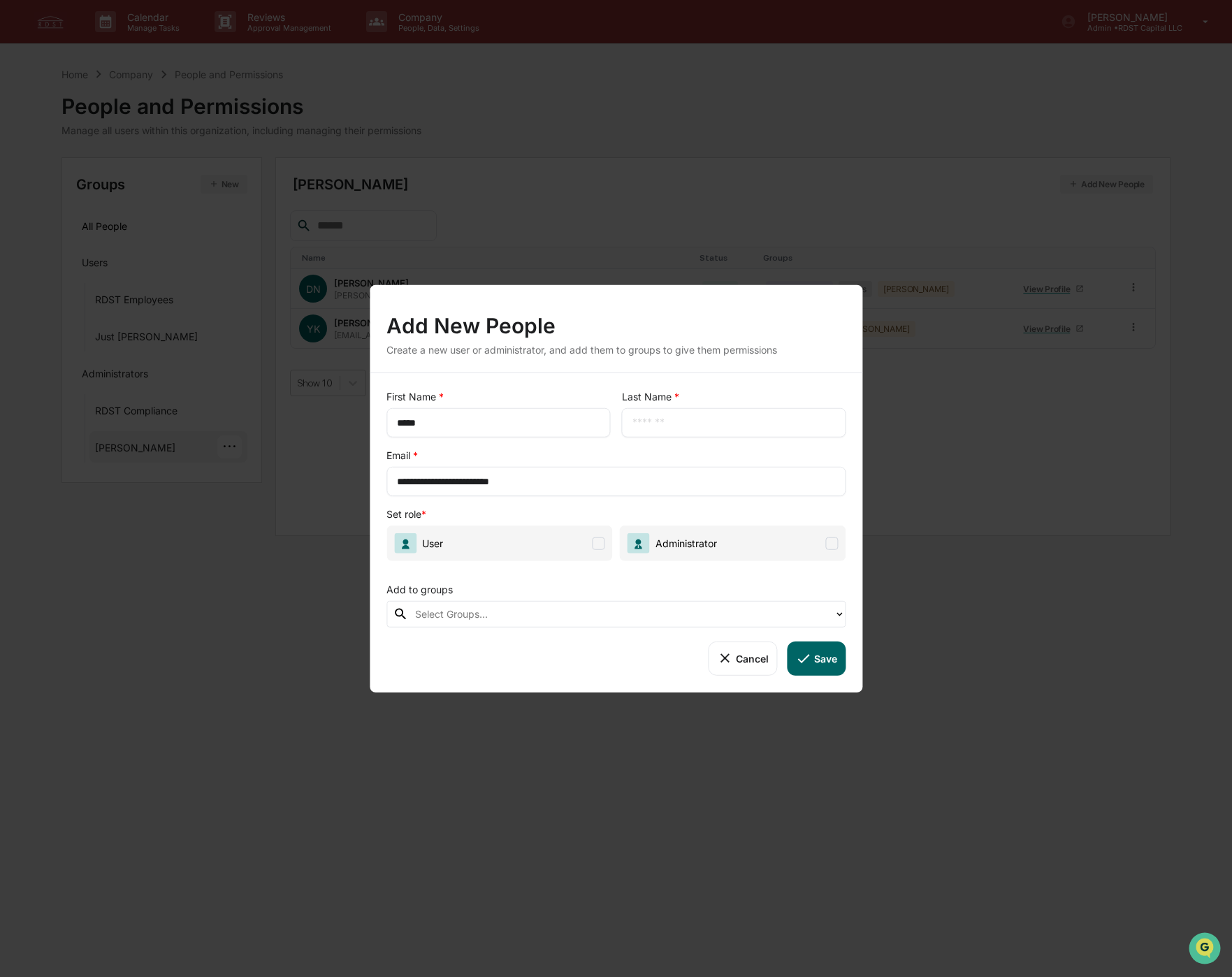
type input "**********"
click at [729, 419] on input "text" at bounding box center [734, 422] width 203 height 14
paste input "**********"
type input "**********"
click at [608, 547] on span "User" at bounding box center [499, 543] width 226 height 35
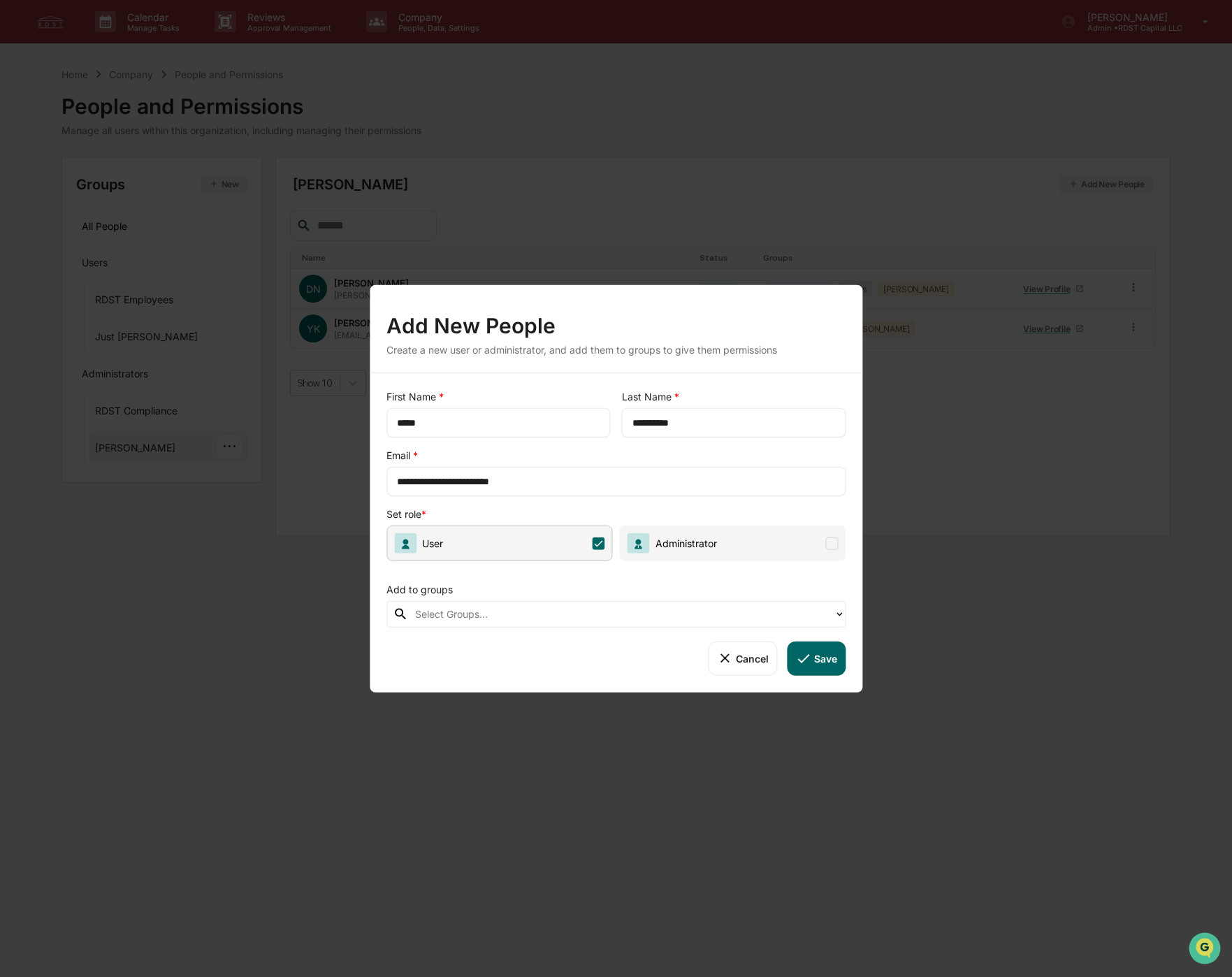
drag, startPoint x: 597, startPoint y: 539, endPoint x: 681, endPoint y: 545, distance: 84.2
click at [597, 539] on icon at bounding box center [599, 543] width 13 height 13
click at [722, 543] on span "Administrator" at bounding box center [733, 543] width 226 height 35
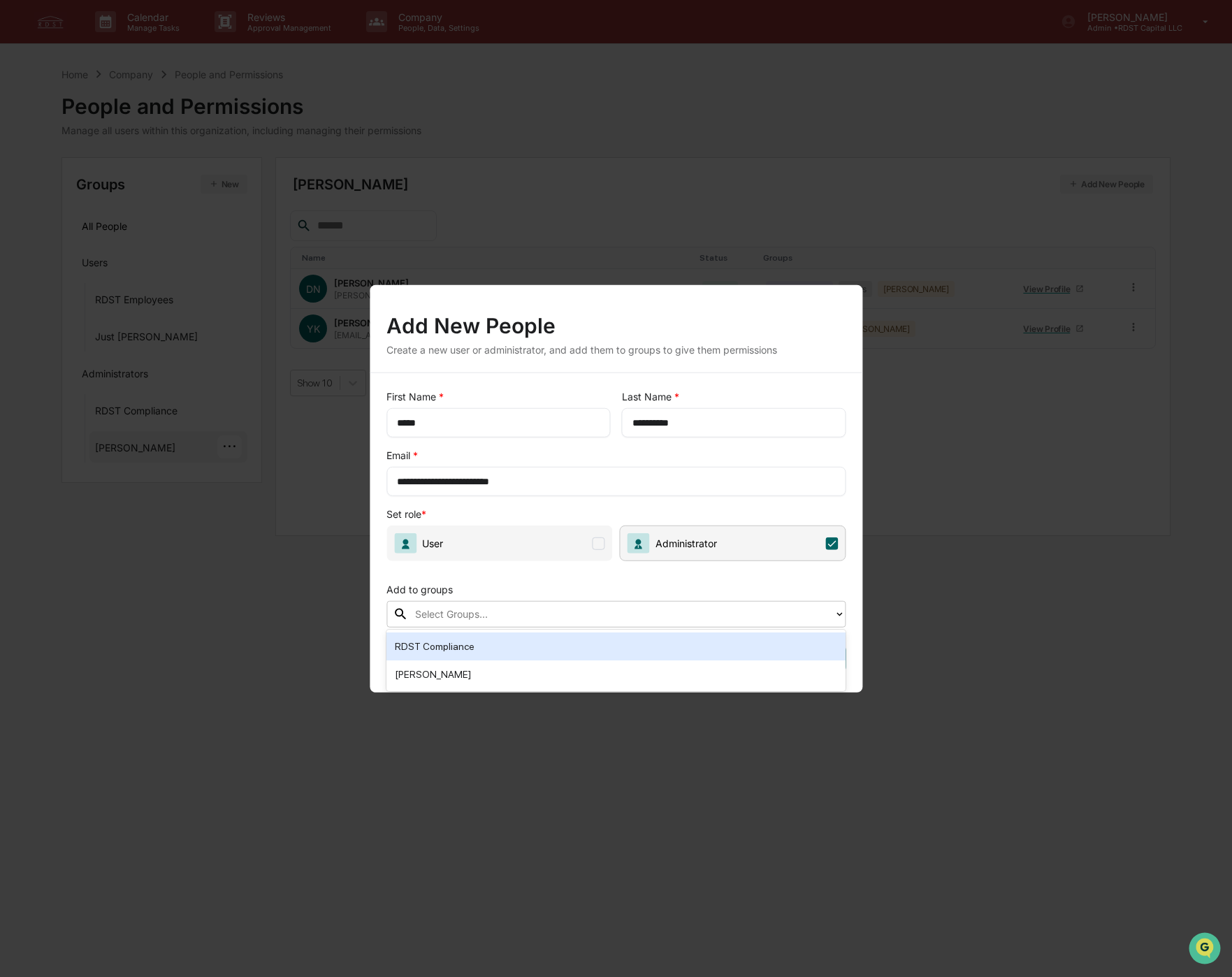
click at [561, 619] on div at bounding box center [620, 614] width 412 height 16
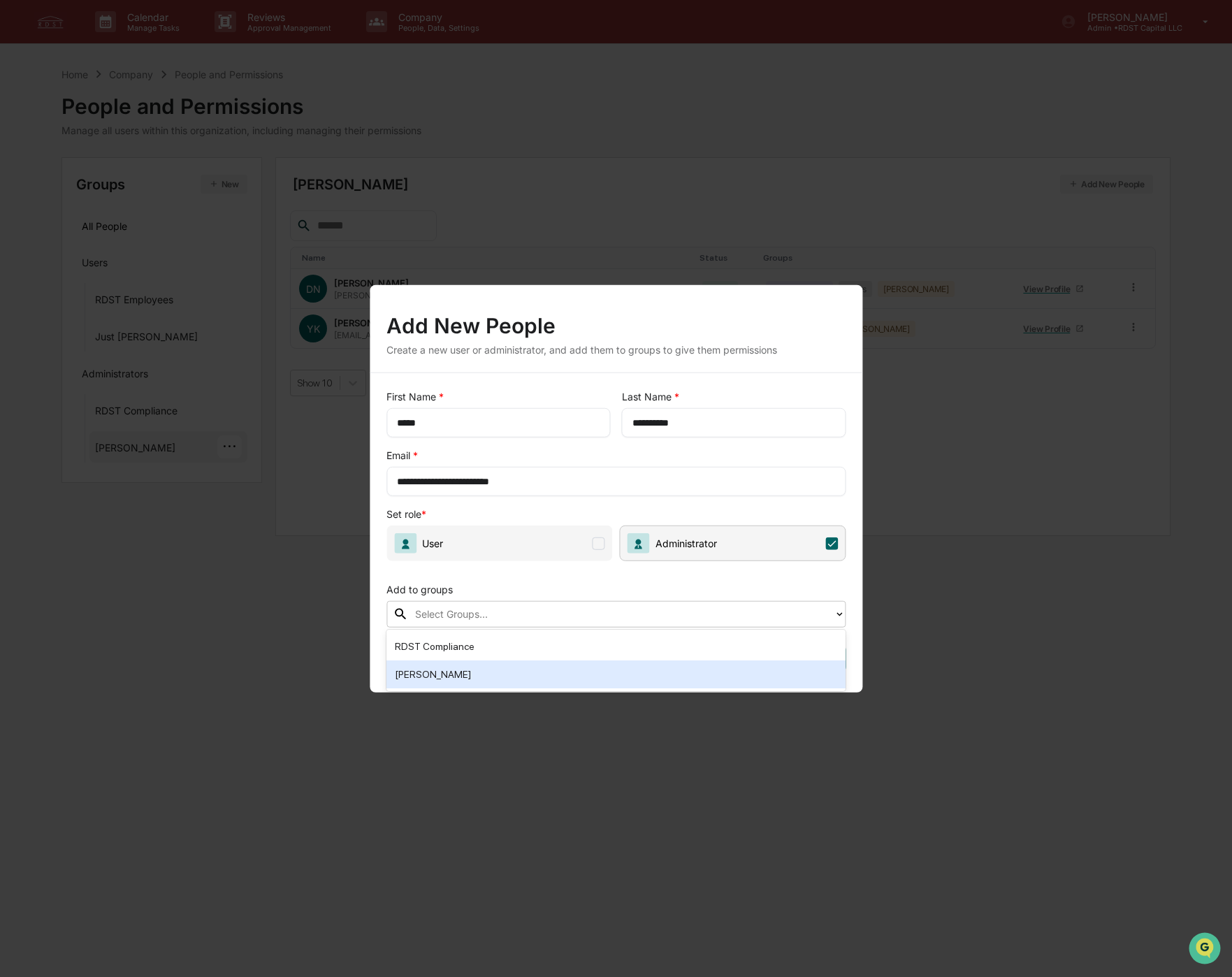
click at [436, 670] on div "[PERSON_NAME]" at bounding box center [616, 674] width 442 height 17
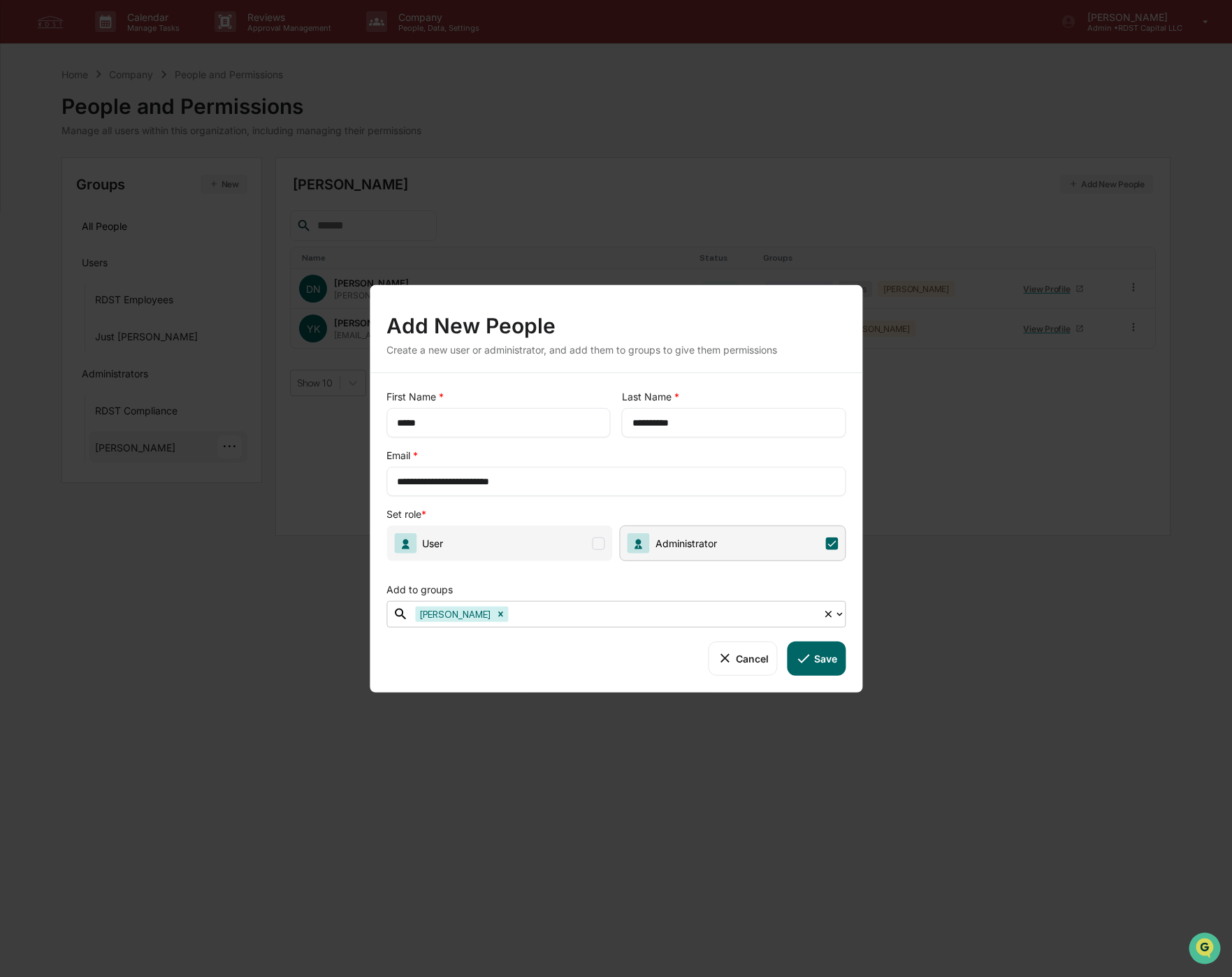
click at [815, 662] on button "Save" at bounding box center [816, 658] width 58 height 34
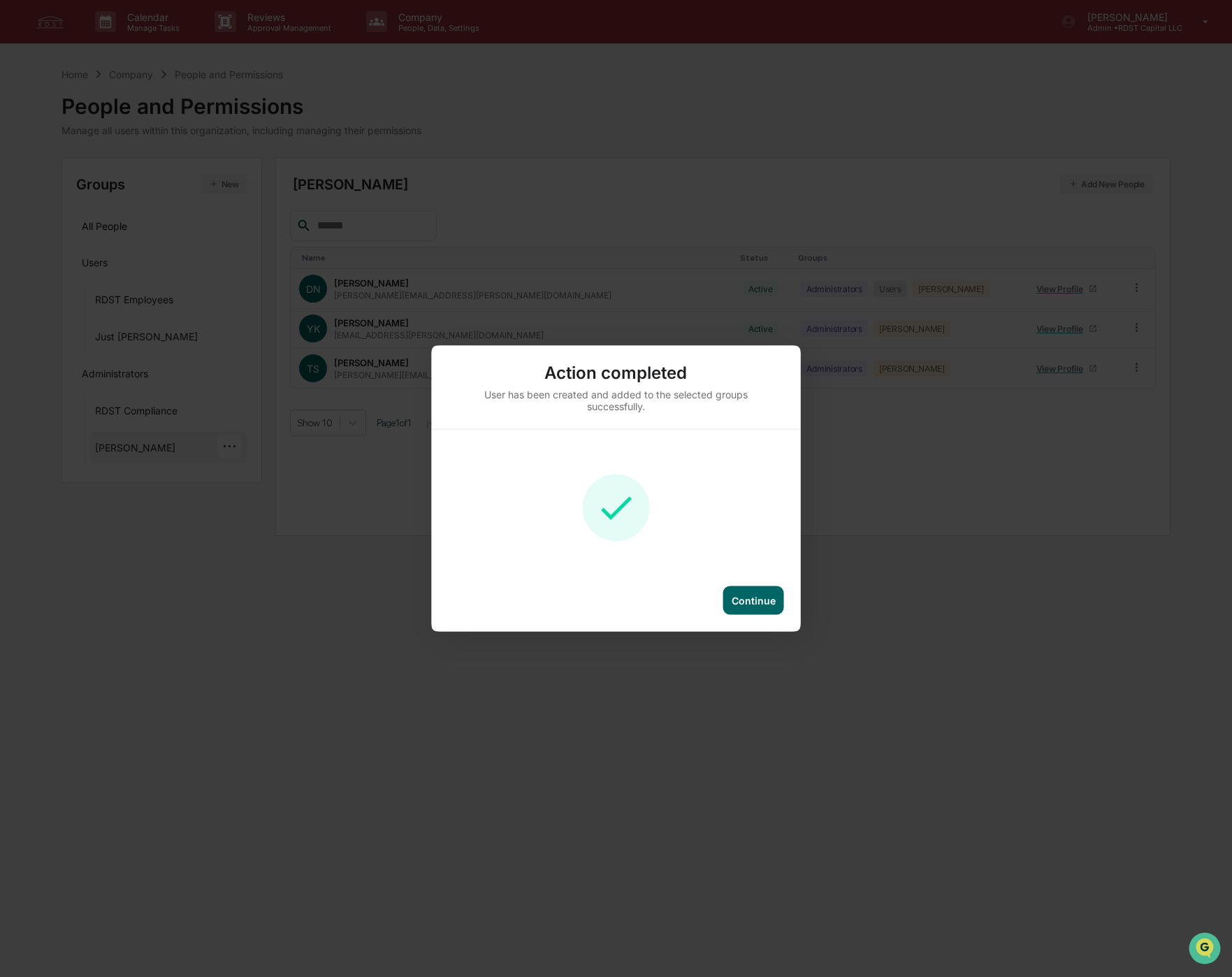
click at [760, 598] on div "Continue" at bounding box center [754, 600] width 44 height 12
